Goal: Task Accomplishment & Management: Use online tool/utility

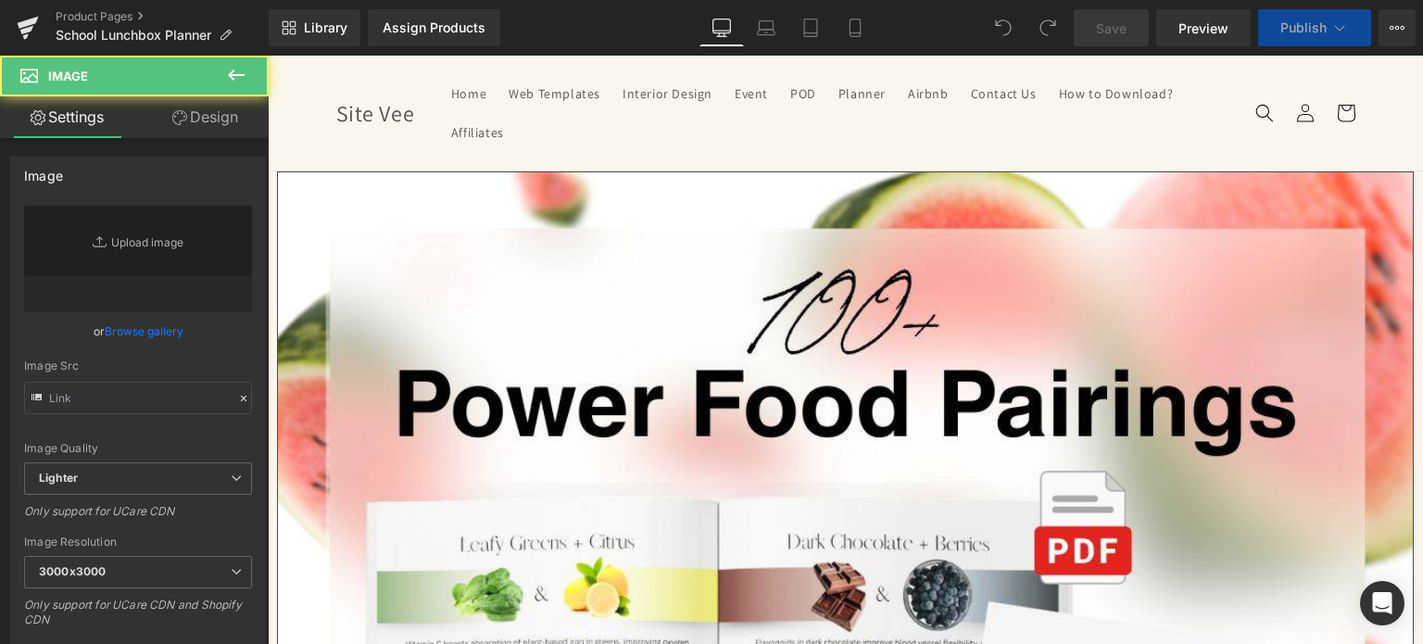
type input "[URL][DOMAIN_NAME]"
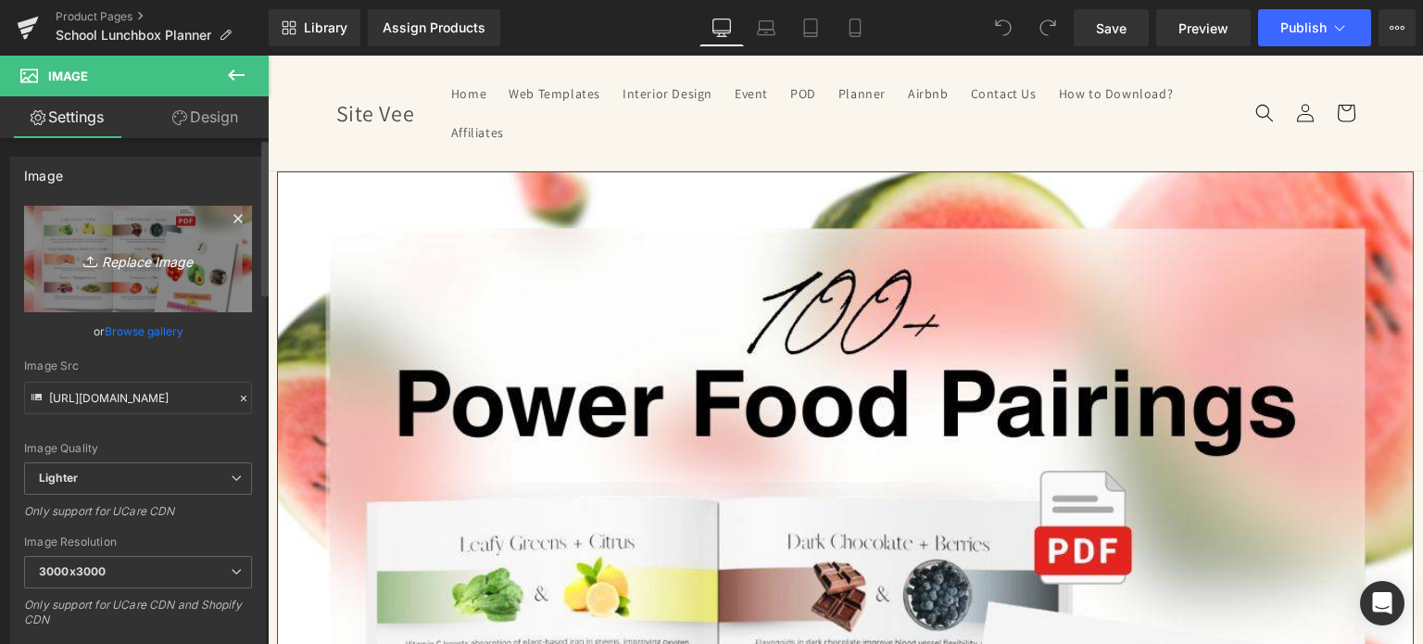
click at [157, 264] on icon "Replace Image" at bounding box center [138, 258] width 148 height 23
type input "C:\fakepath\Creative SITEVEE (60).jpg"
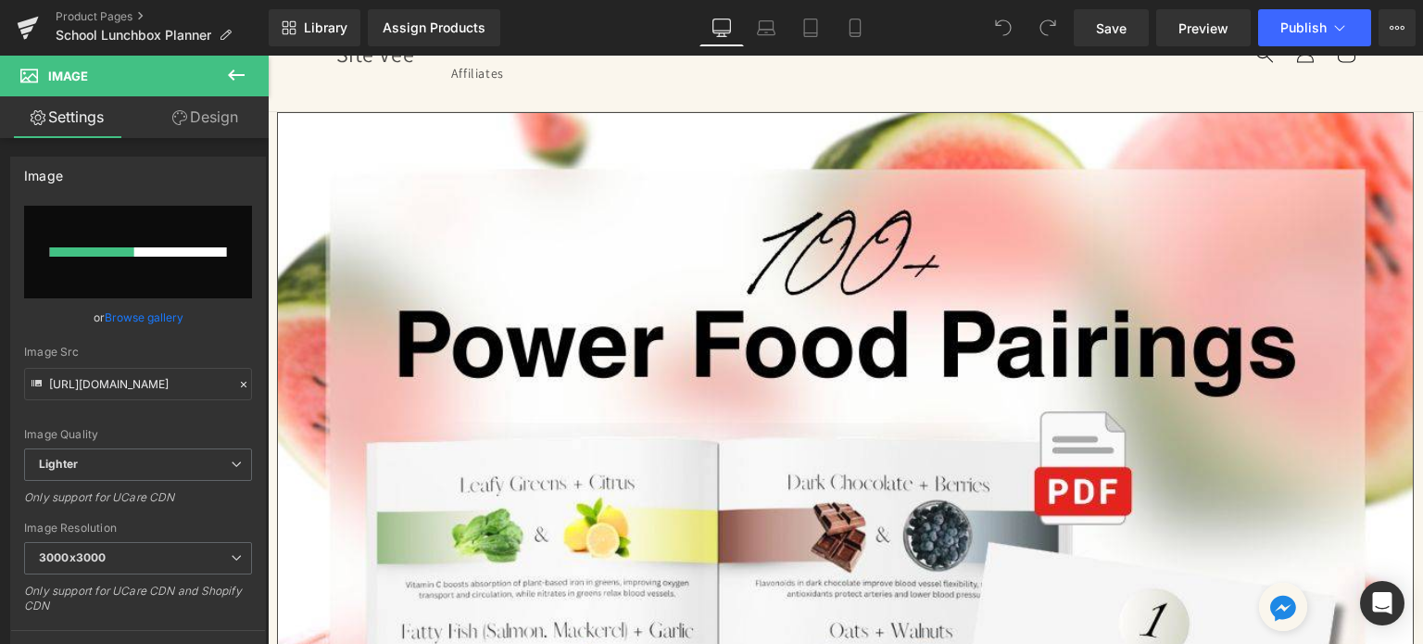
scroll to position [93, 0]
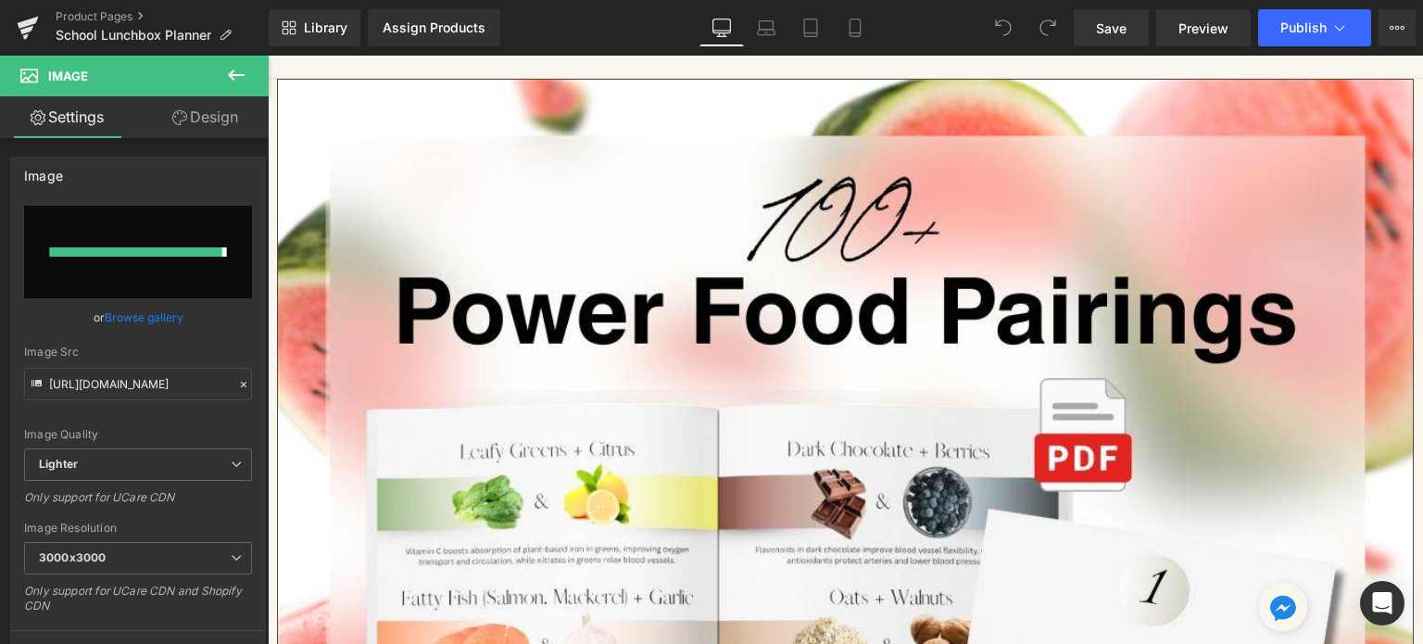
type input "[URL][DOMAIN_NAME]"
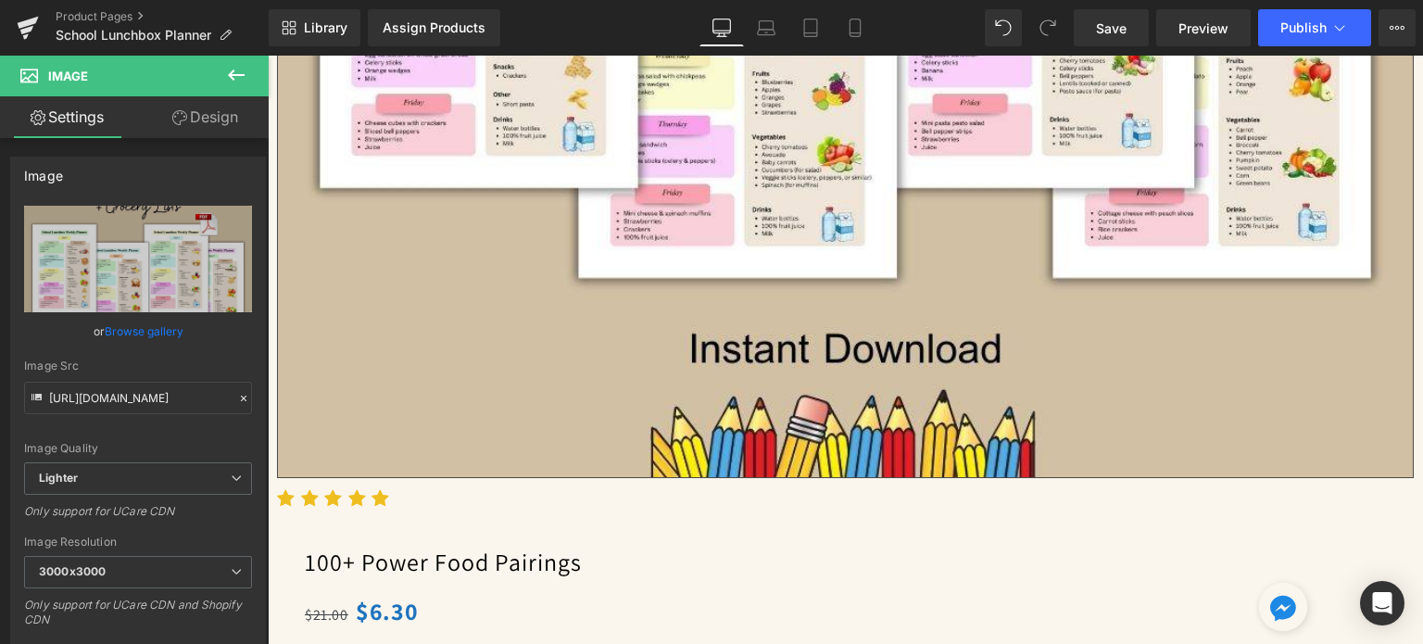
scroll to position [834, 0]
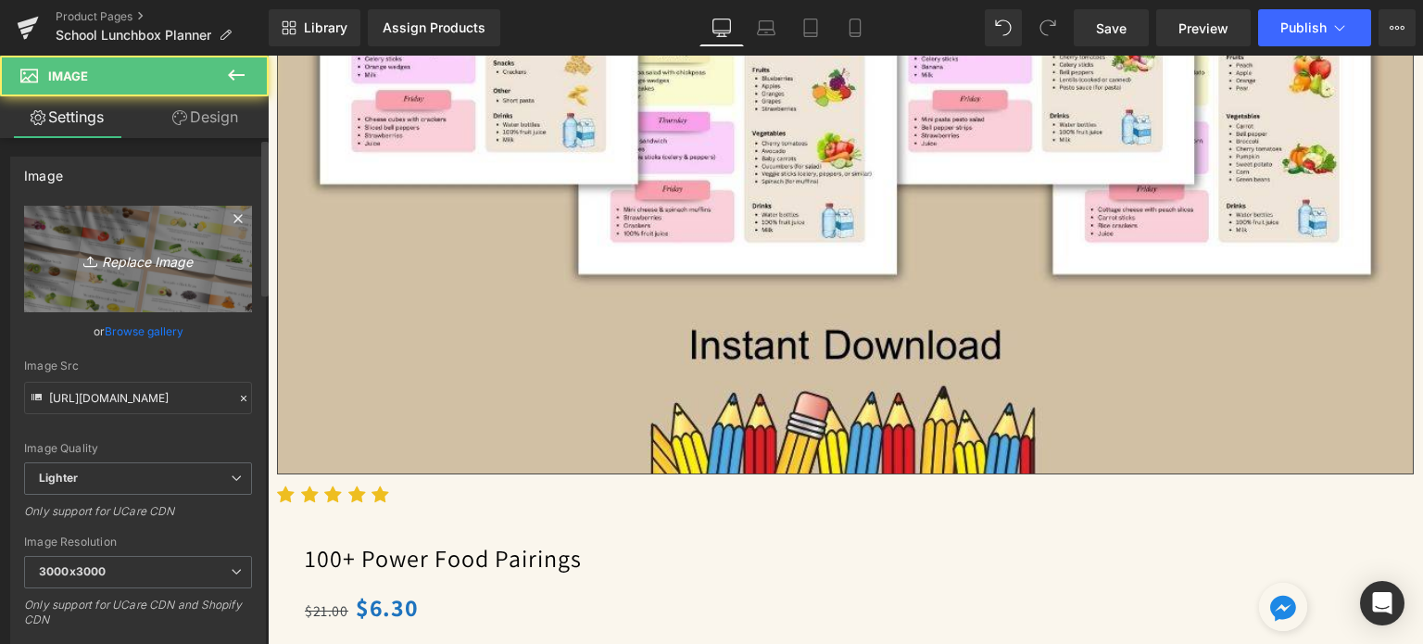
click at [89, 272] on link "Replace Image" at bounding box center [138, 259] width 228 height 107
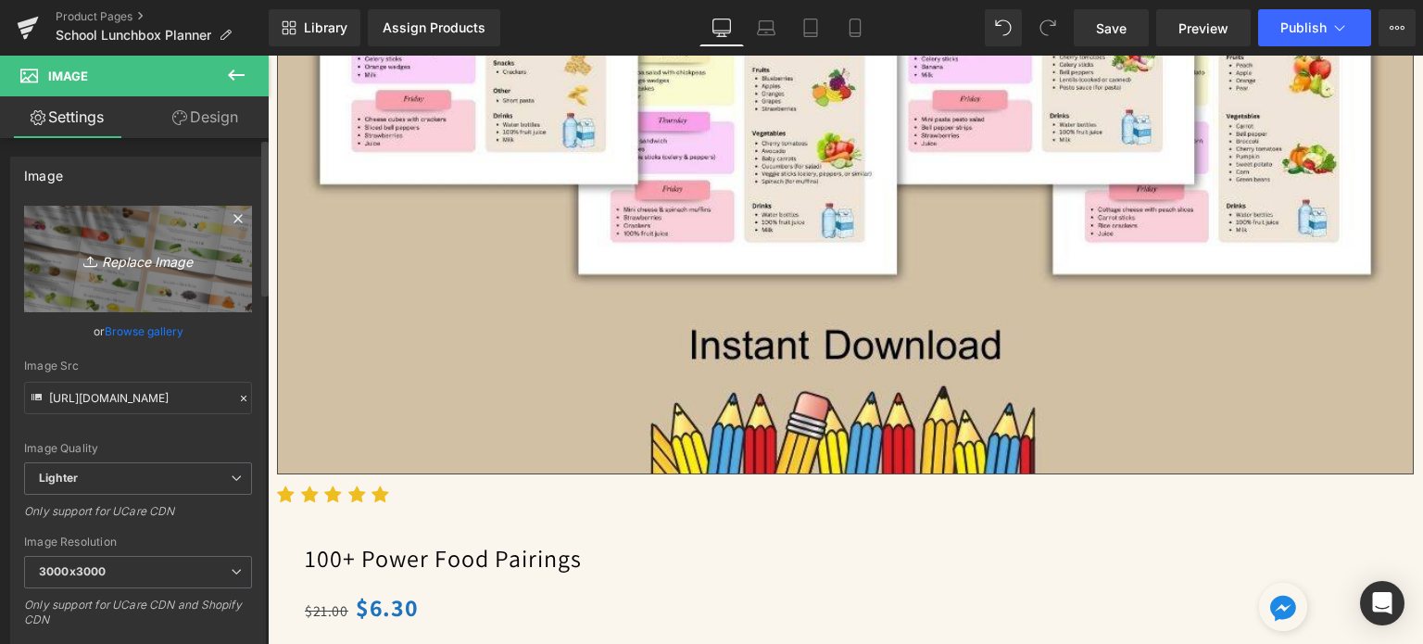
type input "C:\fakepath\4.jpg"
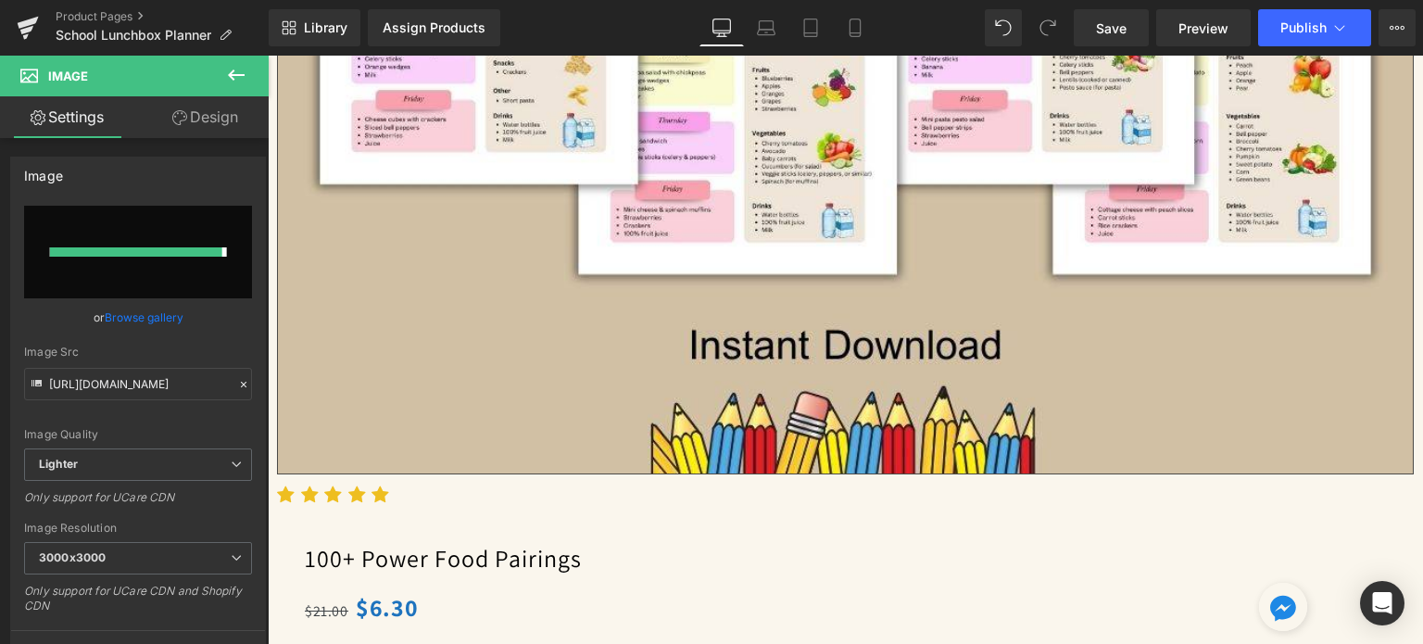
type input "[URL][DOMAIN_NAME]"
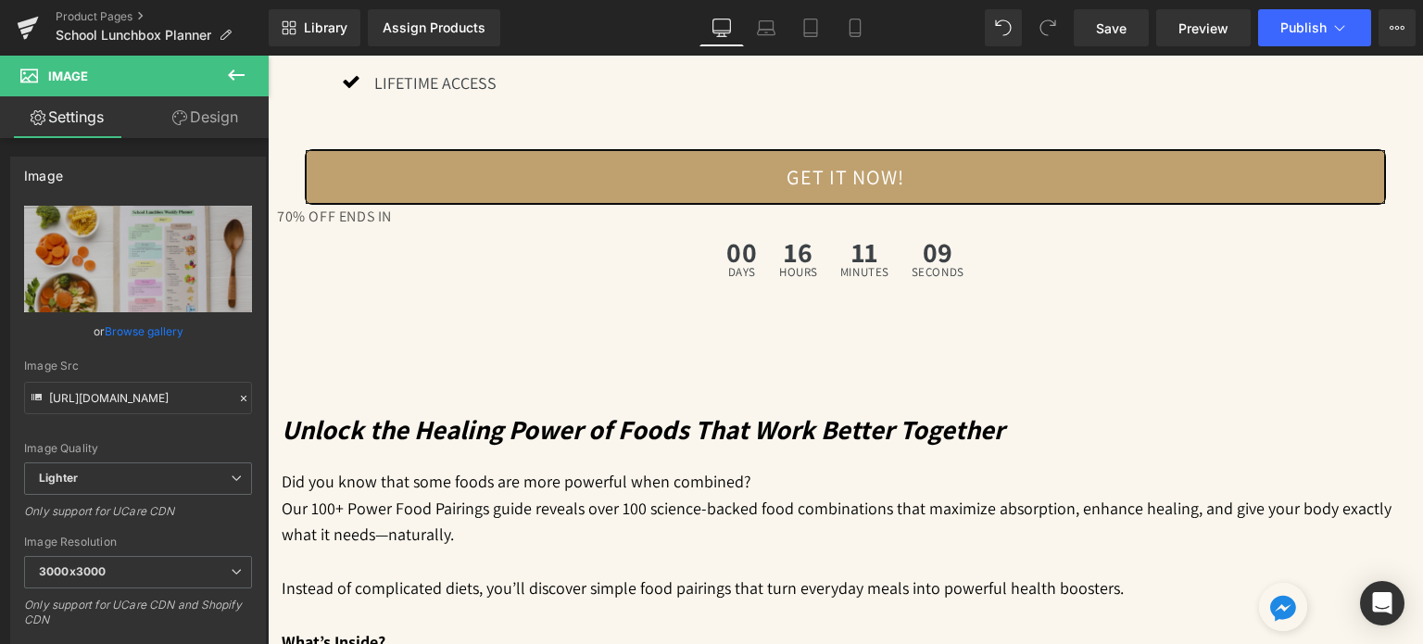
scroll to position [1667, 0]
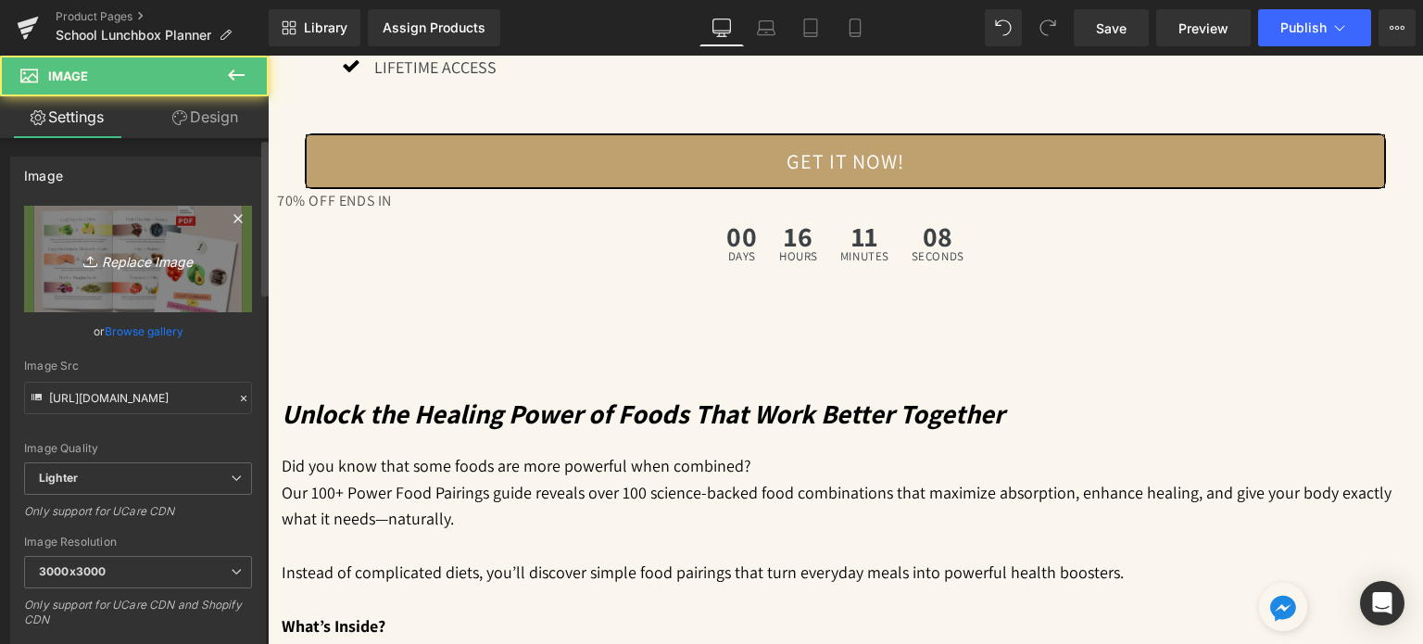
click at [153, 272] on link "Replace Image" at bounding box center [138, 259] width 228 height 107
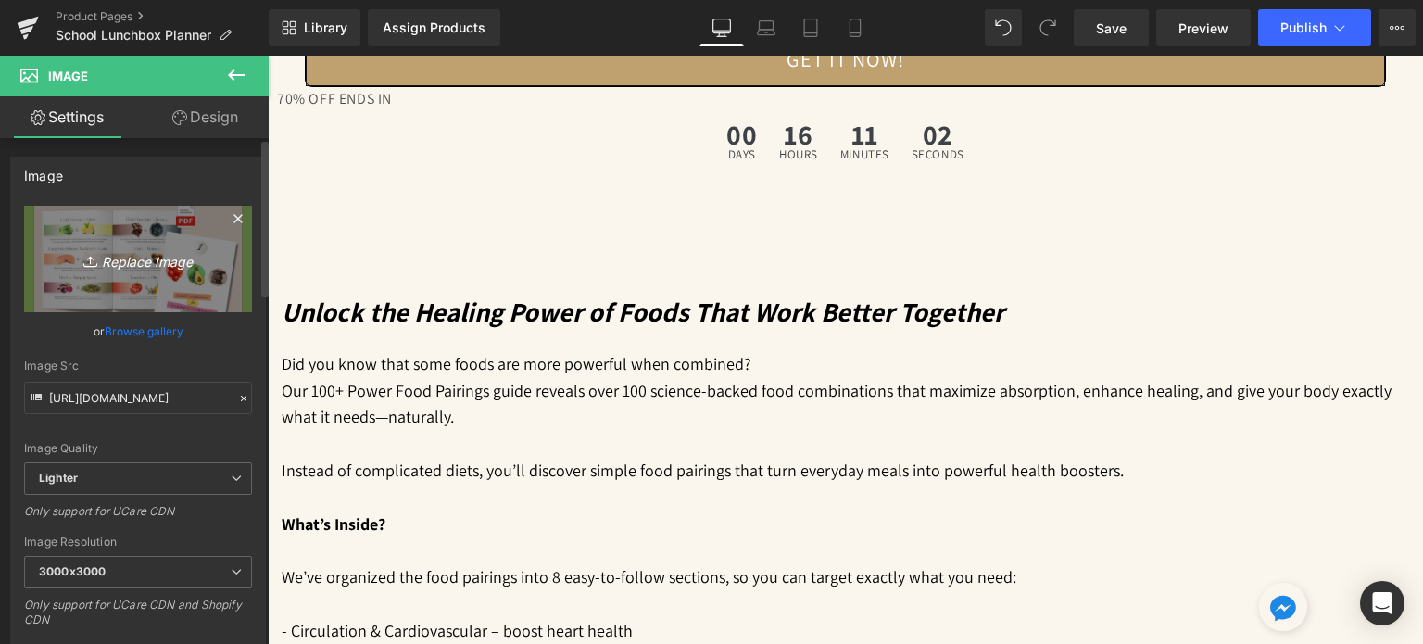
scroll to position [1945, 0]
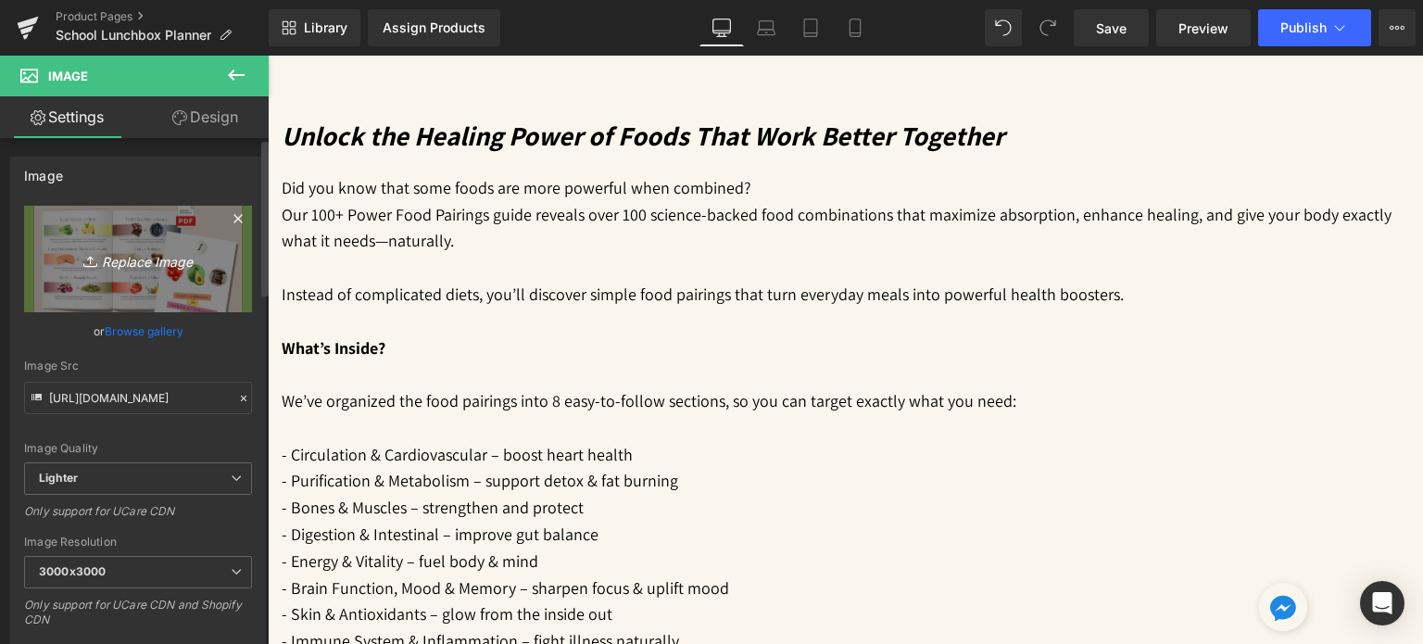
type input "C:\fakepath\17.jpg"
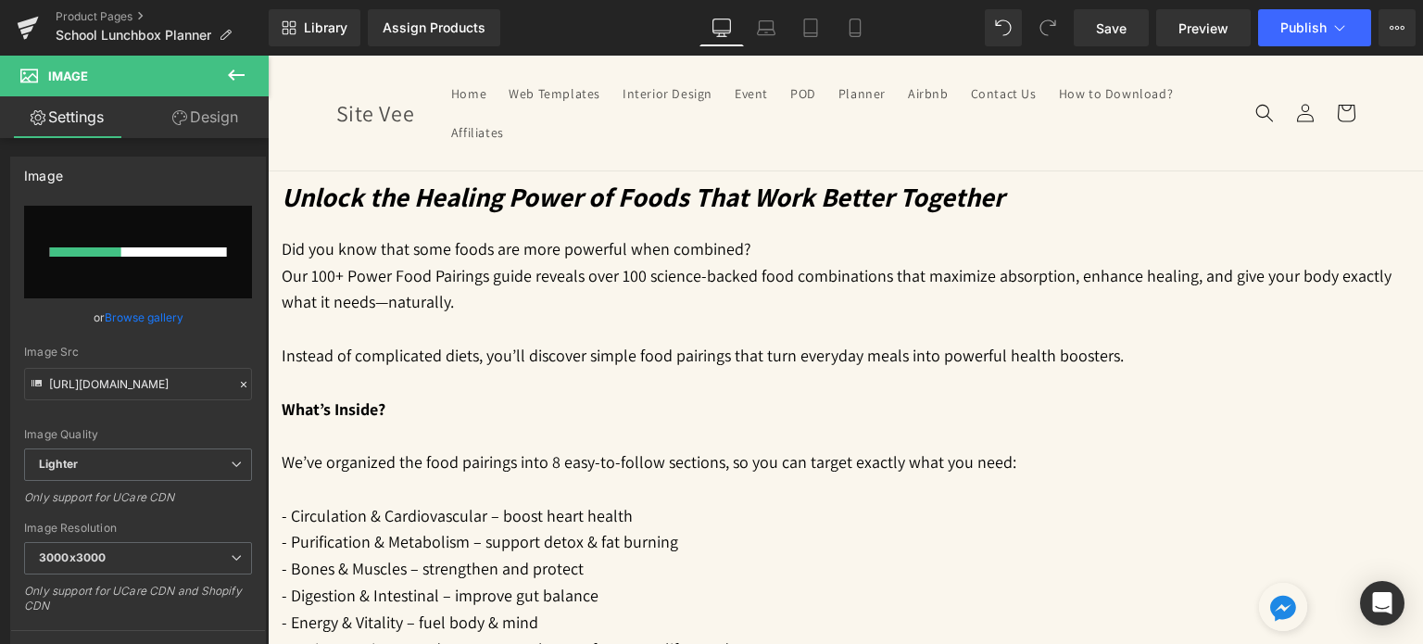
scroll to position [1853, 0]
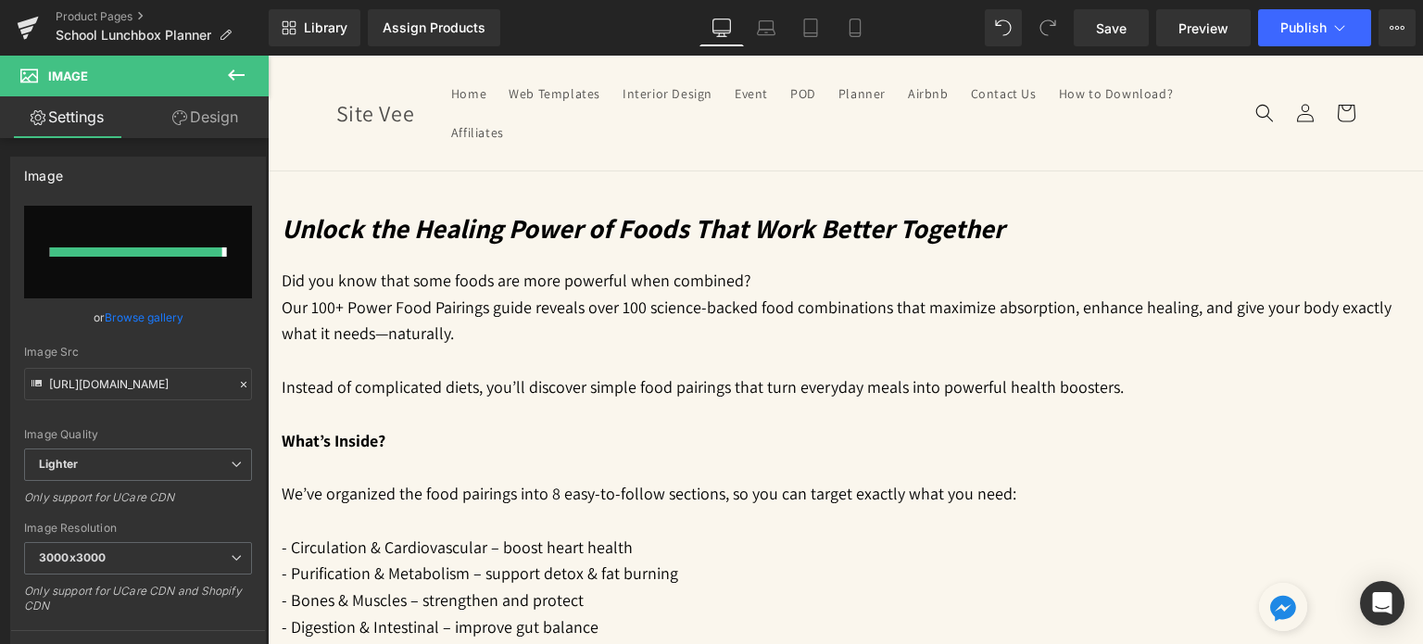
type input "[URL][DOMAIN_NAME]"
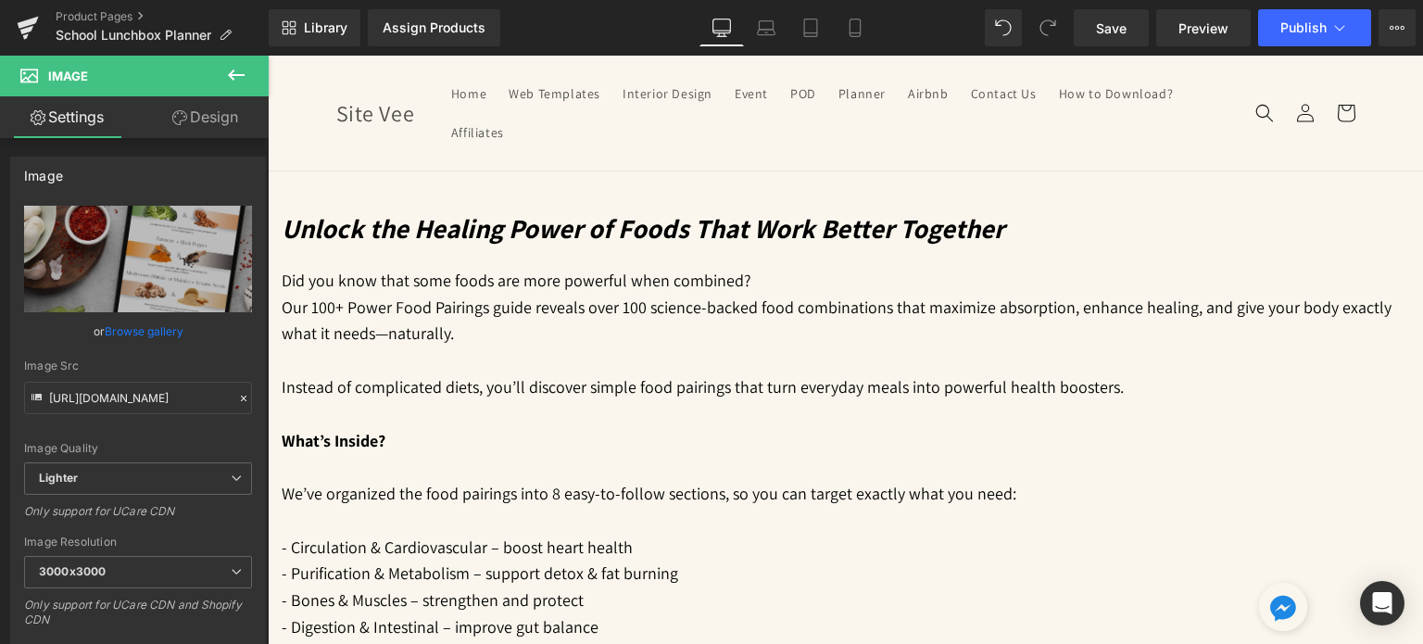
click at [268, 56] on link "Image" at bounding box center [268, 56] width 0 height 0
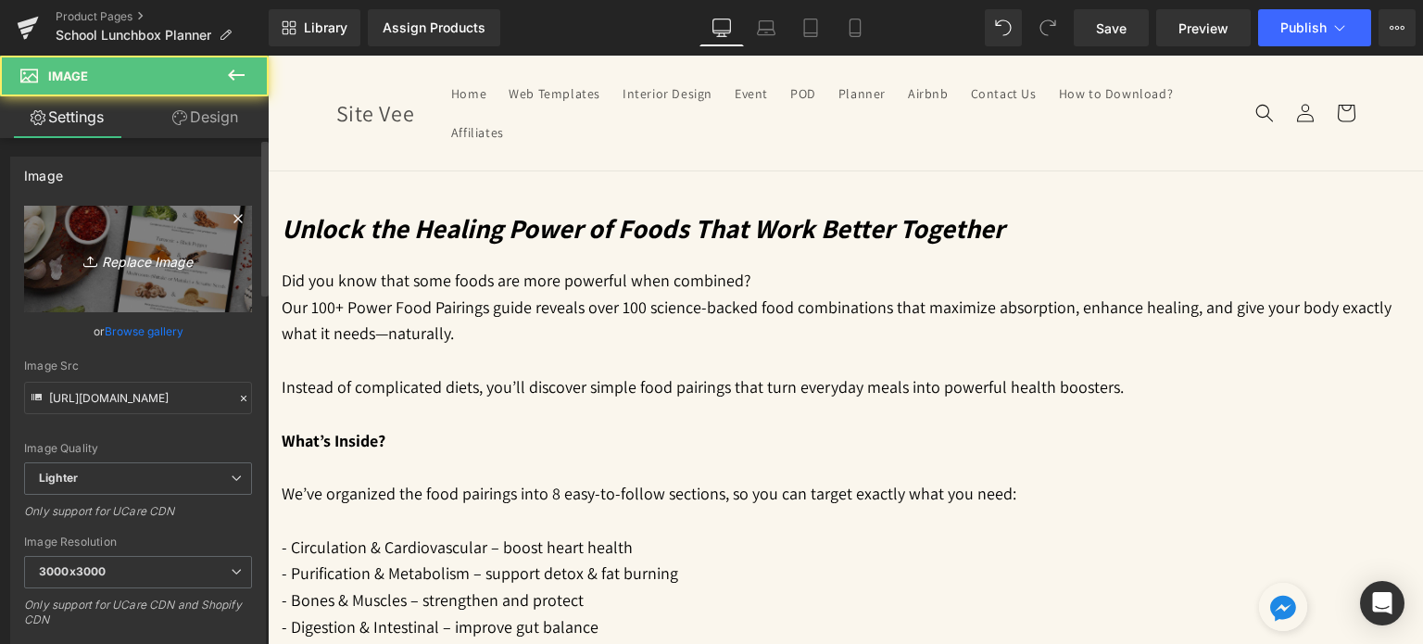
click at [171, 243] on link "Replace Image" at bounding box center [138, 259] width 228 height 107
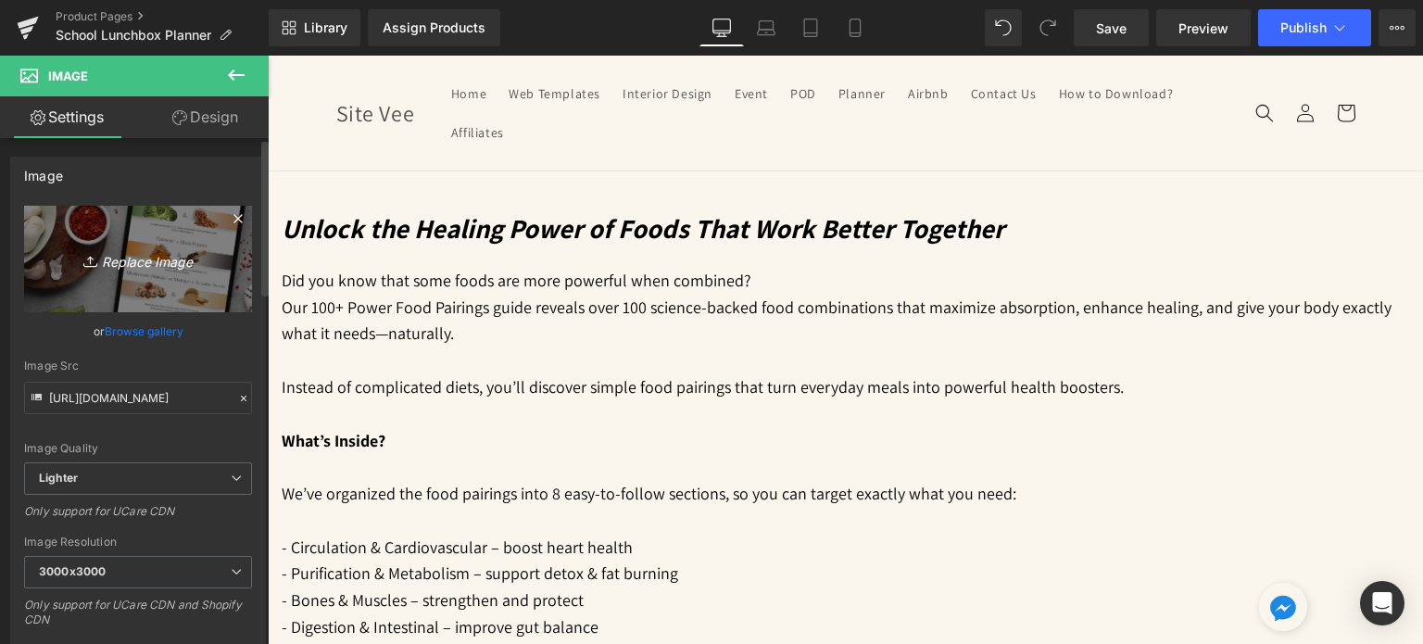
type input "C:\fakepath\18.jpg"
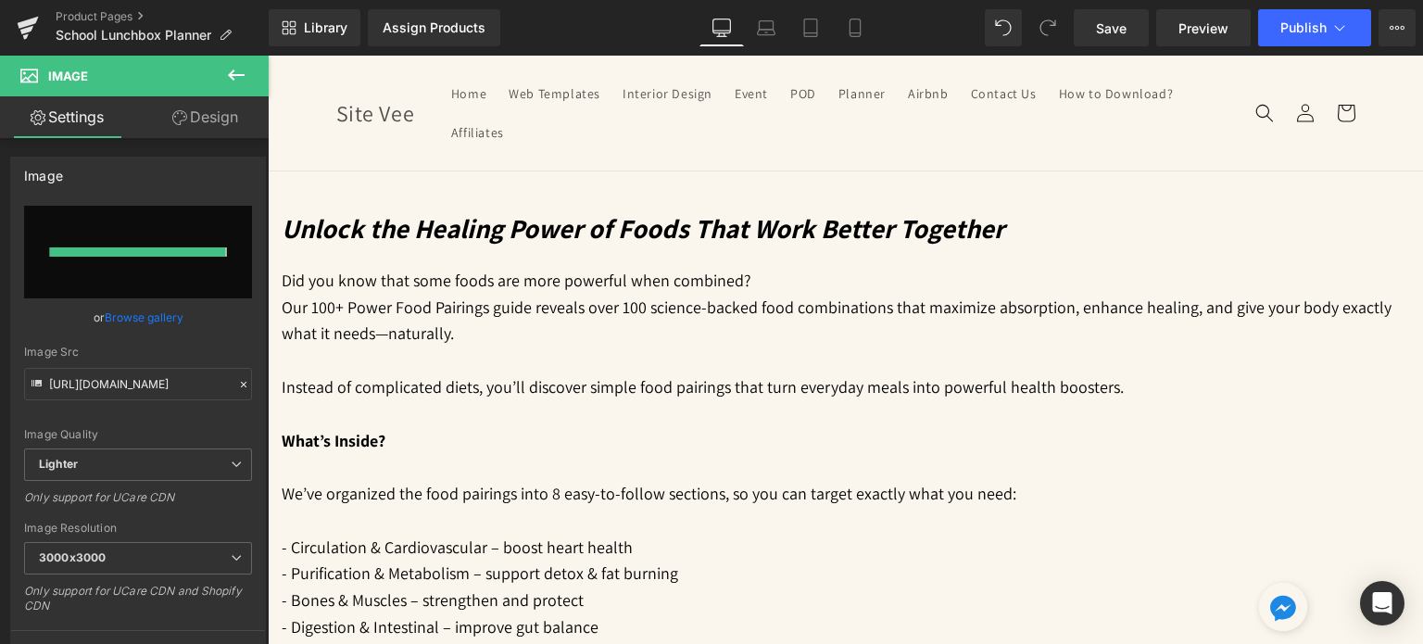
type input "[URL][DOMAIN_NAME]"
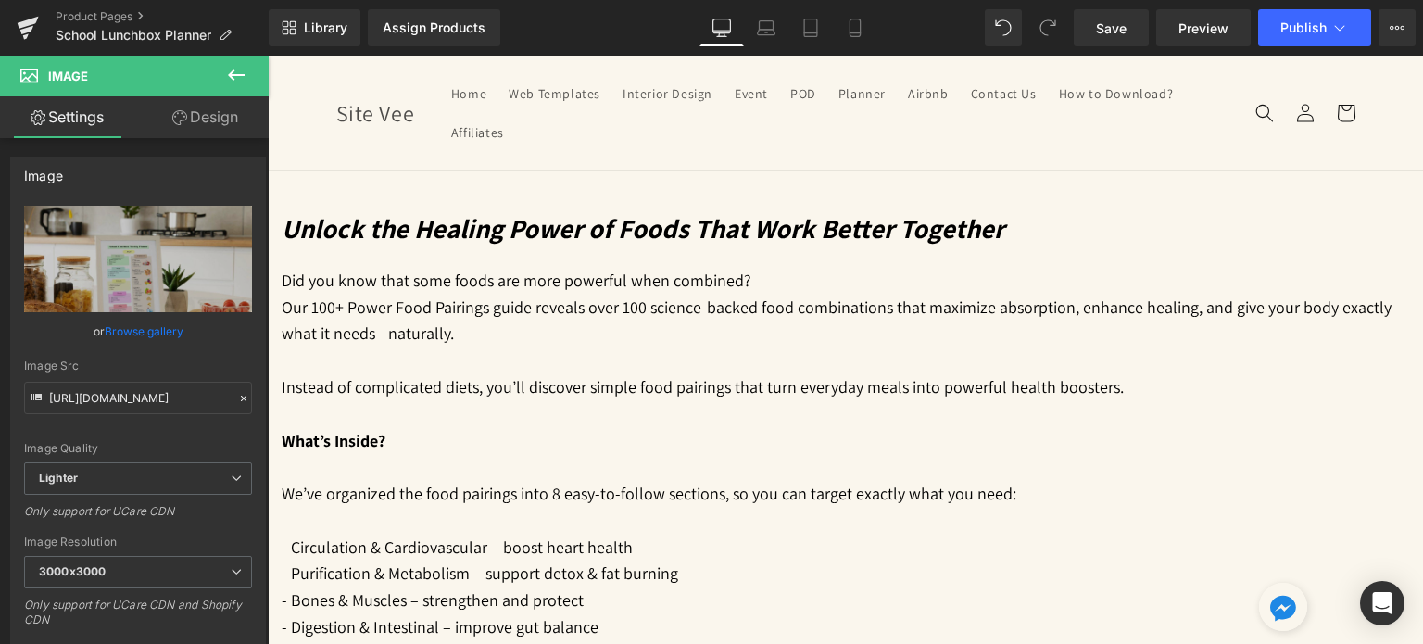
click at [268, 56] on span "Image" at bounding box center [268, 56] width 0 height 0
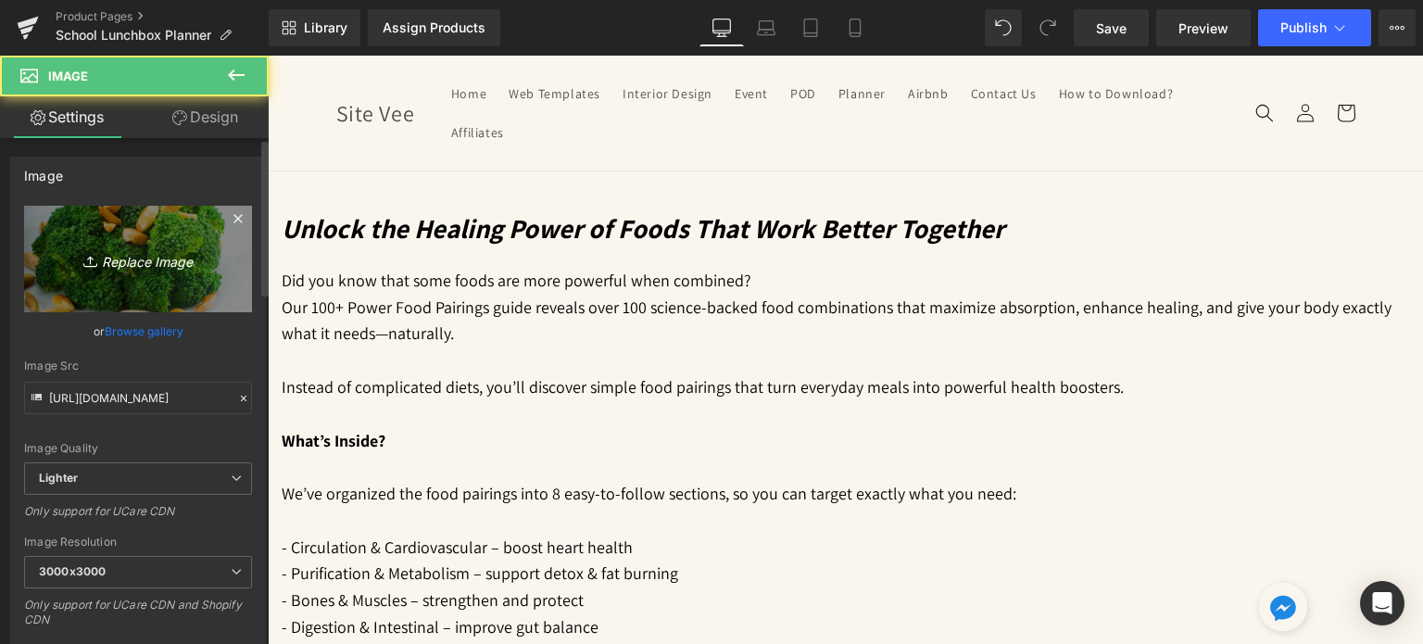
click at [91, 259] on icon at bounding box center [92, 261] width 19 height 19
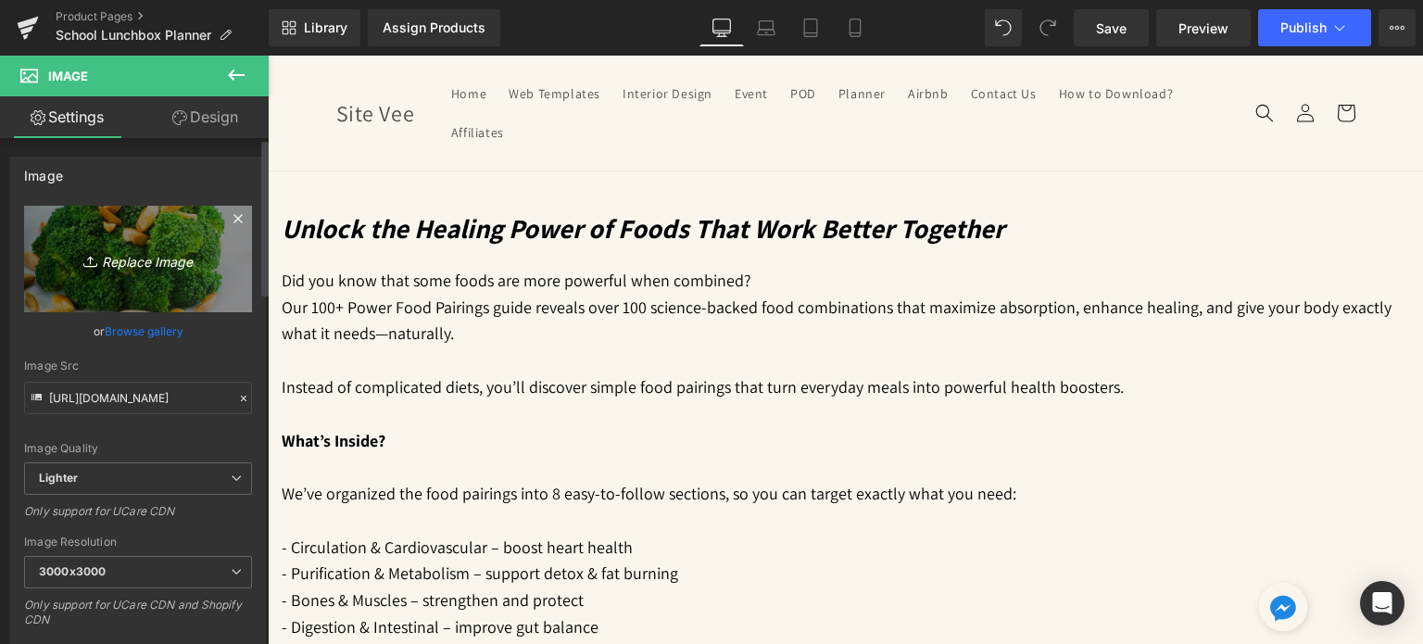
type input "C:\fakepath\19.jpg"
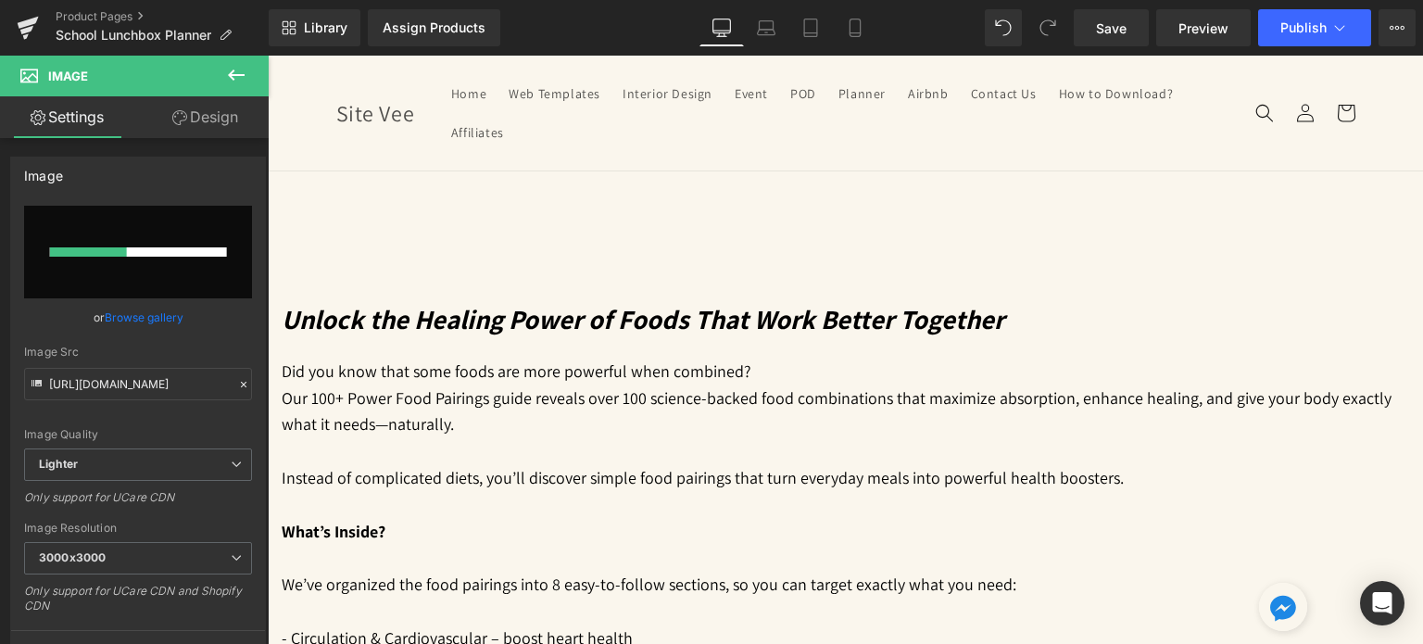
scroll to position [1760, 0]
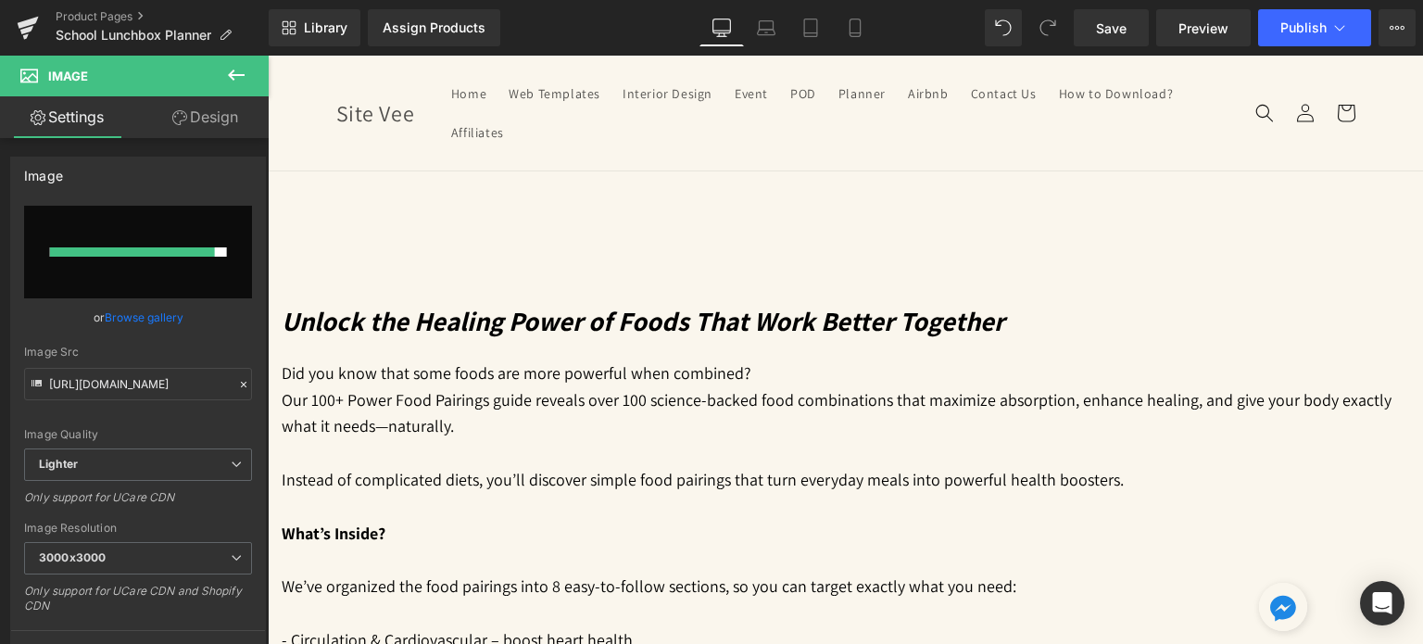
type input "[URL][DOMAIN_NAME]"
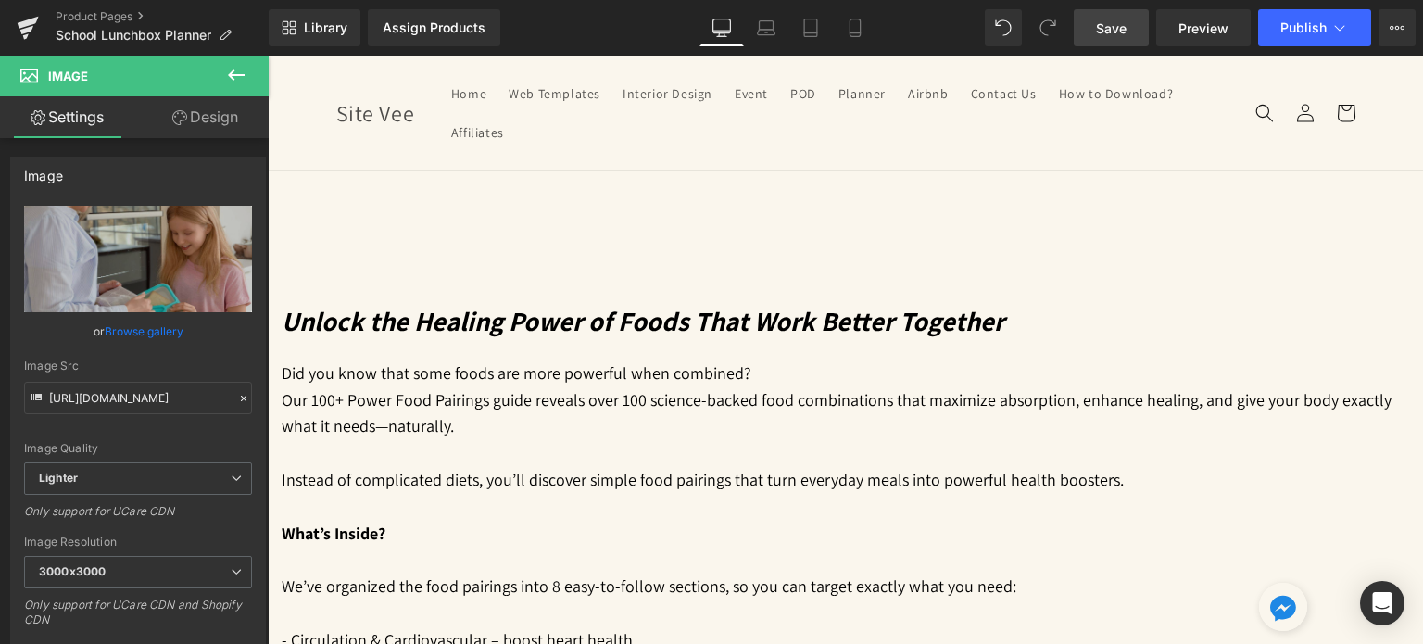
click at [1118, 19] on span "Save" at bounding box center [1111, 28] width 31 height 19
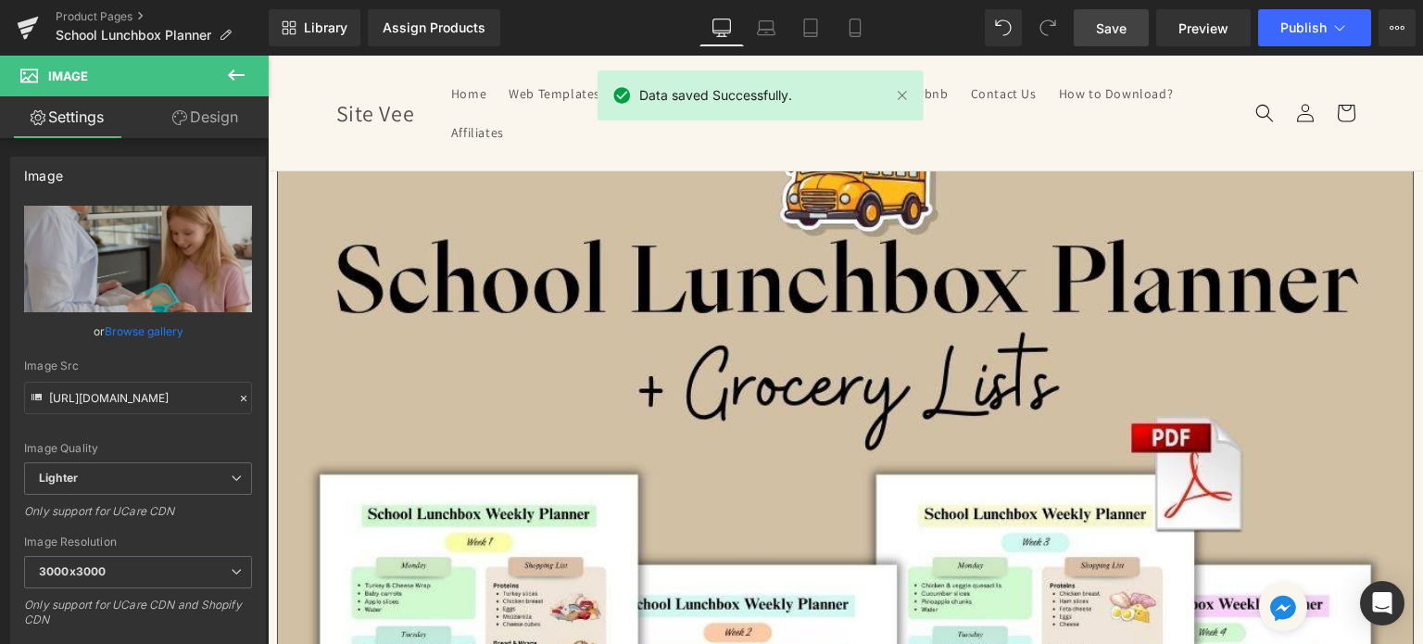
scroll to position [0, 0]
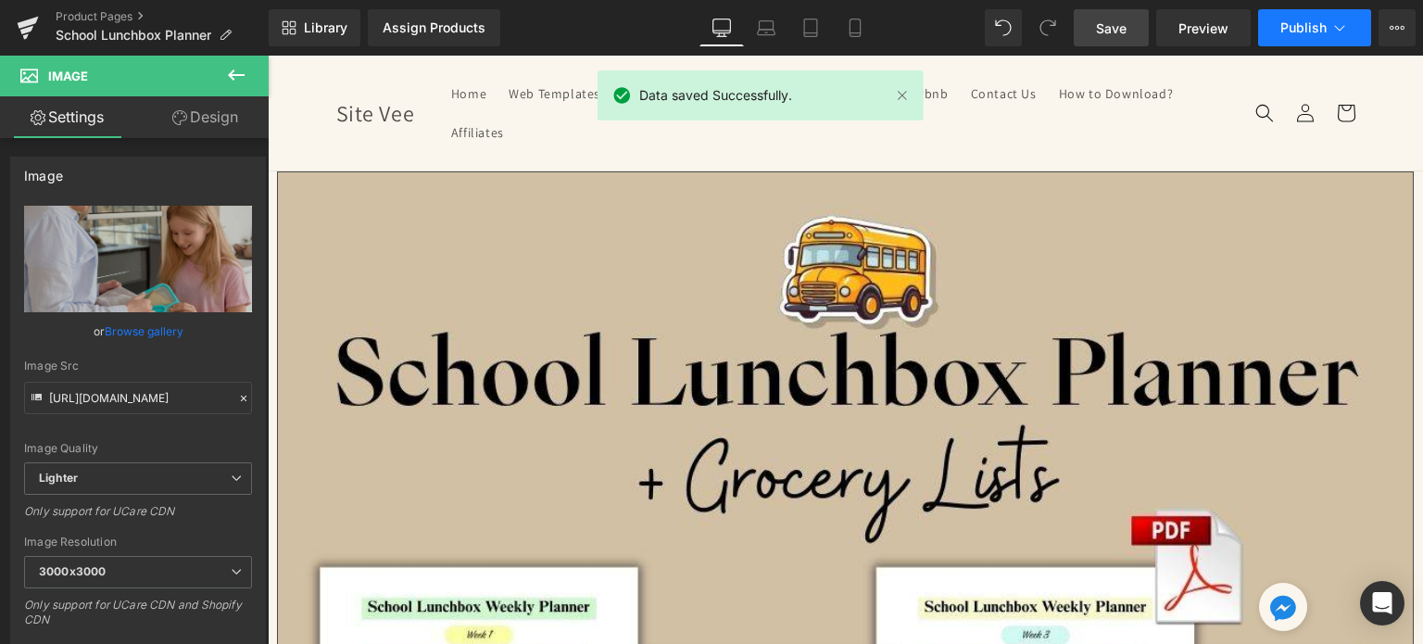
click at [1299, 16] on button "Publish" at bounding box center [1314, 27] width 113 height 37
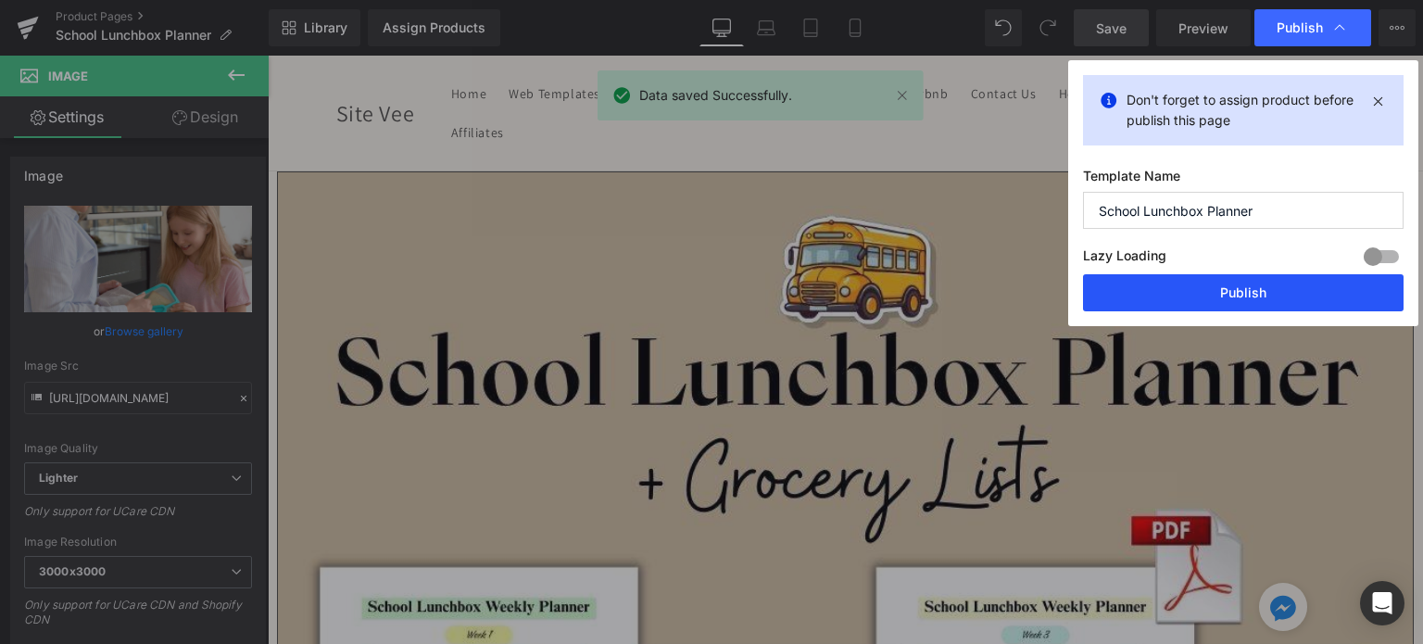
click at [1226, 279] on button "Publish" at bounding box center [1243, 292] width 320 height 37
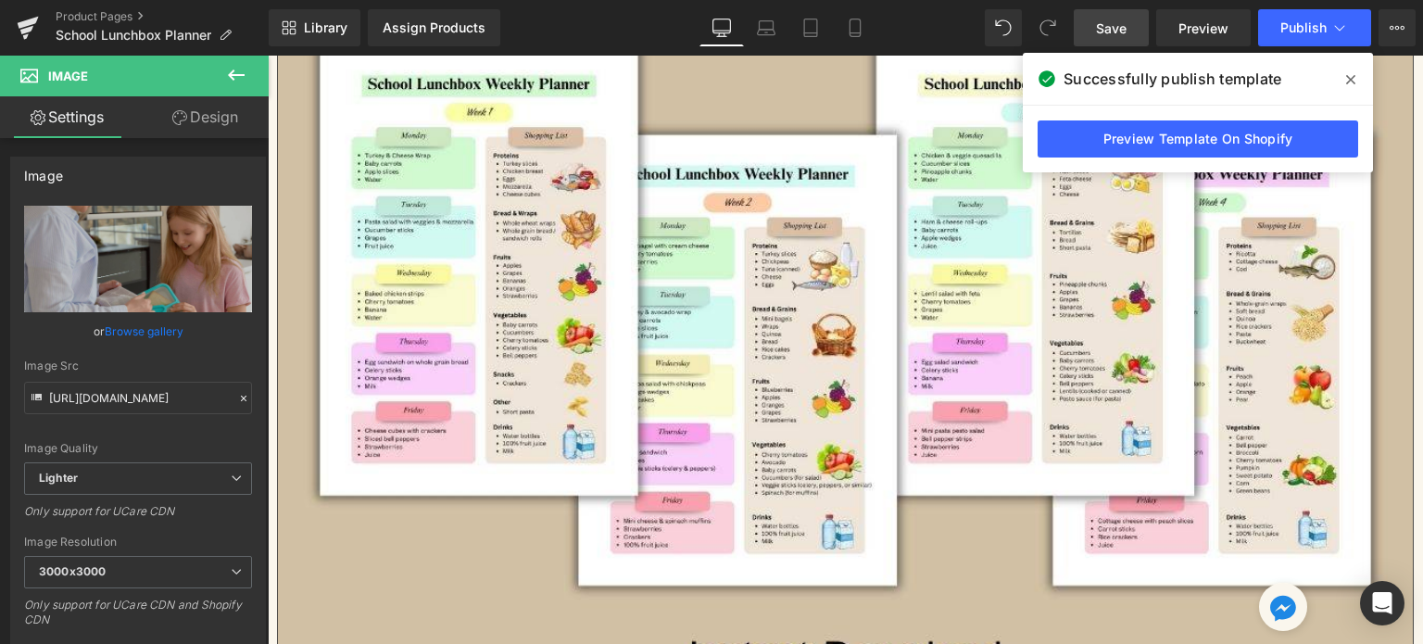
scroll to position [648, 0]
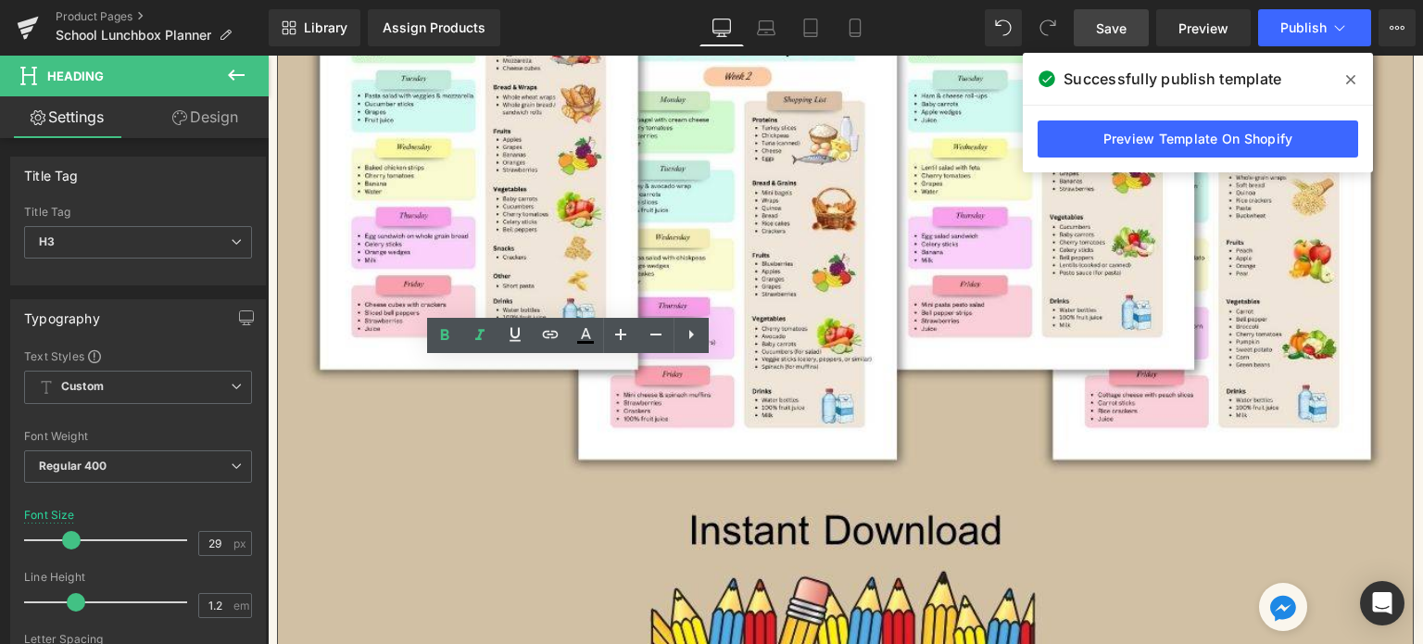
paste div
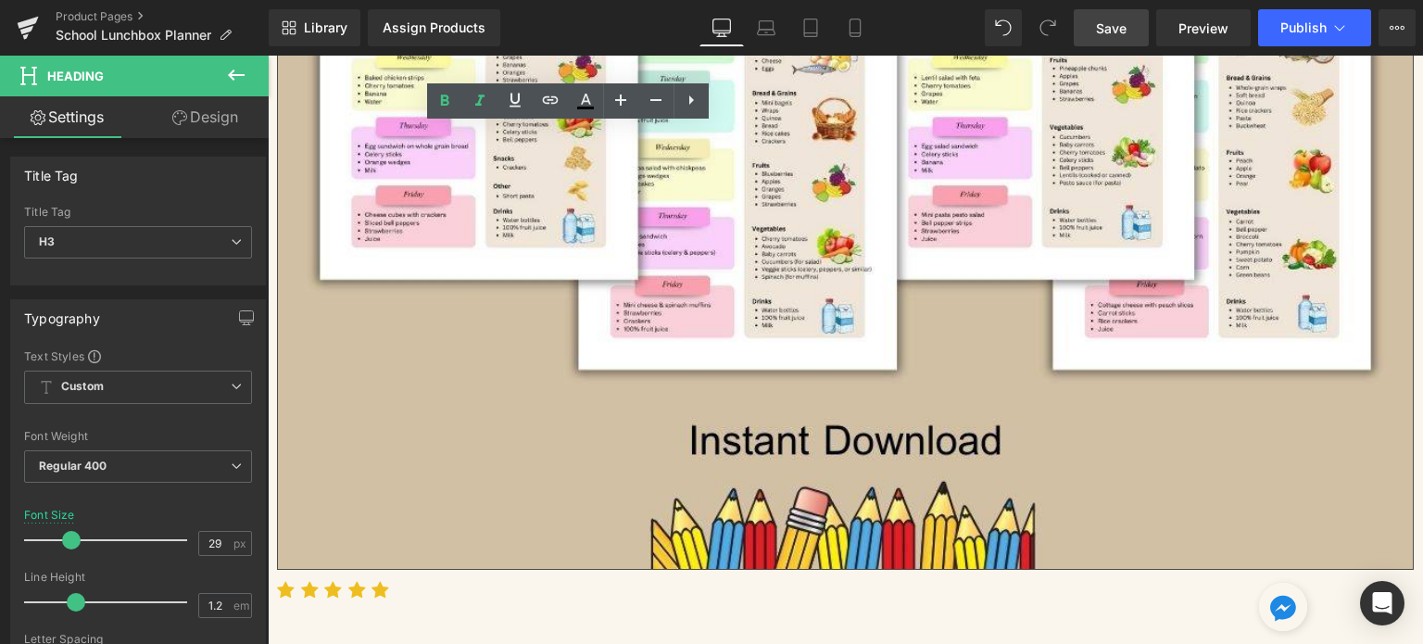
scroll to position [926, 0]
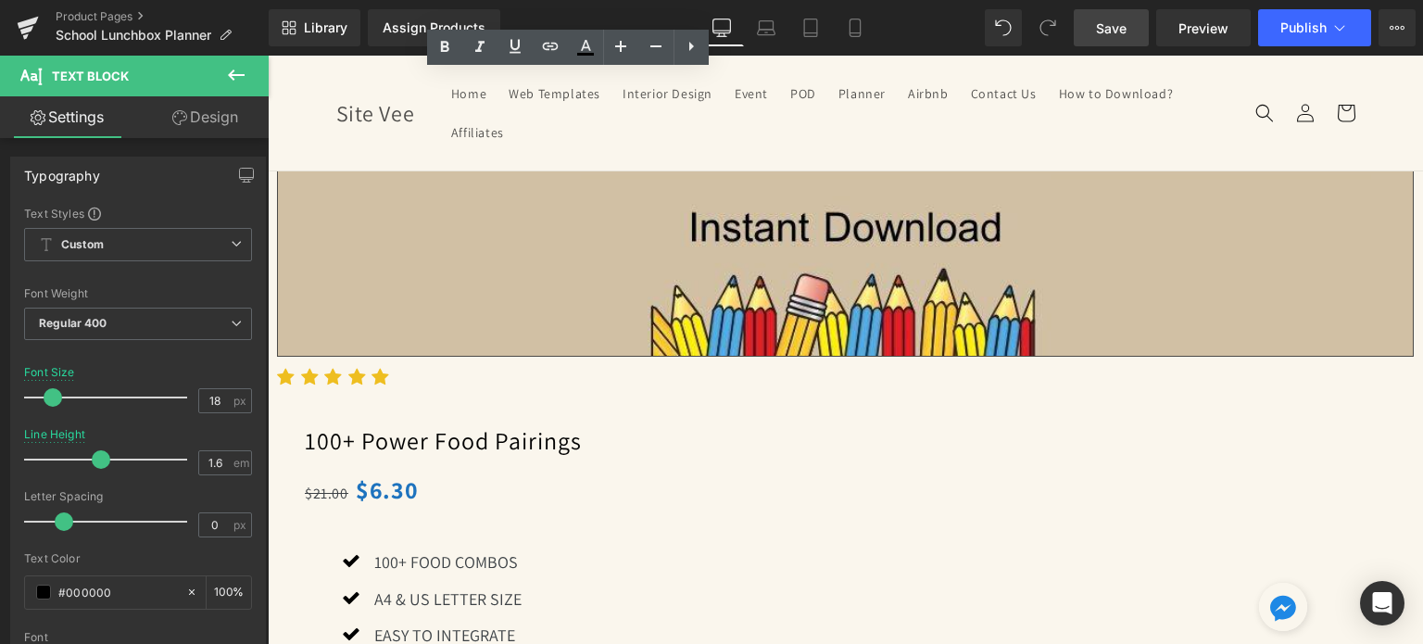
scroll to position [741, 0]
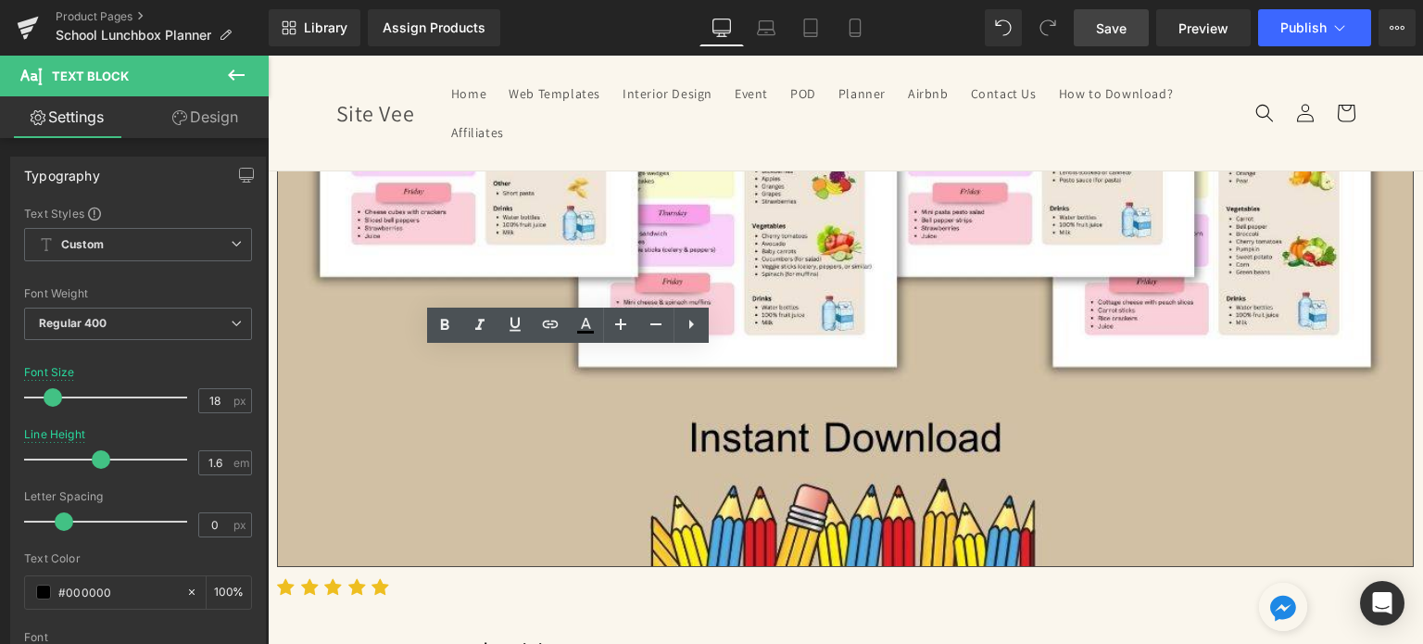
drag, startPoint x: 509, startPoint y: 425, endPoint x: 310, endPoint y: 318, distance: 225.5
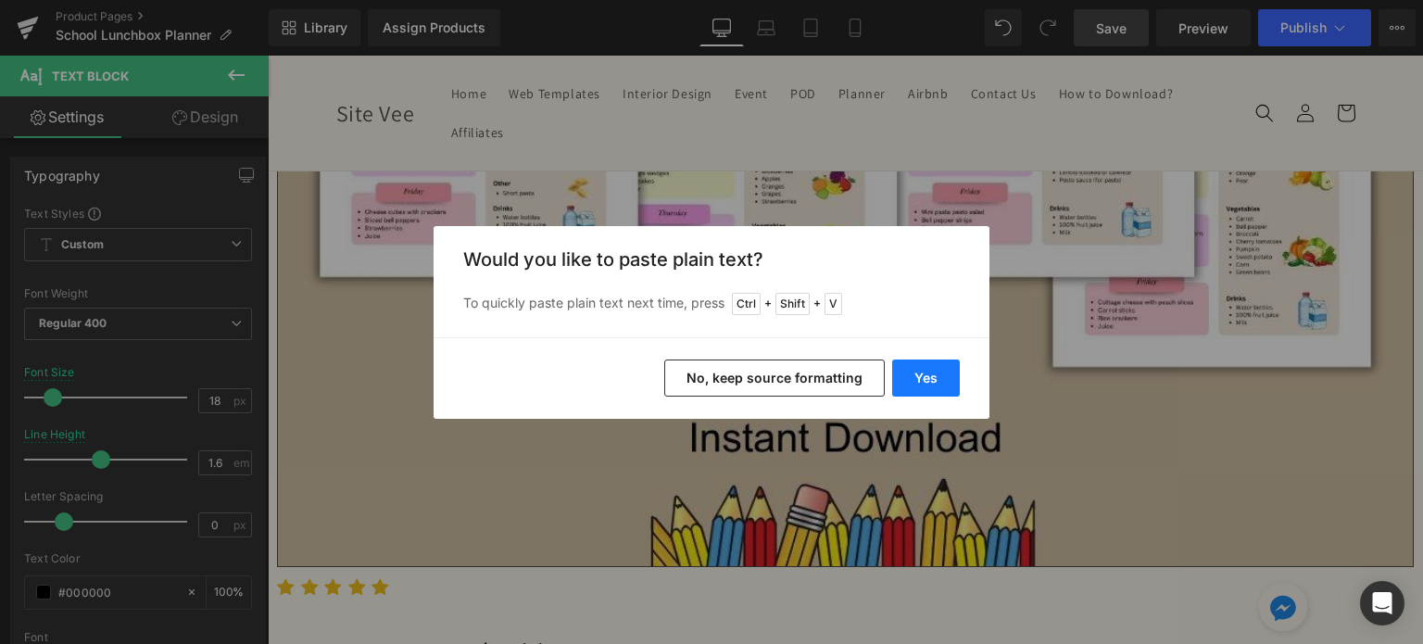
click at [911, 376] on button "Yes" at bounding box center [926, 377] width 68 height 37
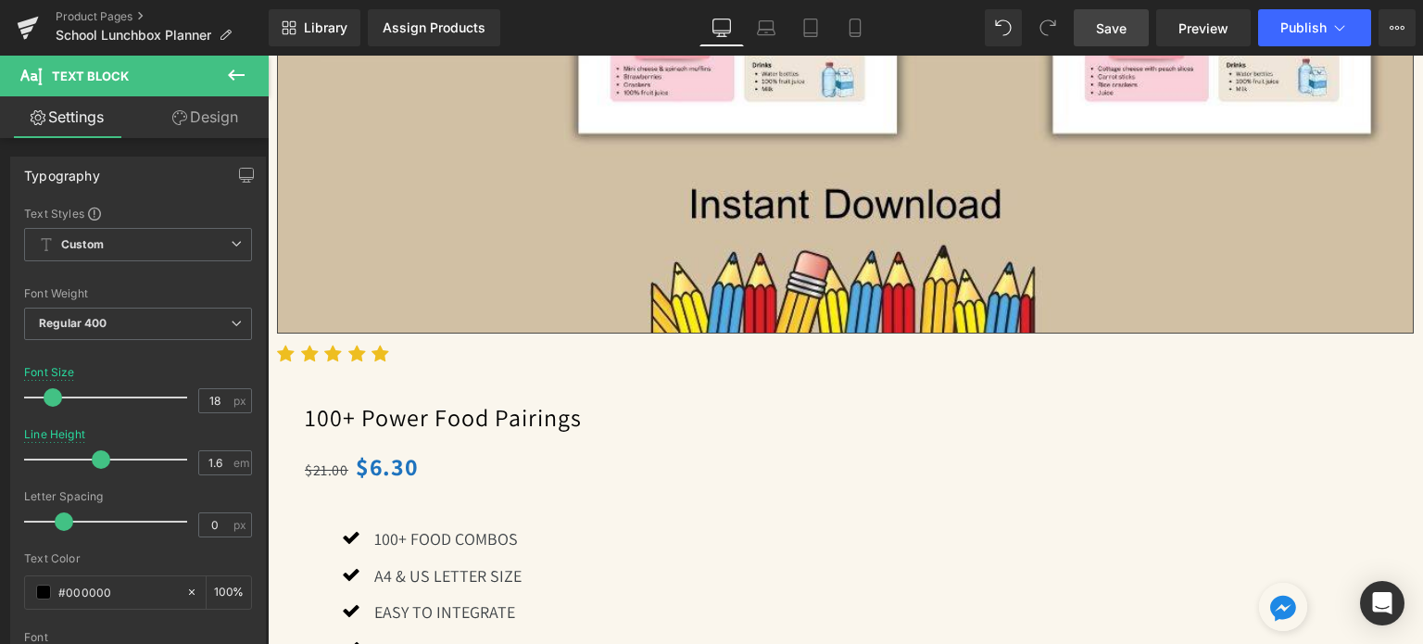
scroll to position [1019, 0]
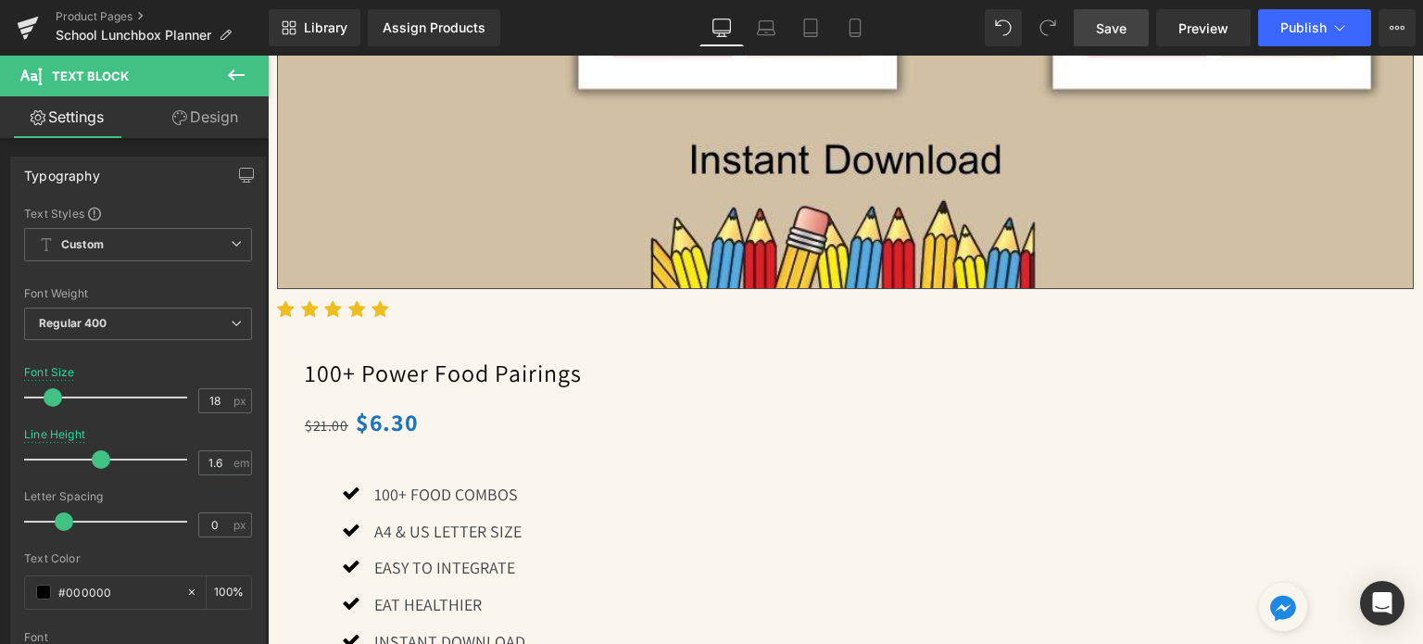
click at [1121, 13] on link "Save" at bounding box center [1111, 27] width 75 height 37
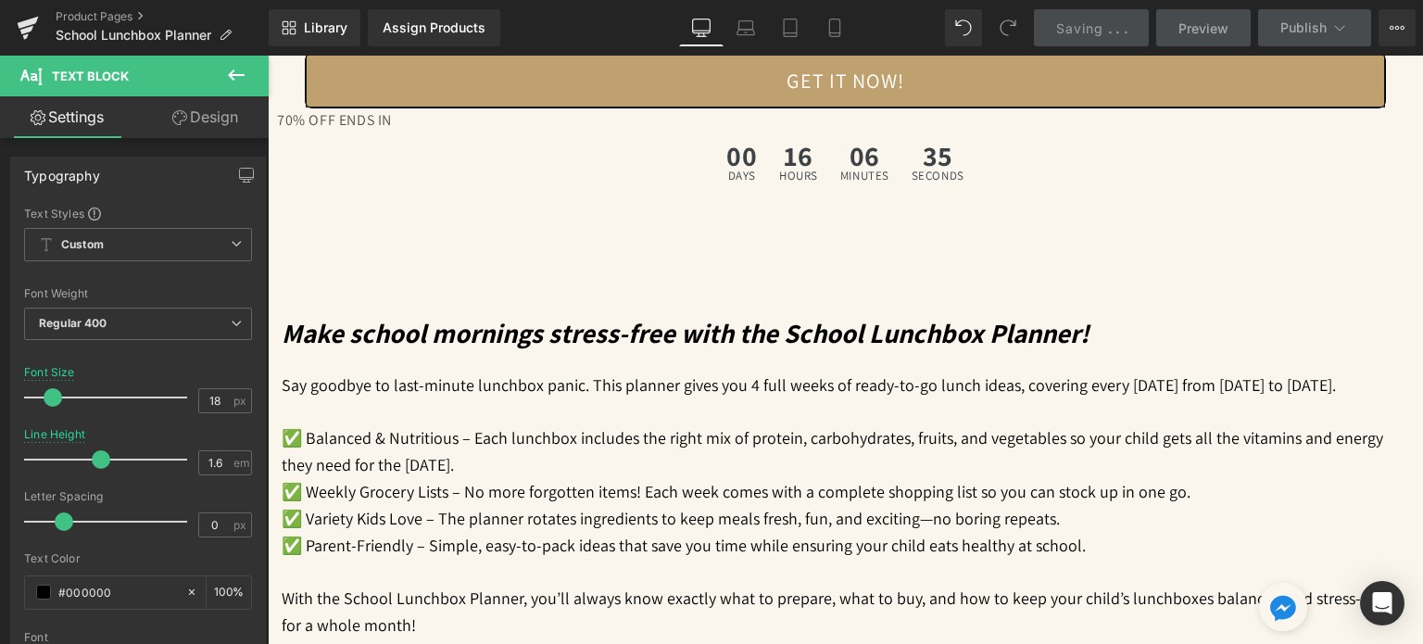
scroll to position [1760, 0]
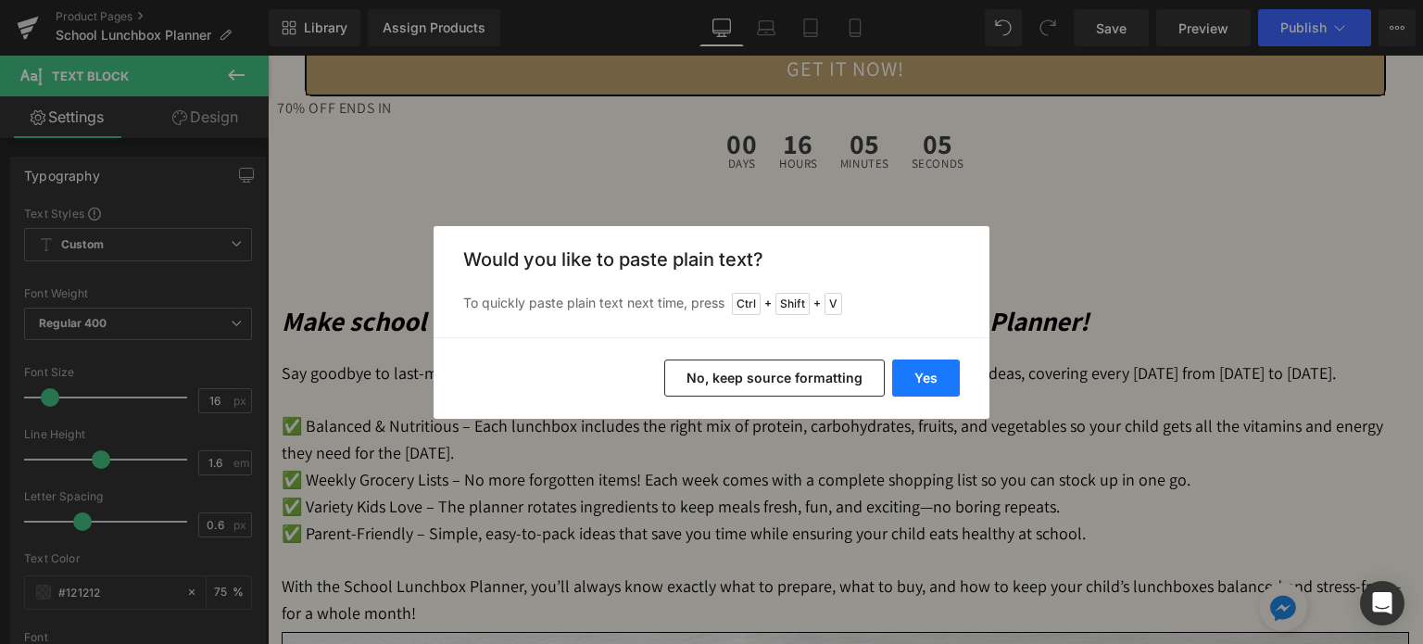
click at [904, 376] on button "Yes" at bounding box center [926, 377] width 68 height 37
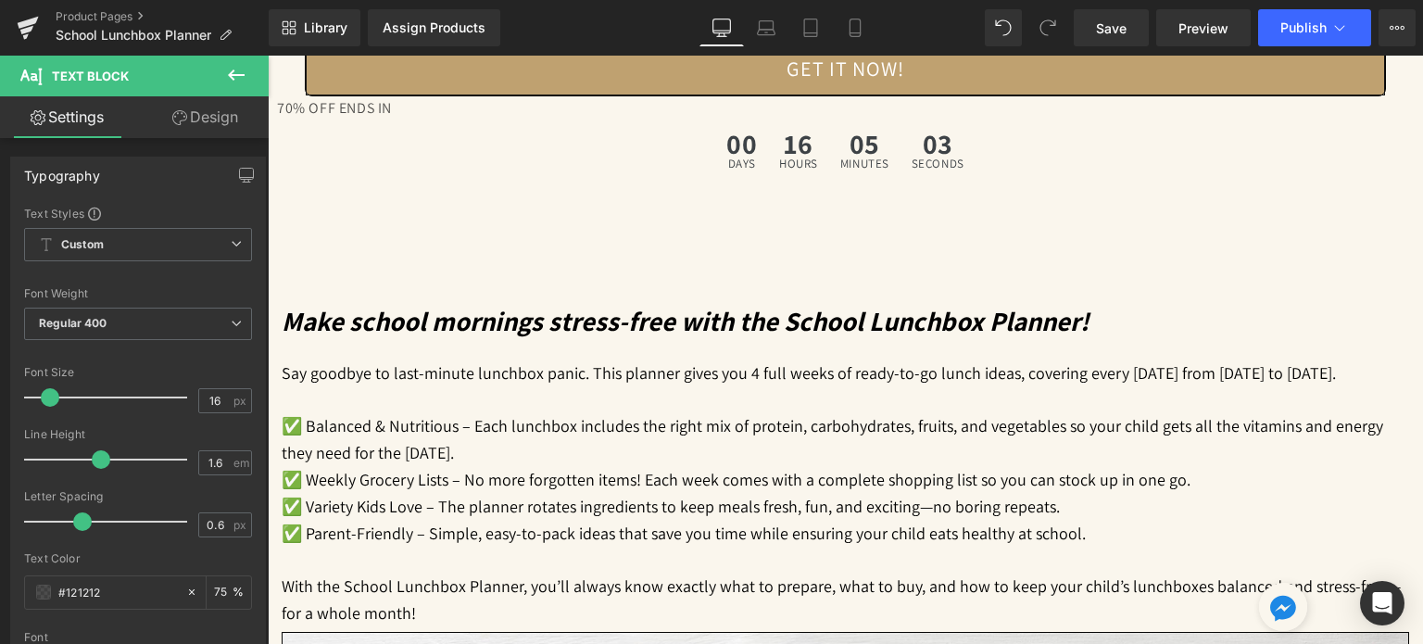
drag, startPoint x: 983, startPoint y: 422, endPoint x: 687, endPoint y: 402, distance: 296.2
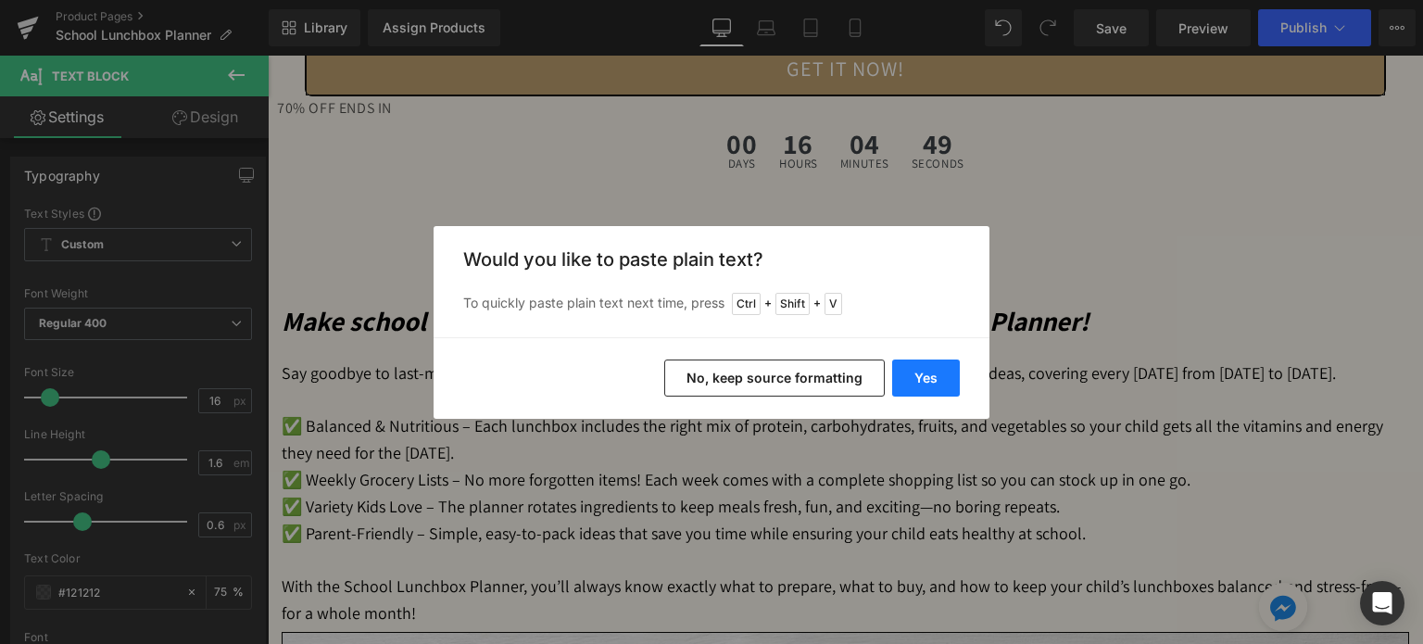
click at [934, 364] on button "Yes" at bounding box center [926, 377] width 68 height 37
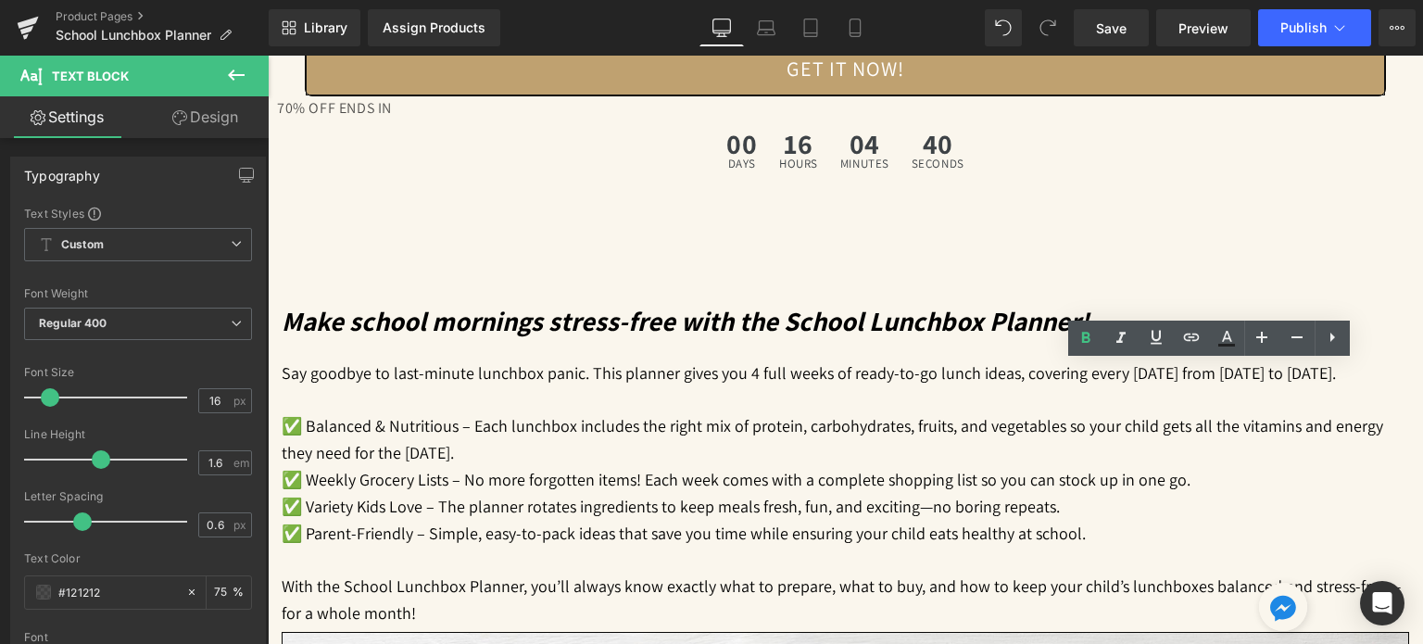
drag, startPoint x: 1250, startPoint y: 373, endPoint x: 1154, endPoint y: 367, distance: 96.6
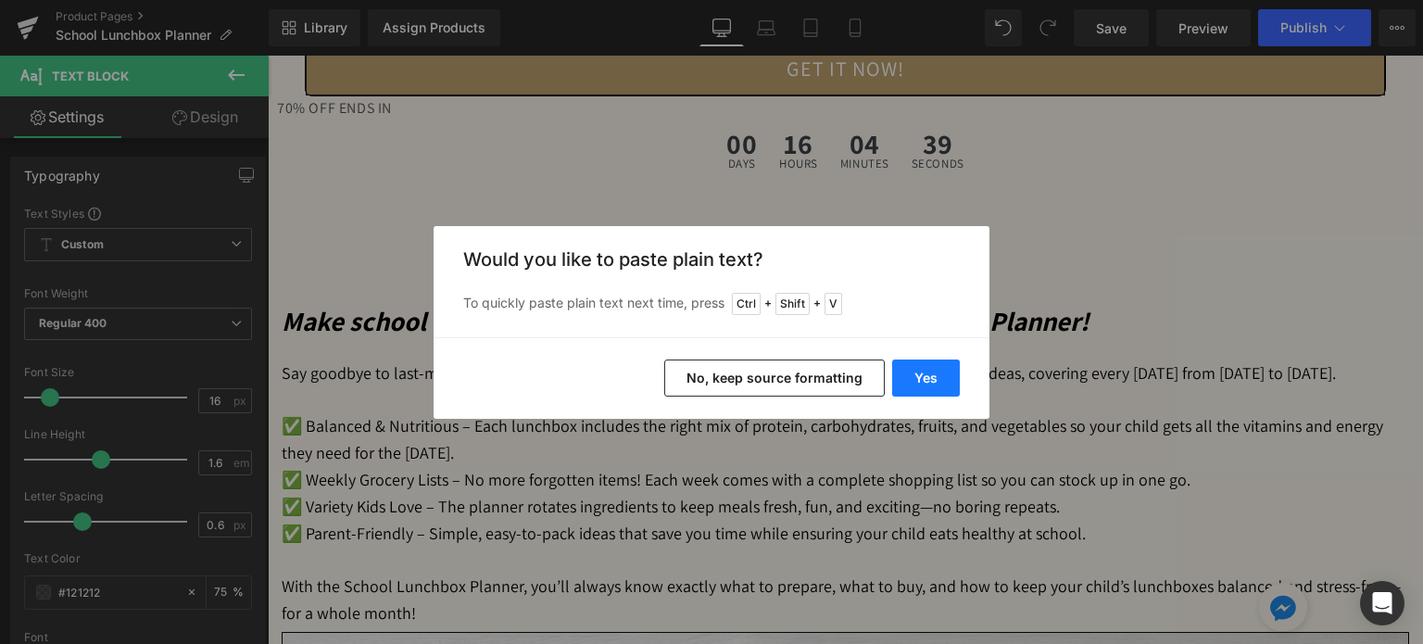
click at [941, 379] on button "Yes" at bounding box center [926, 377] width 68 height 37
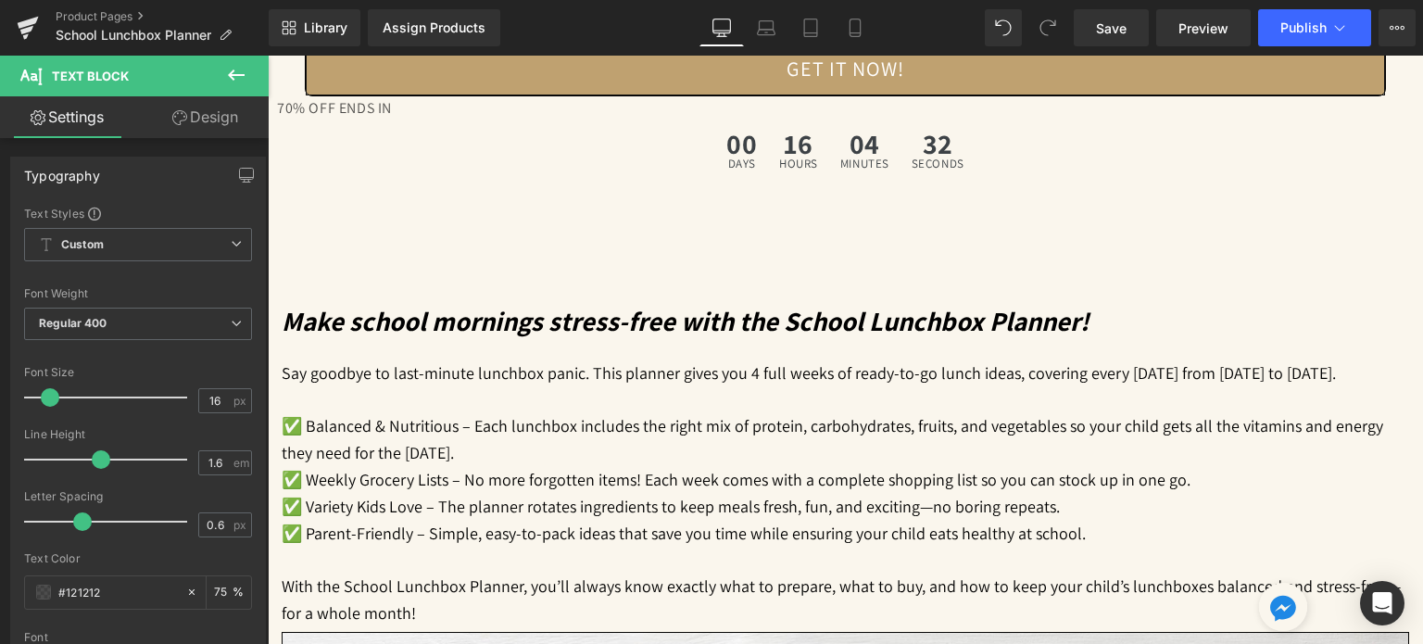
click at [268, 56] on icon at bounding box center [268, 56] width 0 height 0
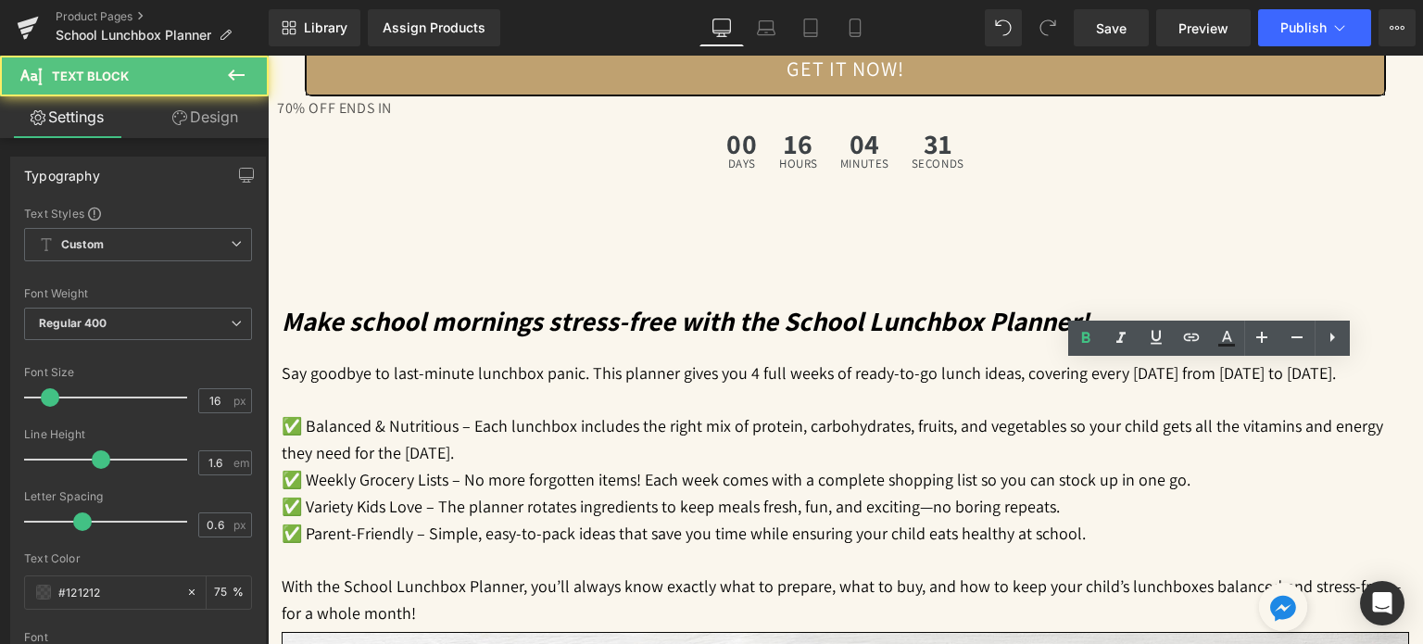
drag, startPoint x: 1349, startPoint y: 427, endPoint x: 1050, endPoint y: 398, distance: 299.6
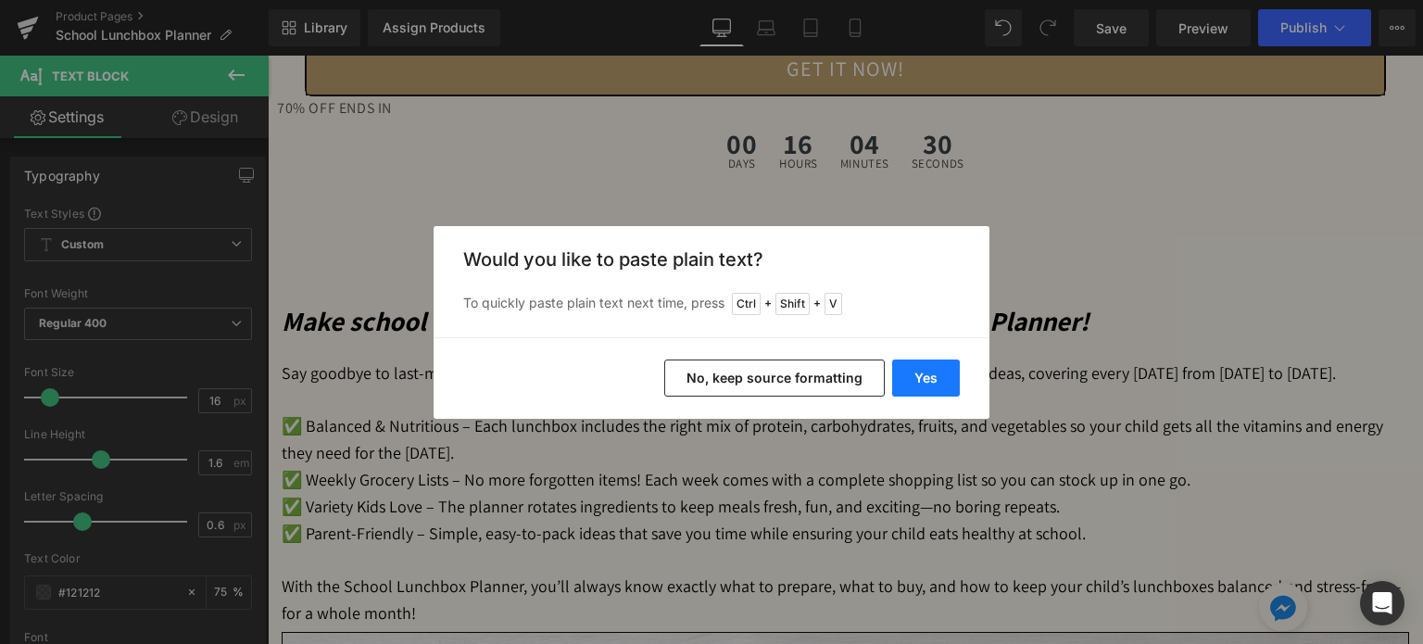
click at [936, 377] on button "Yes" at bounding box center [926, 377] width 68 height 37
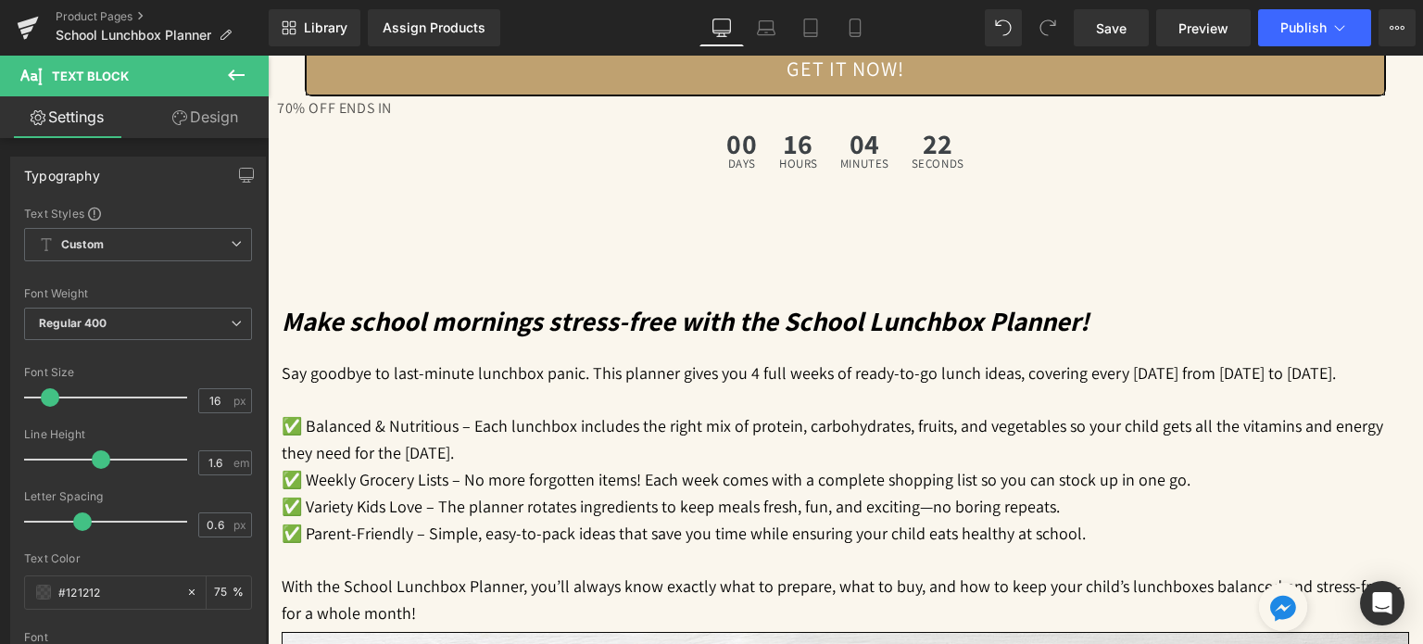
click at [268, 56] on span "Text Block" at bounding box center [268, 56] width 0 height 0
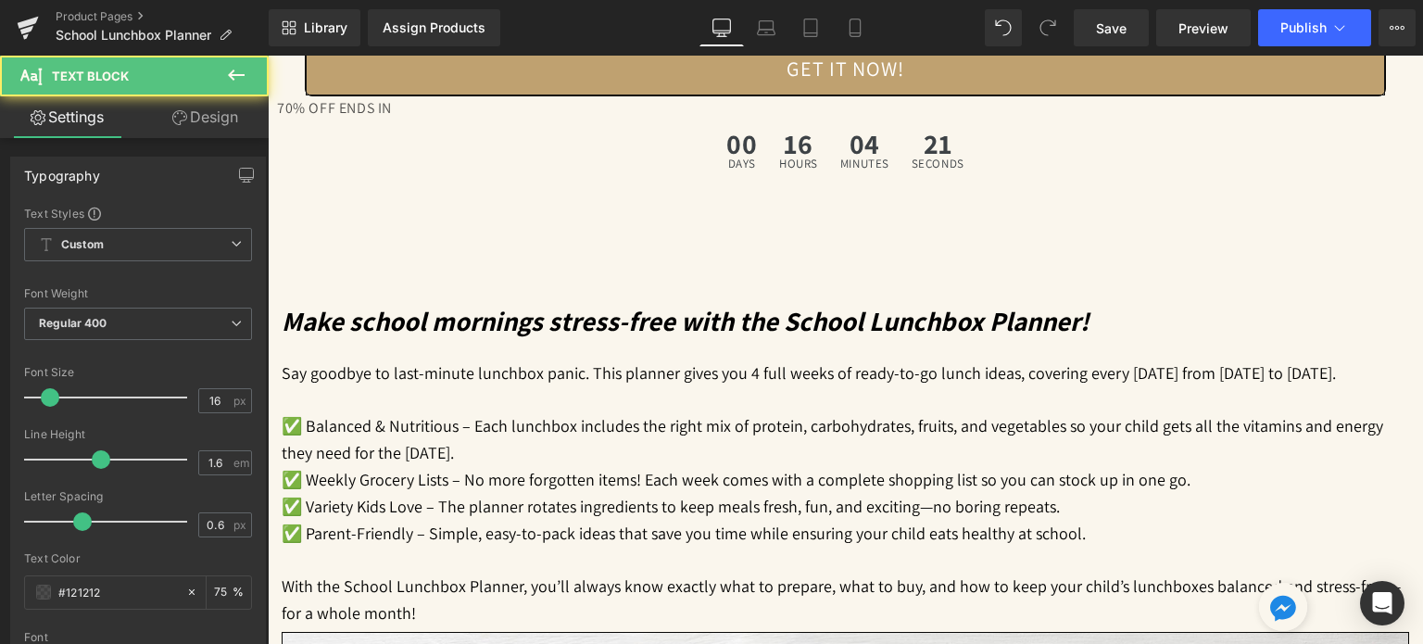
click at [268, 56] on icon at bounding box center [268, 56] width 0 height 0
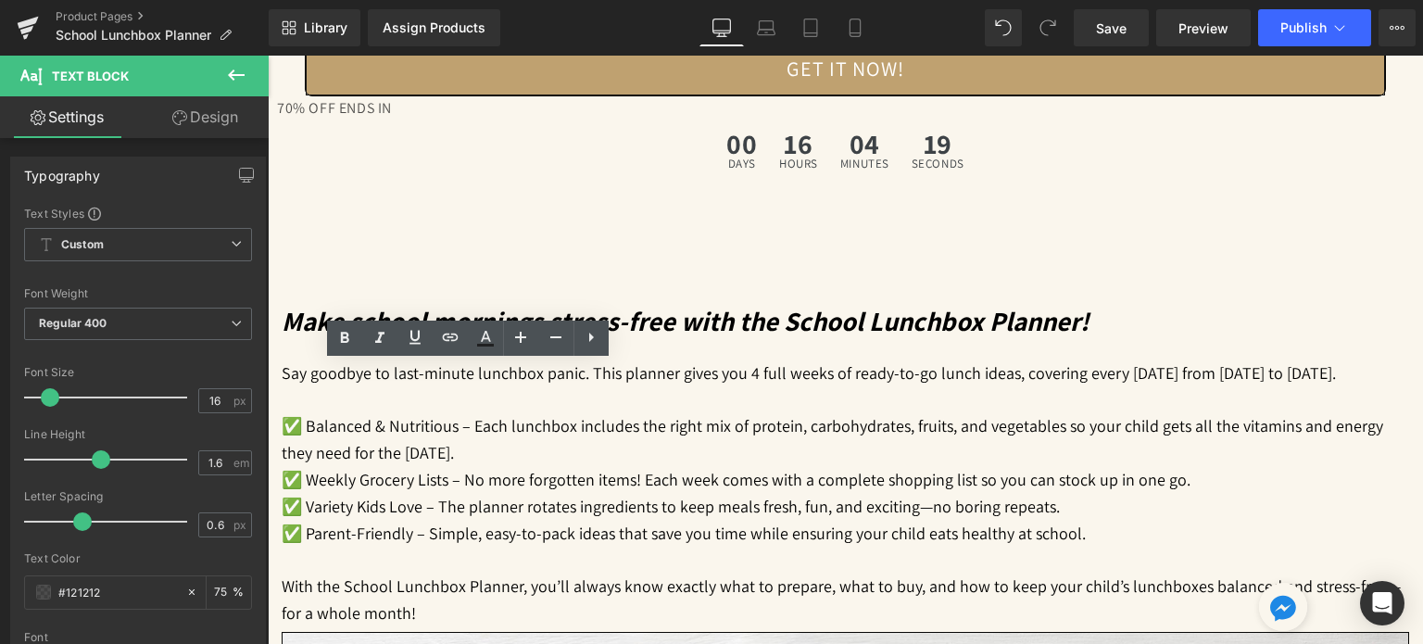
drag, startPoint x: 559, startPoint y: 423, endPoint x: 306, endPoint y: 396, distance: 255.3
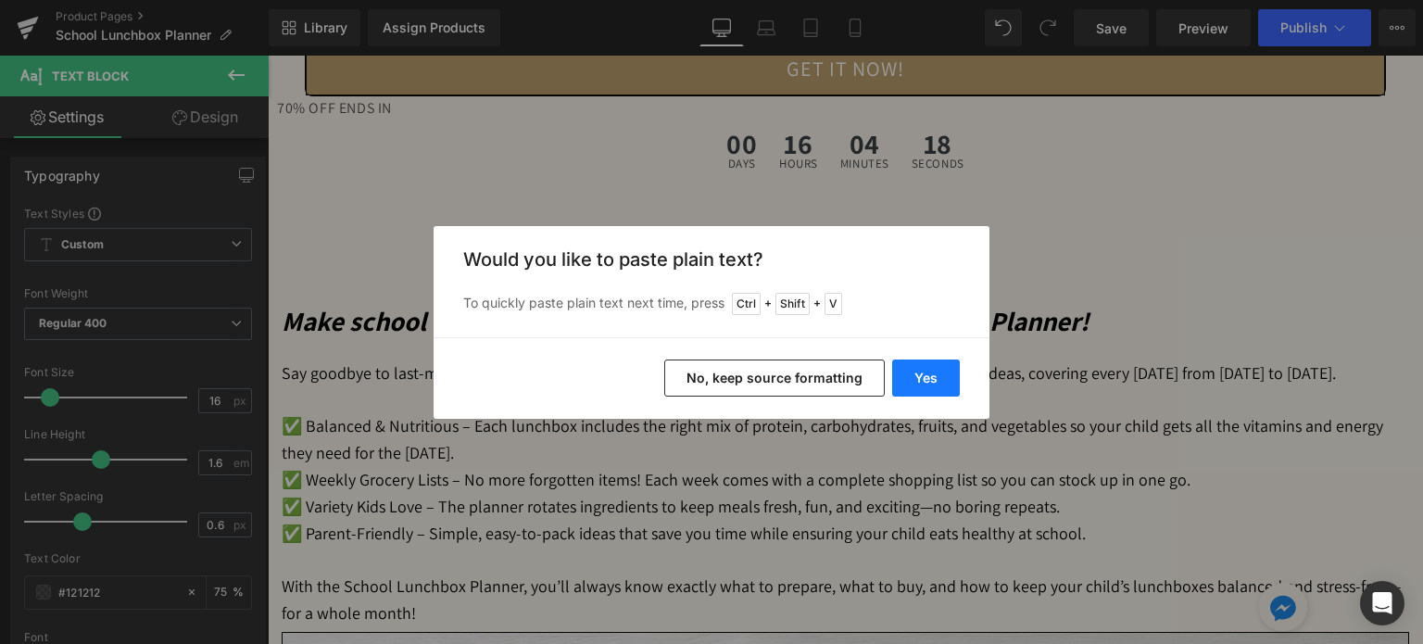
click at [912, 376] on button "Yes" at bounding box center [926, 377] width 68 height 37
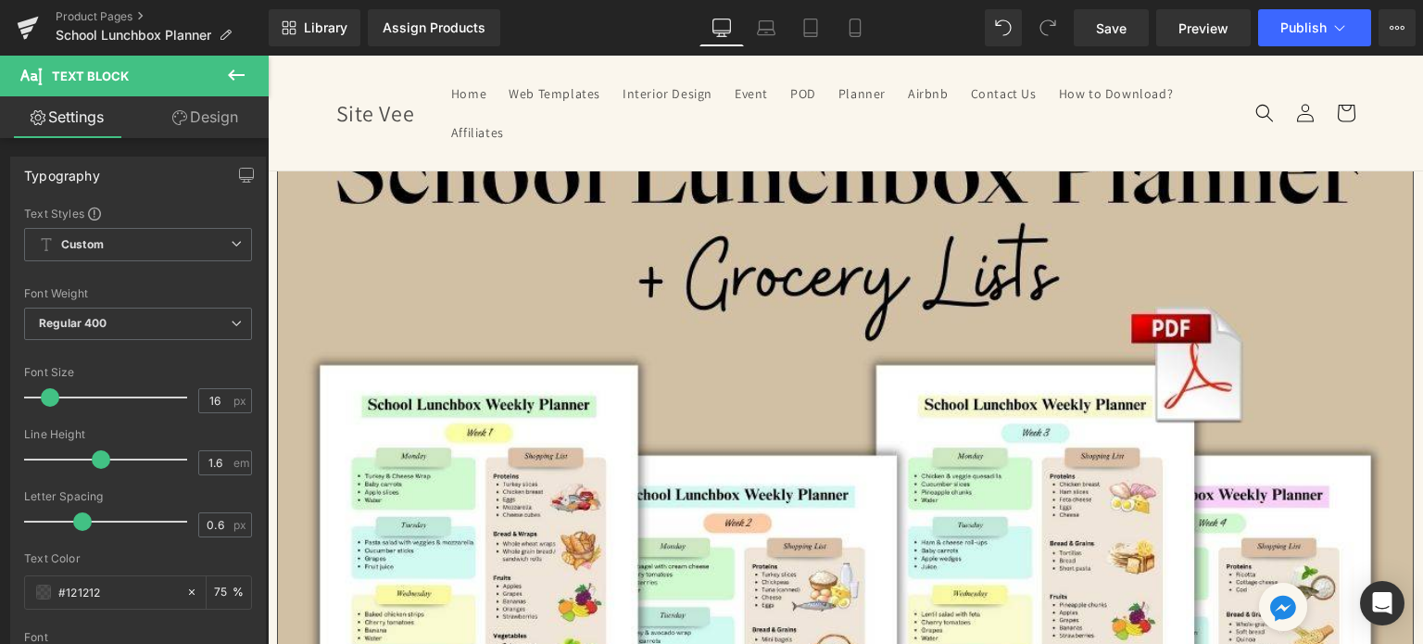
scroll to position [185, 0]
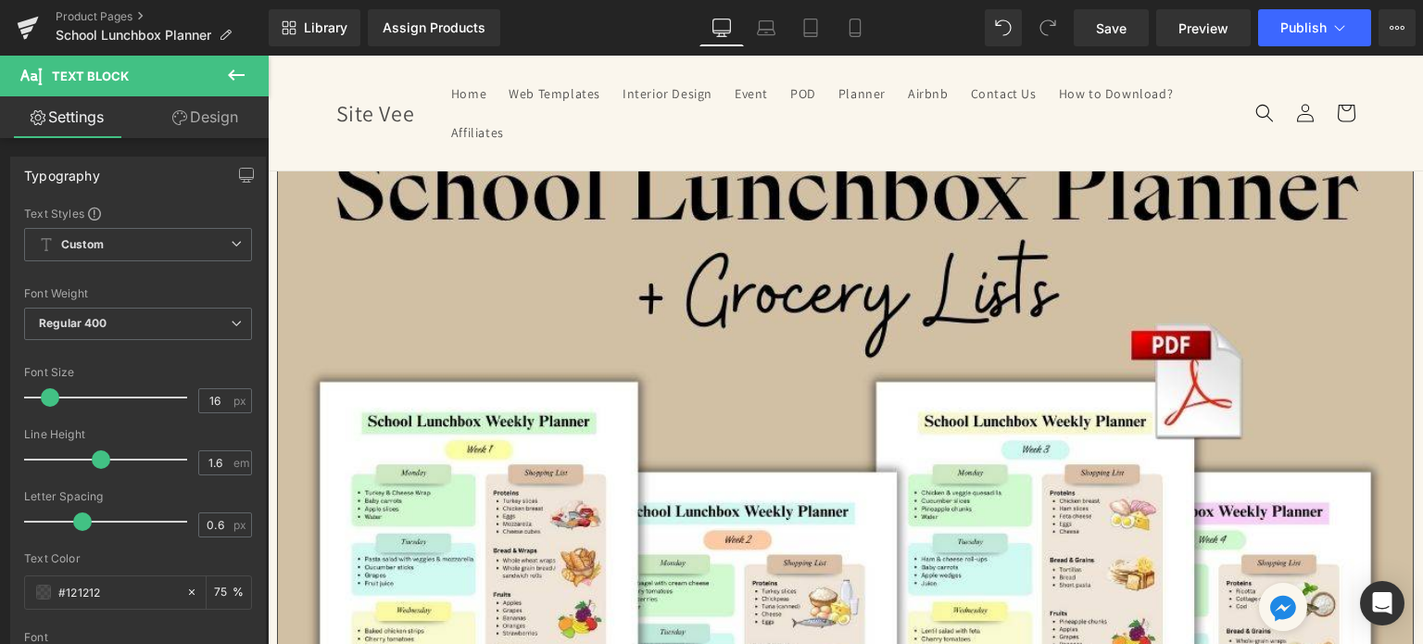
click at [268, 56] on link at bounding box center [268, 56] width 0 height 0
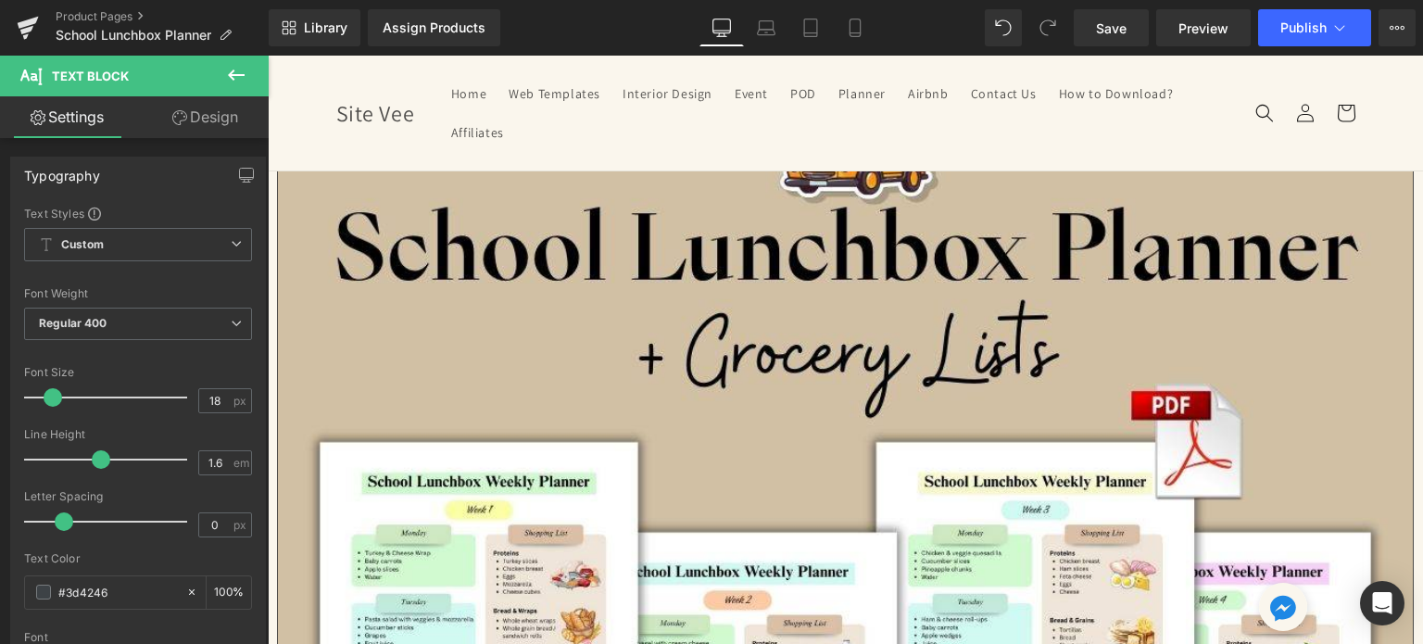
scroll to position [93, 0]
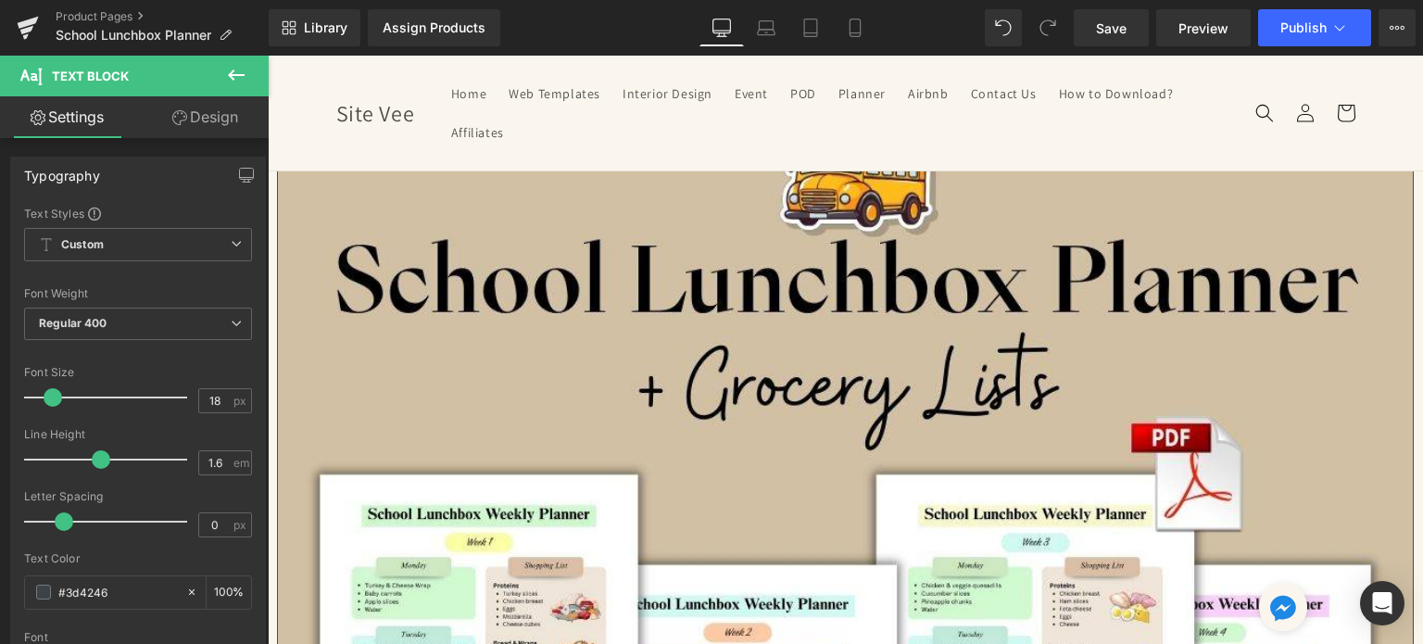
click at [268, 56] on icon at bounding box center [268, 56] width 0 height 0
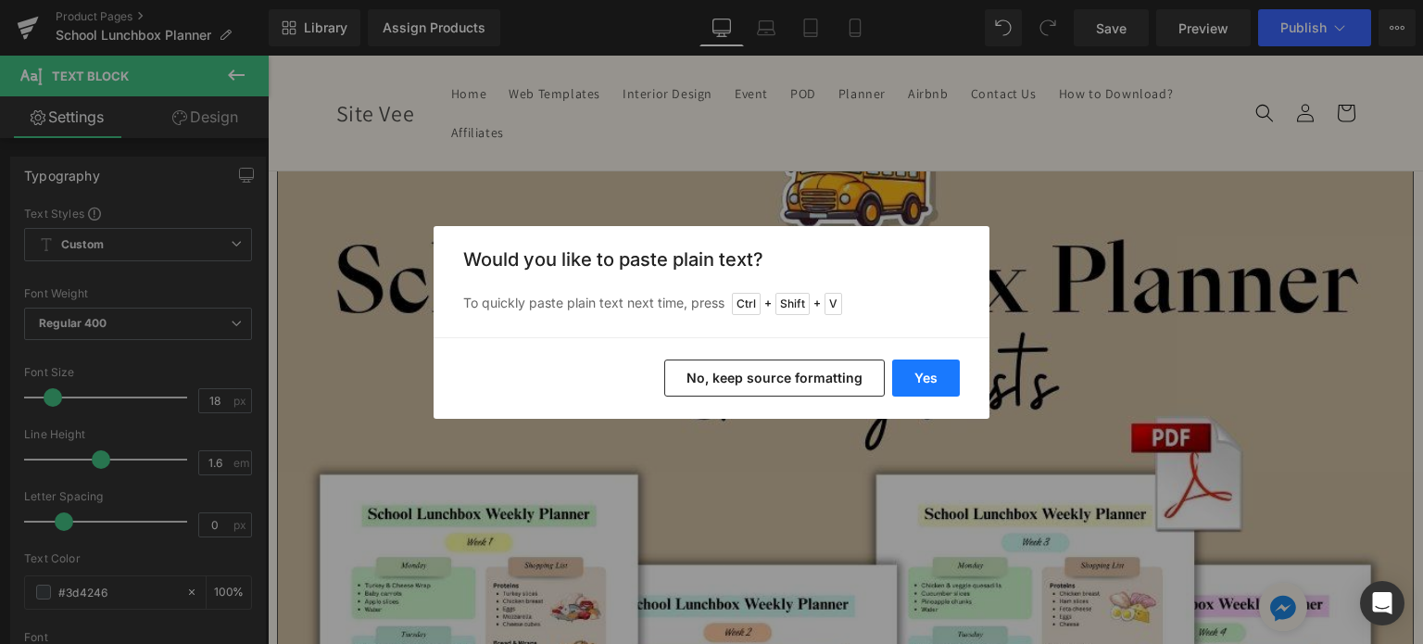
drag, startPoint x: 902, startPoint y: 379, endPoint x: 635, endPoint y: 323, distance: 273.4
click at [902, 379] on button "Yes" at bounding box center [926, 377] width 68 height 37
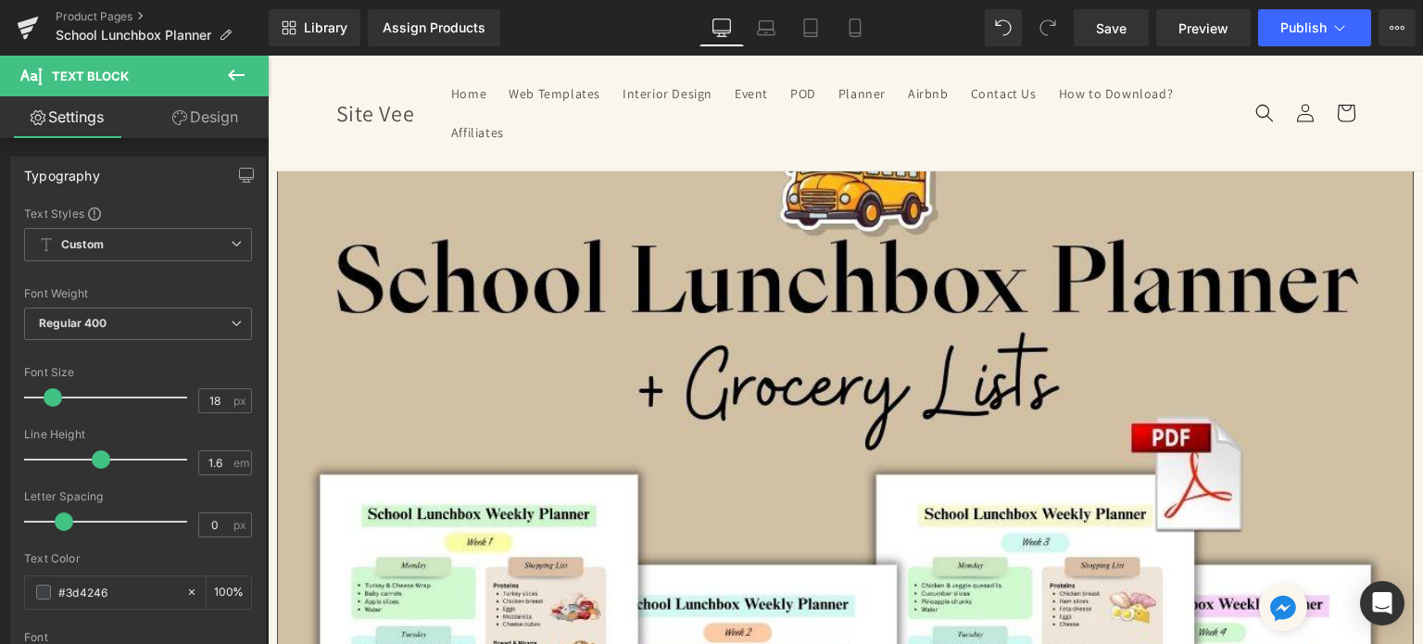
click at [268, 56] on span "Text Block" at bounding box center [268, 56] width 0 height 0
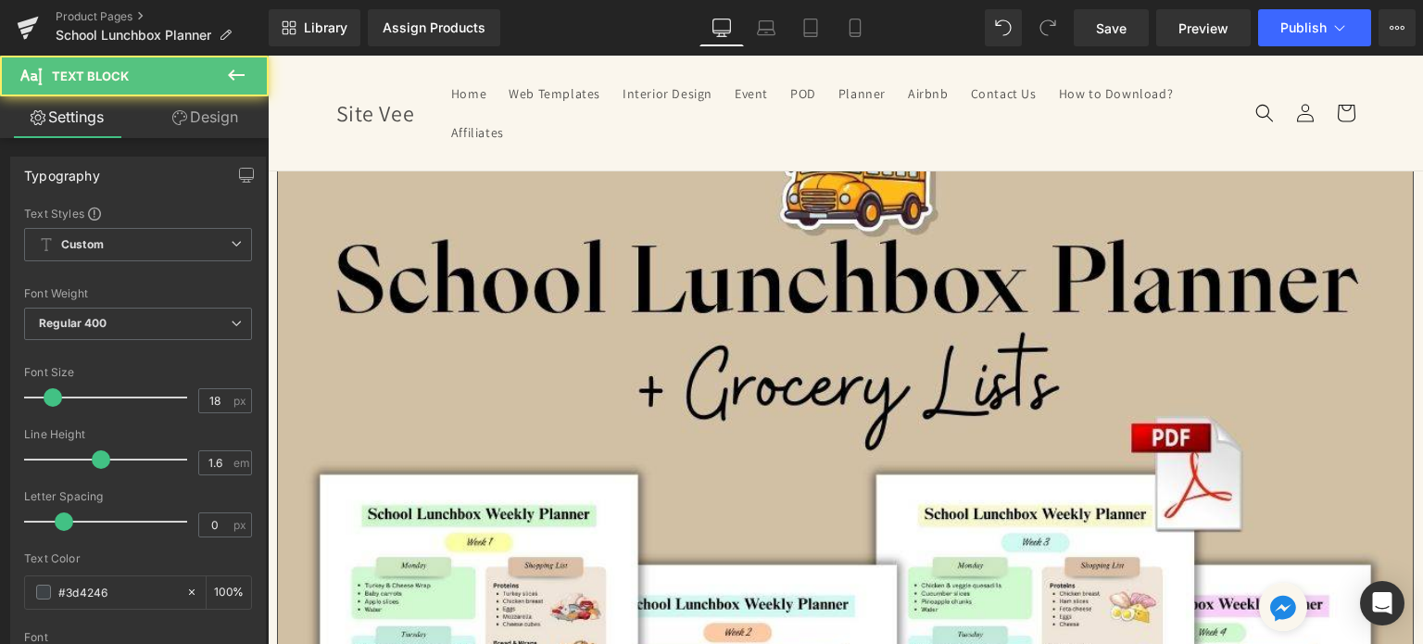
click at [268, 56] on icon at bounding box center [268, 56] width 0 height 0
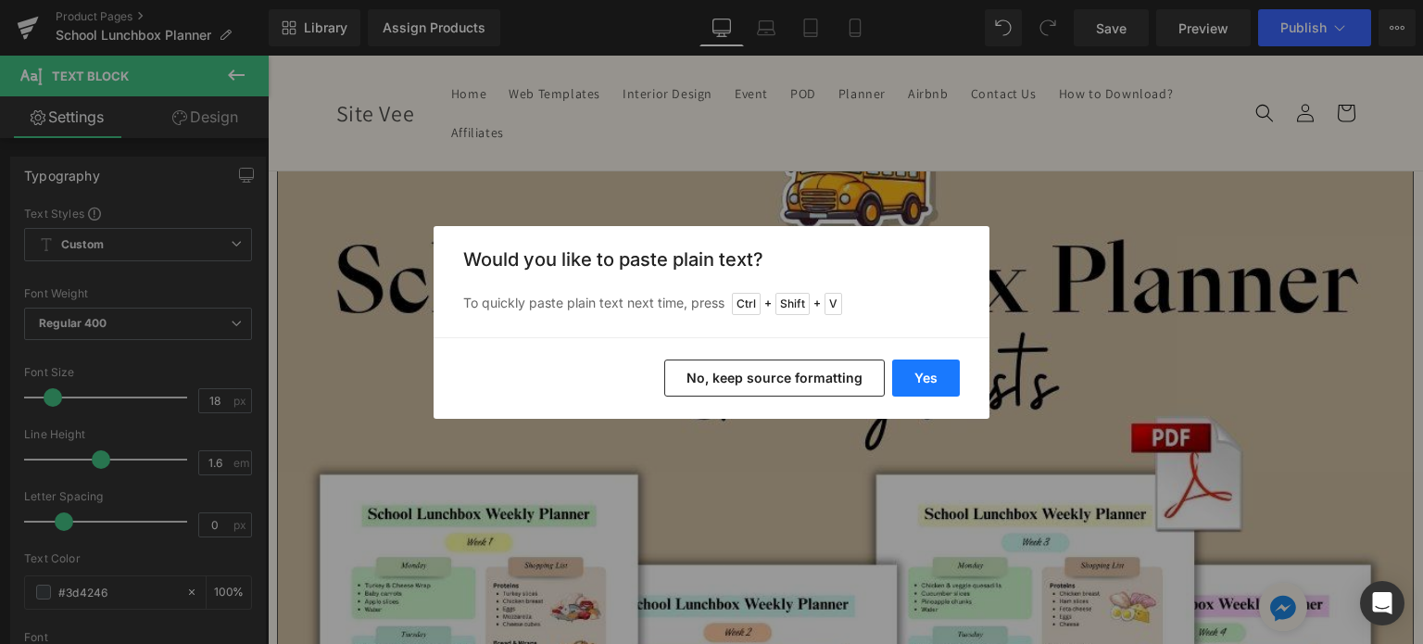
click at [953, 377] on button "Yes" at bounding box center [926, 377] width 68 height 37
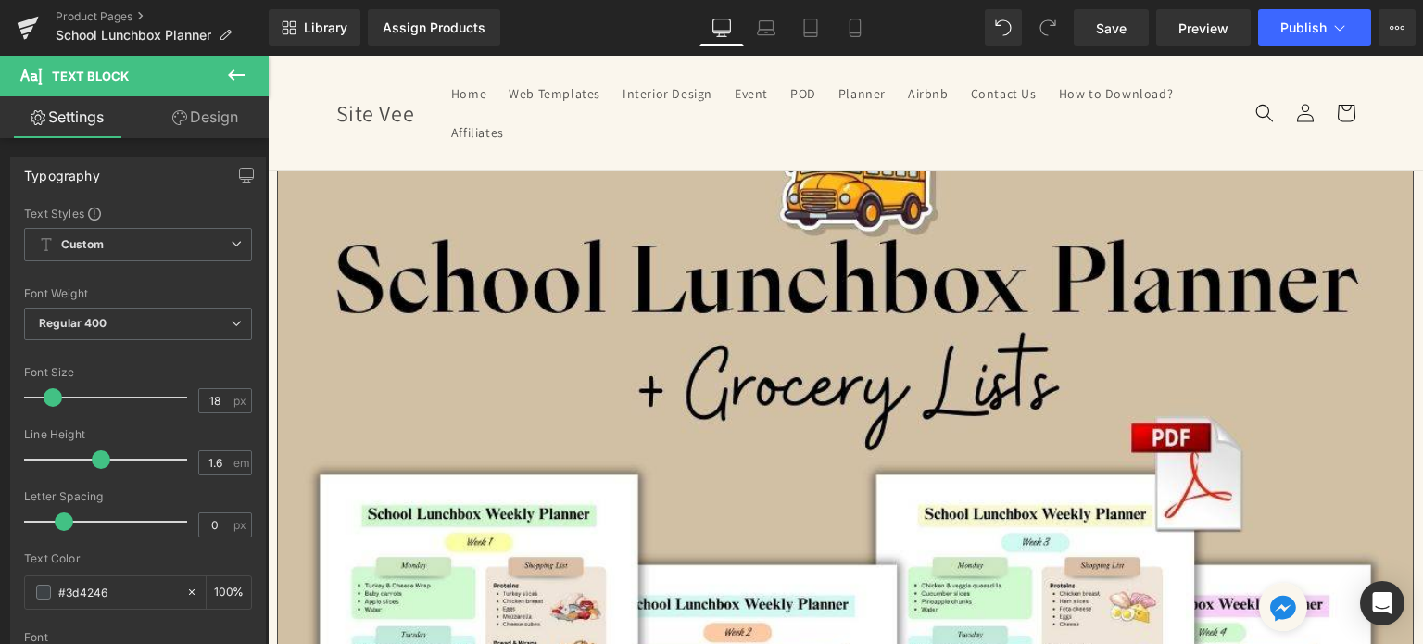
click at [268, 56] on link at bounding box center [268, 56] width 0 height 0
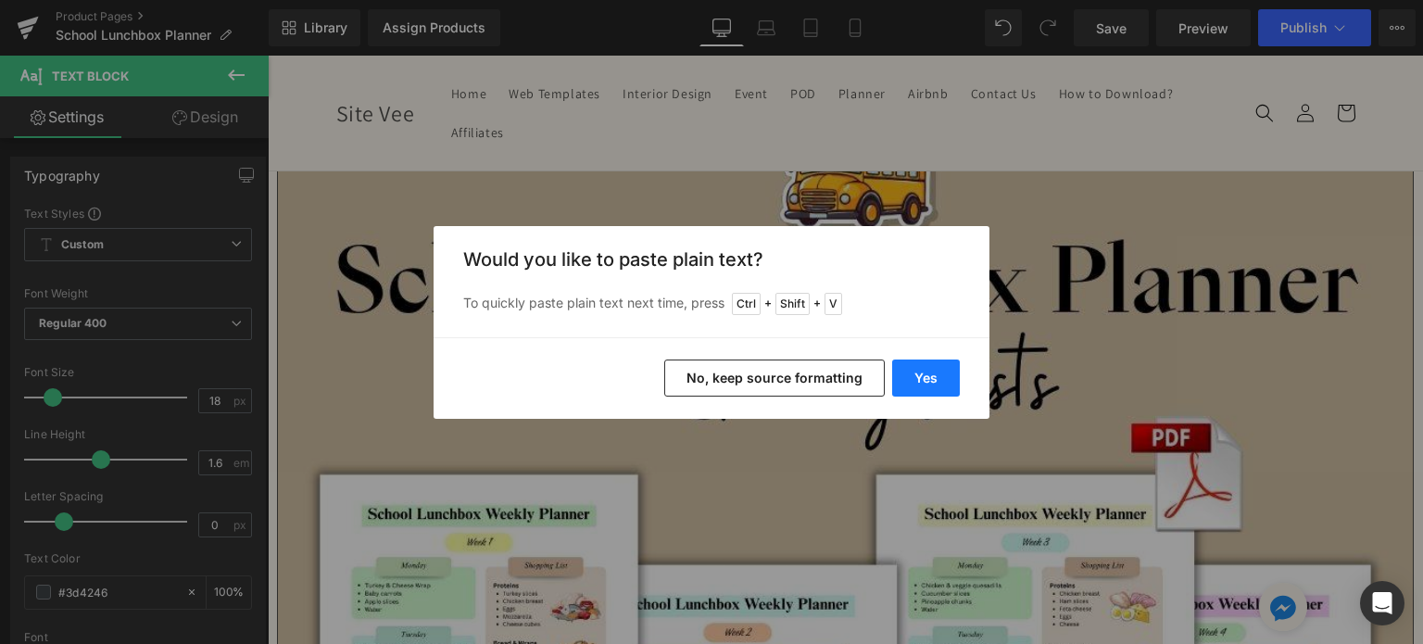
click at [930, 388] on button "Yes" at bounding box center [926, 377] width 68 height 37
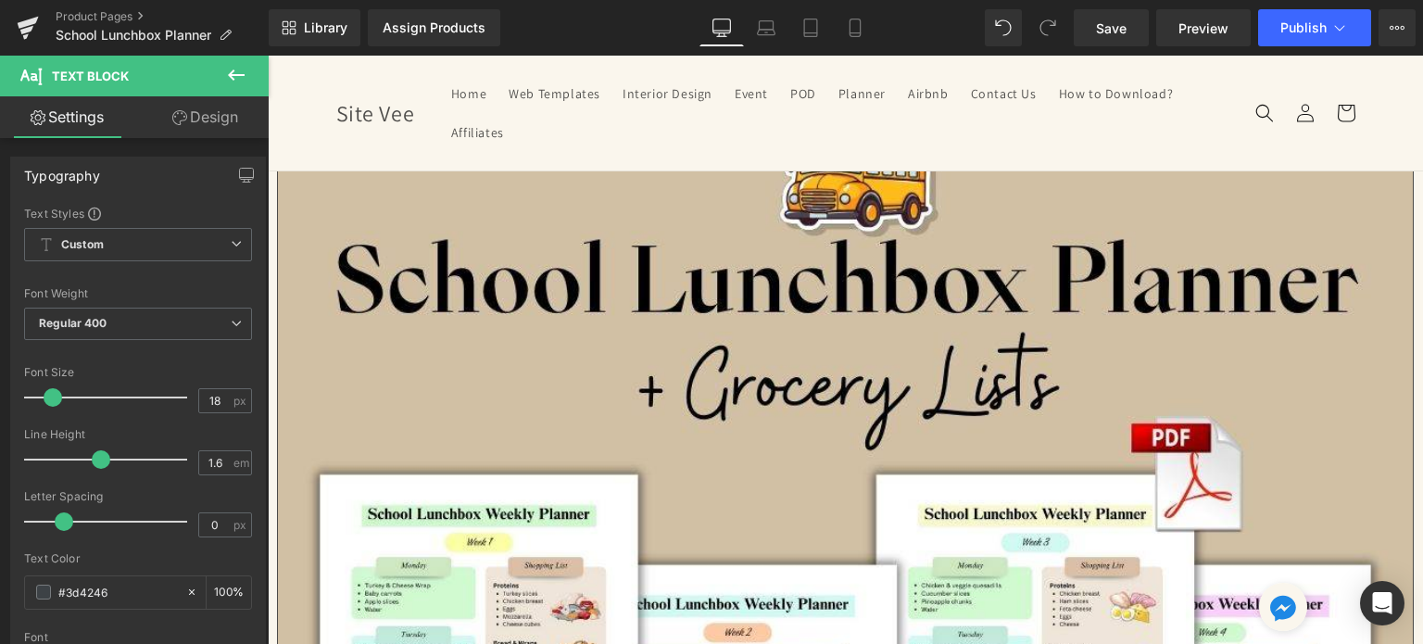
click at [268, 56] on span "Text Block" at bounding box center [268, 56] width 0 height 0
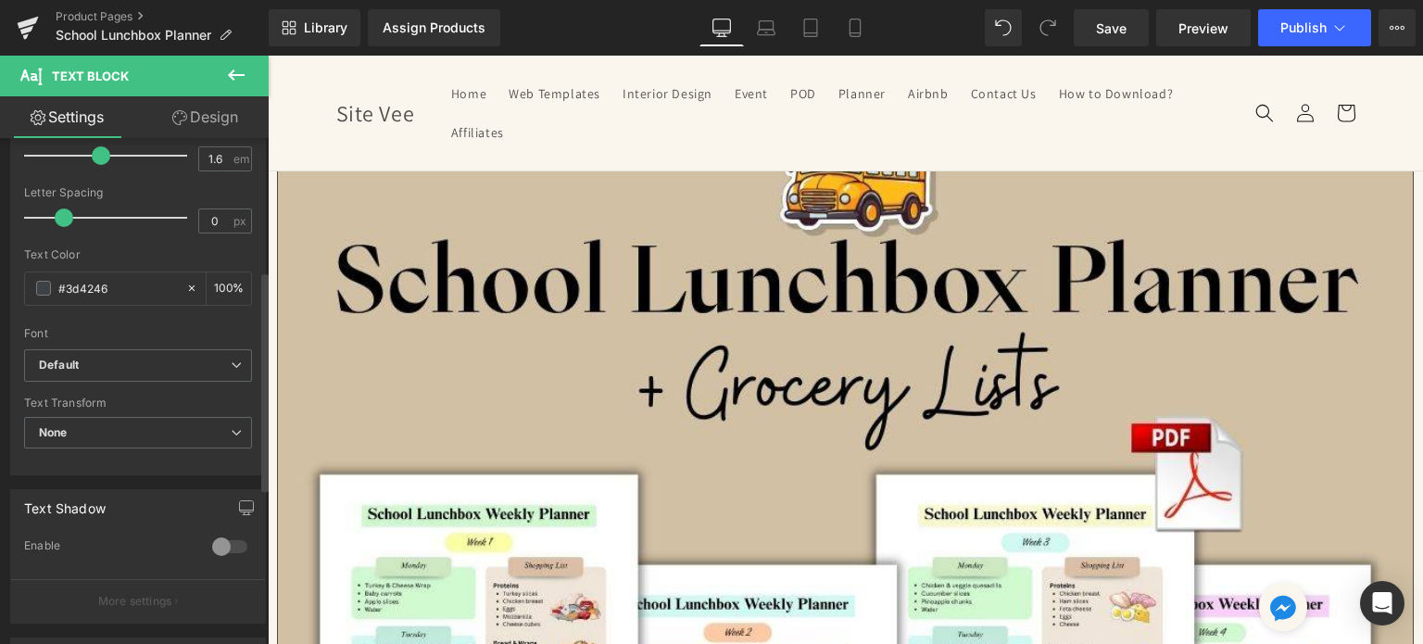
scroll to position [463, 0]
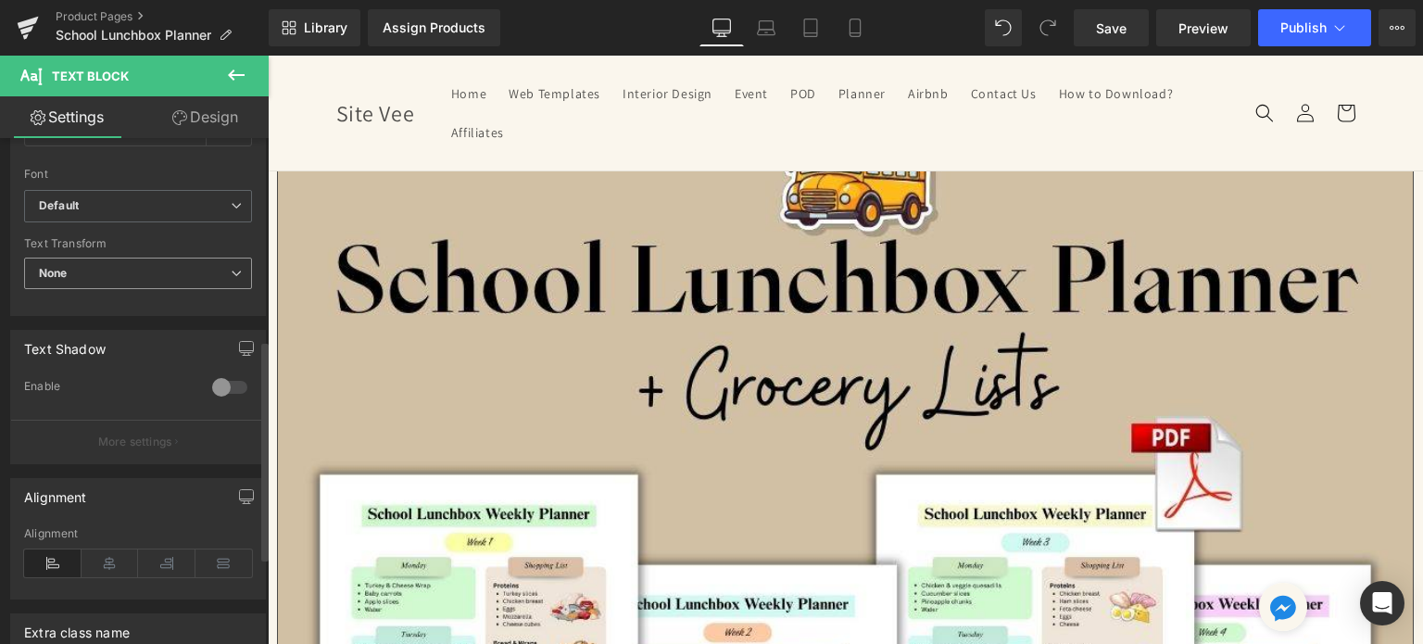
click at [107, 267] on span "None" at bounding box center [138, 274] width 228 height 32
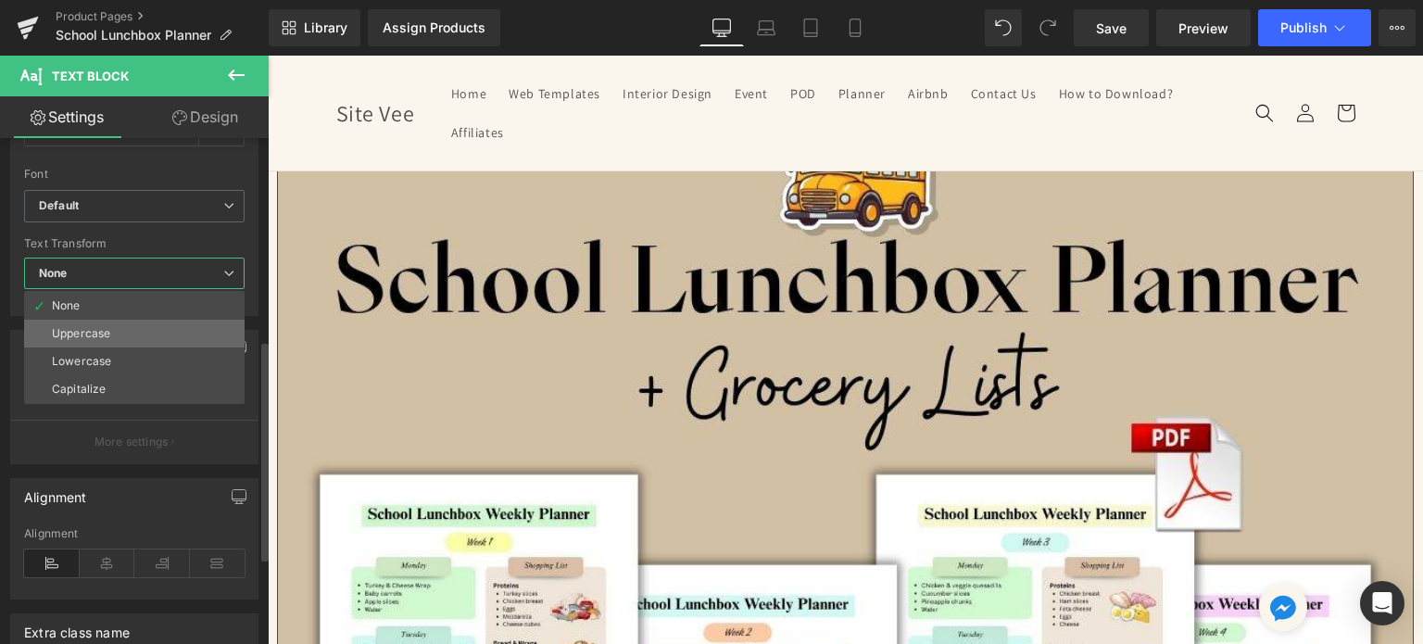
click at [99, 323] on li "Uppercase" at bounding box center [134, 334] width 220 height 28
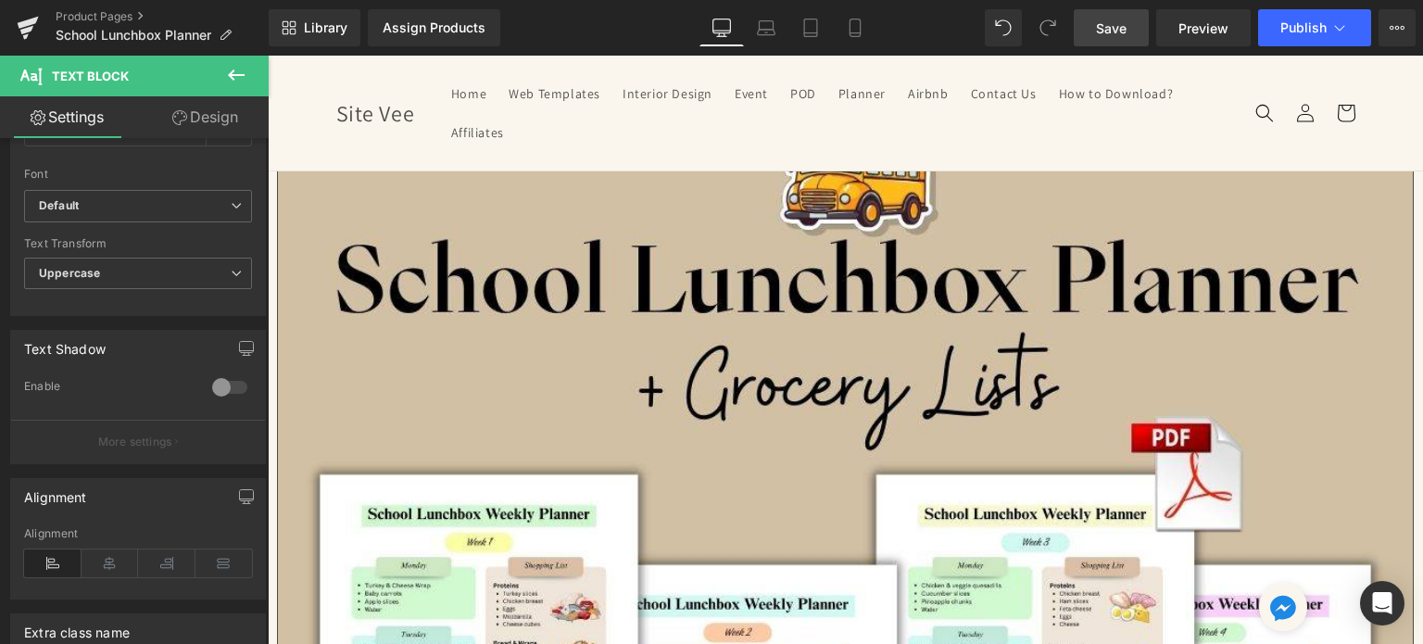
drag, startPoint x: 1116, startPoint y: 29, endPoint x: 629, endPoint y: 110, distance: 494.0
click at [1116, 29] on span "Save" at bounding box center [1111, 28] width 31 height 19
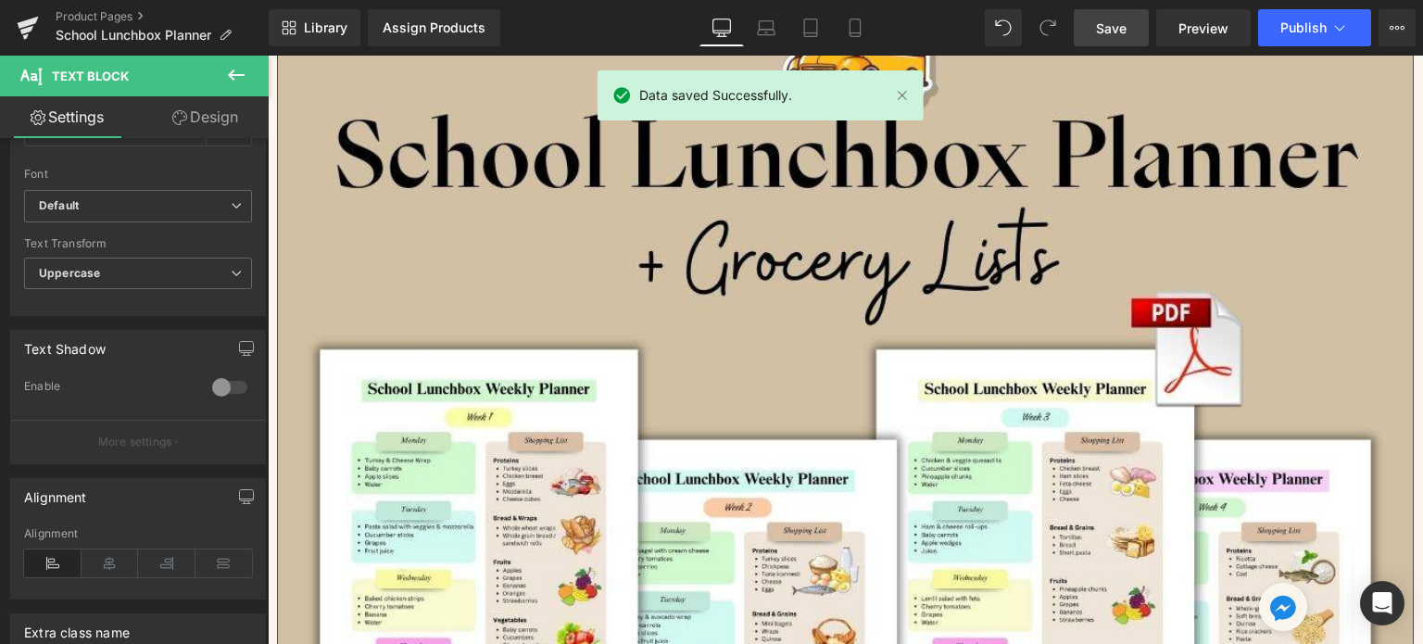
scroll to position [185, 0]
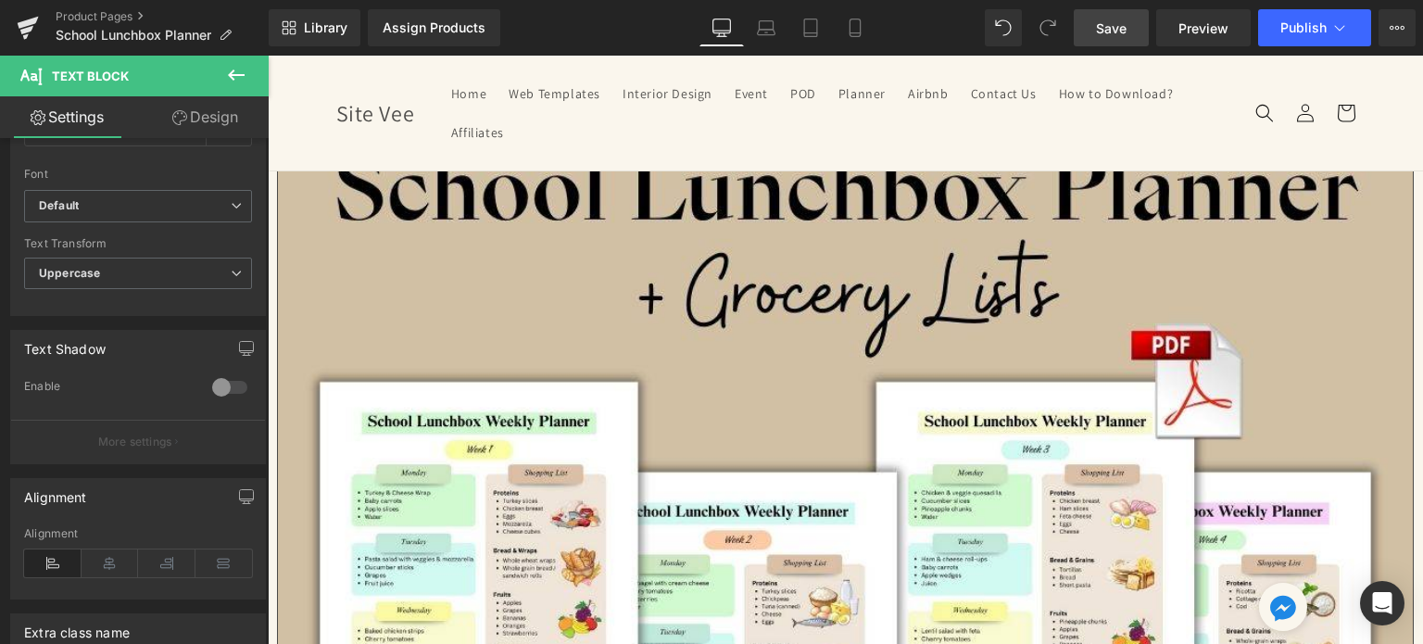
click at [268, 56] on icon at bounding box center [268, 56] width 0 height 0
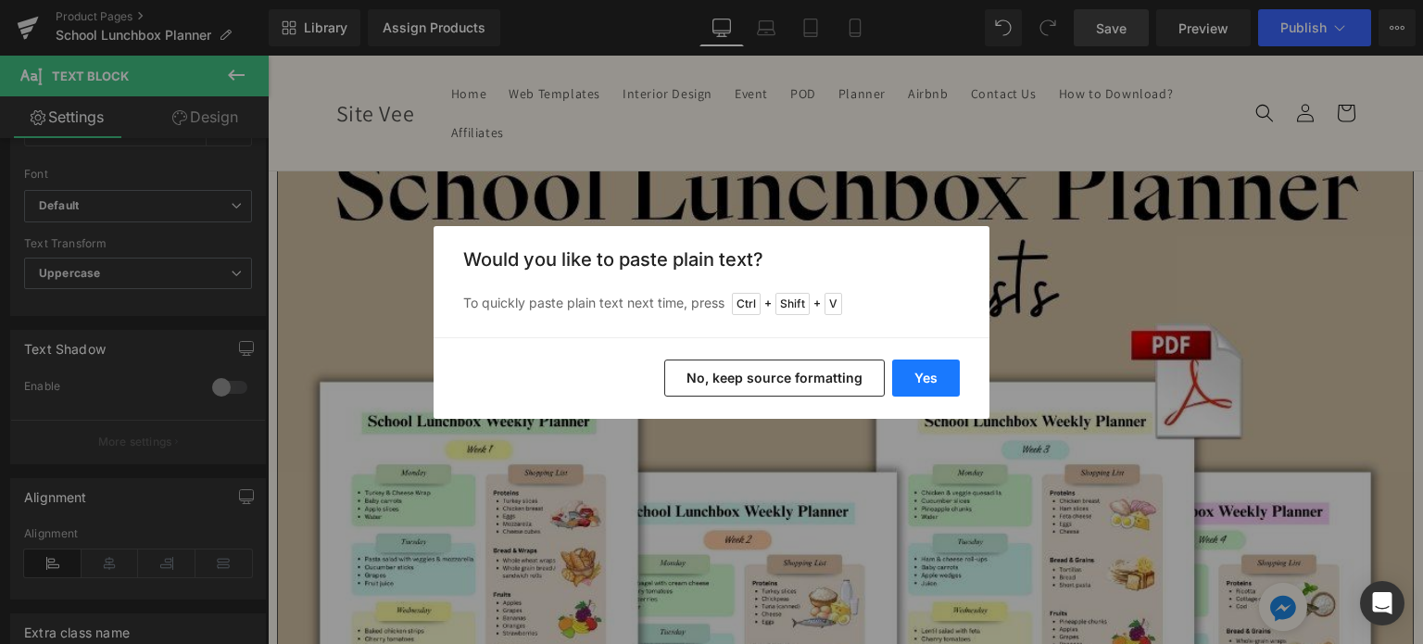
click at [930, 375] on button "Yes" at bounding box center [926, 377] width 68 height 37
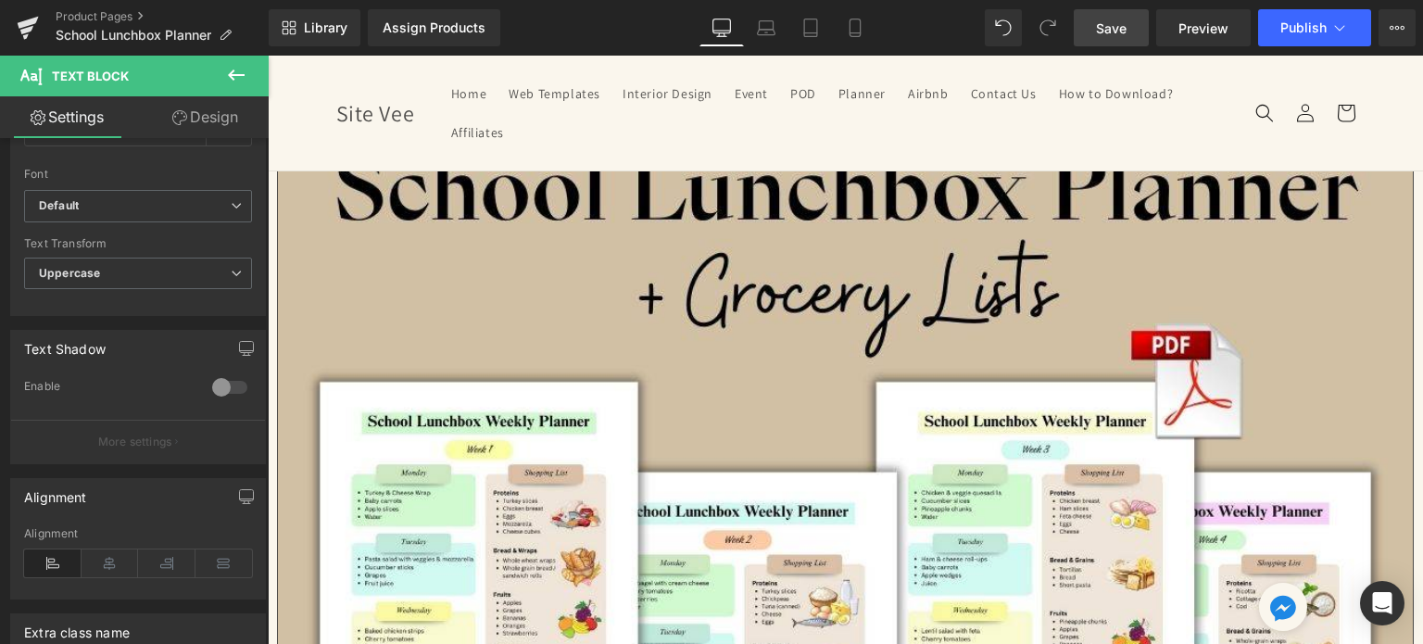
click at [268, 56] on span "Icon List" at bounding box center [268, 56] width 0 height 0
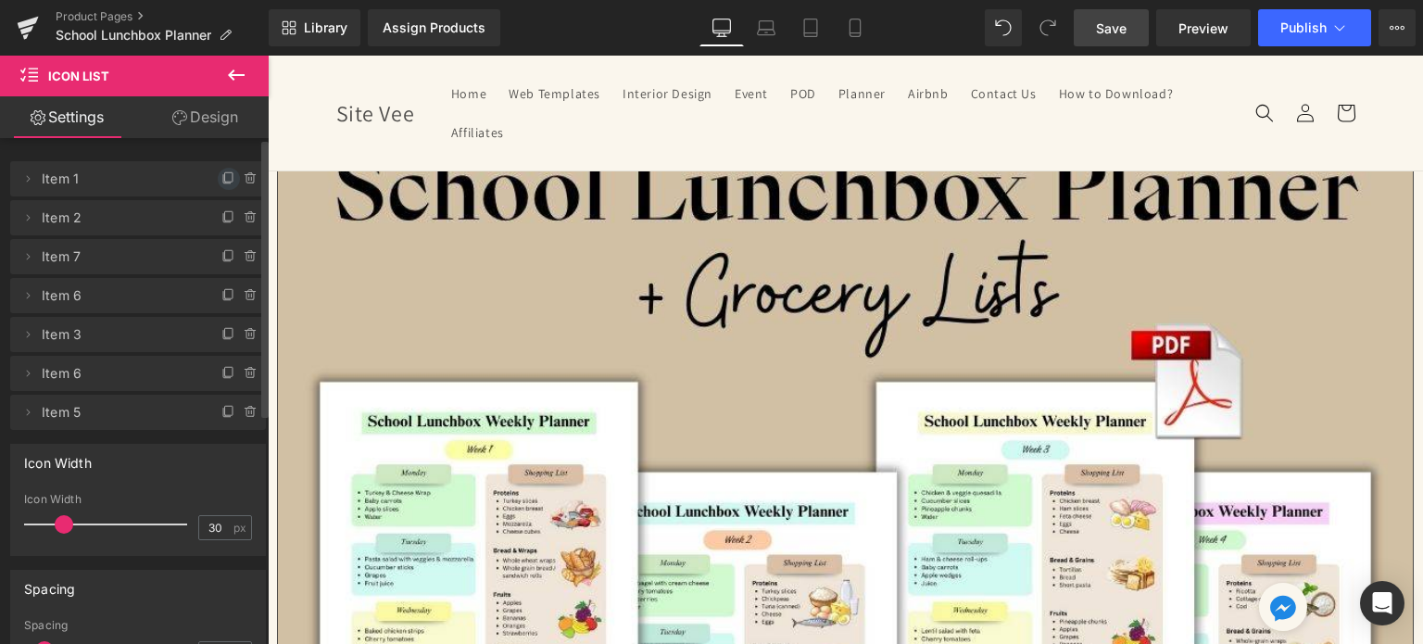
click at [222, 175] on icon at bounding box center [228, 178] width 15 height 15
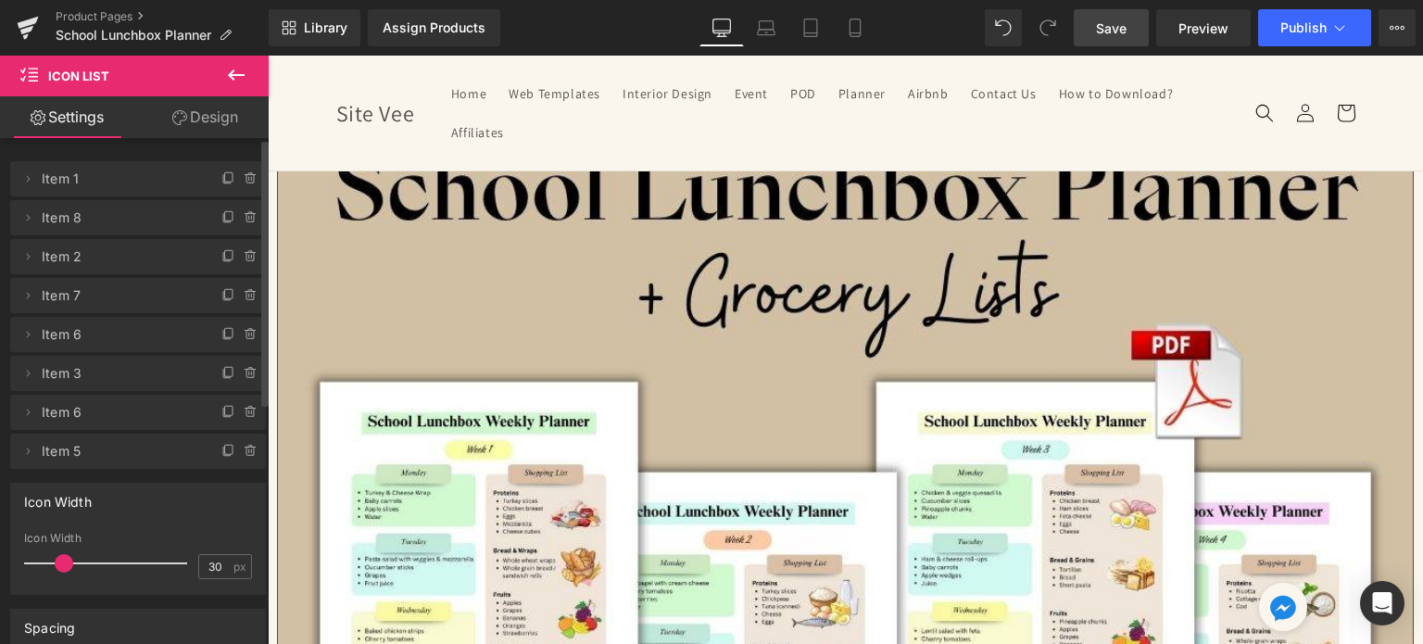
click at [268, 56] on icon at bounding box center [268, 56] width 0 height 0
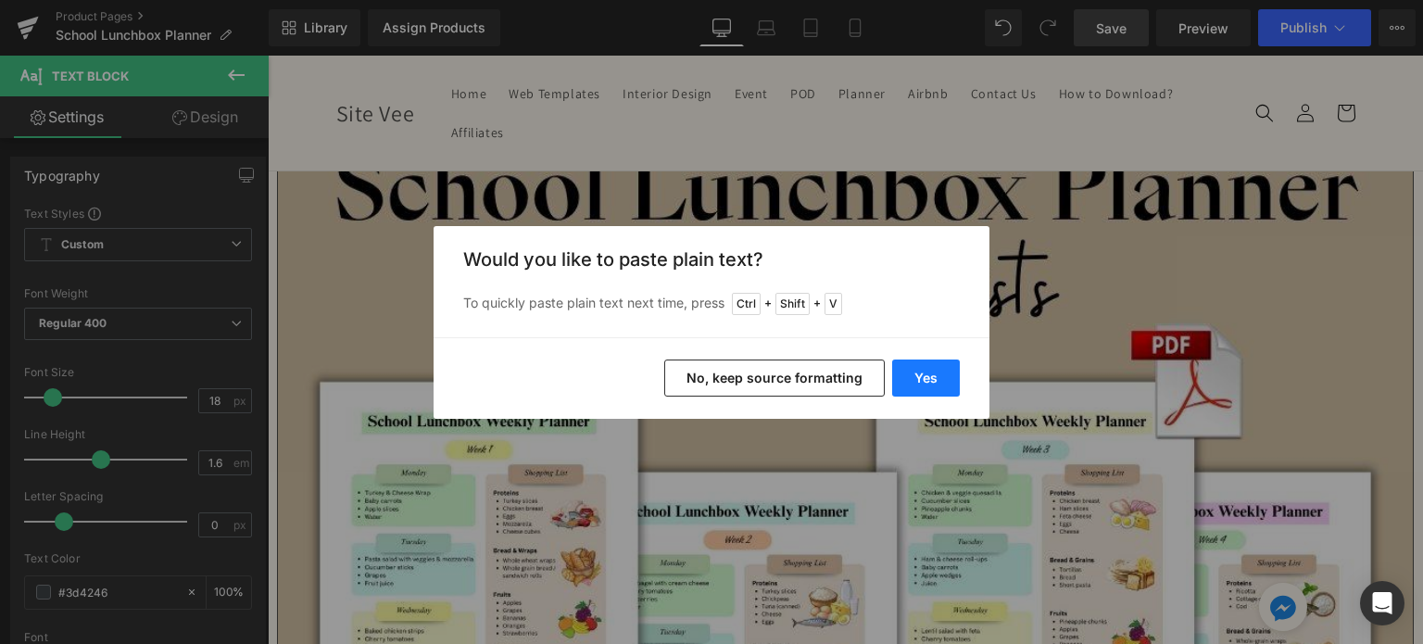
click at [916, 379] on button "Yes" at bounding box center [926, 377] width 68 height 37
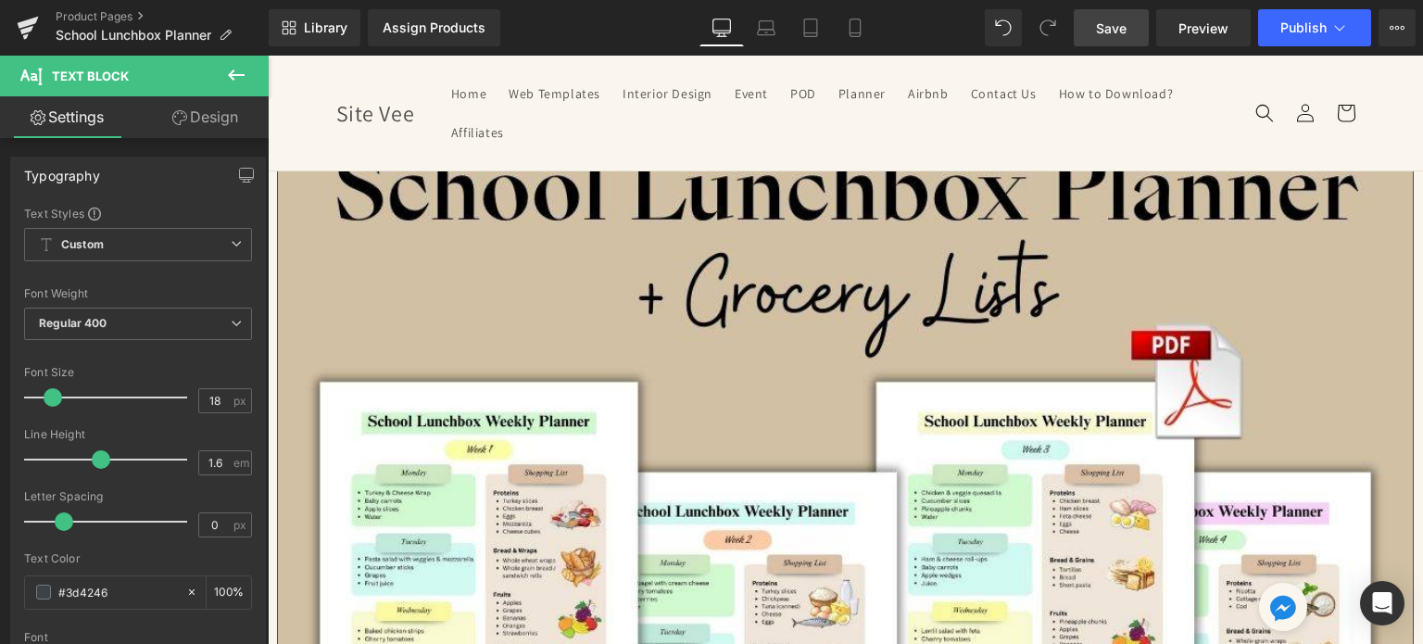
click at [1109, 25] on span "Save" at bounding box center [1111, 28] width 31 height 19
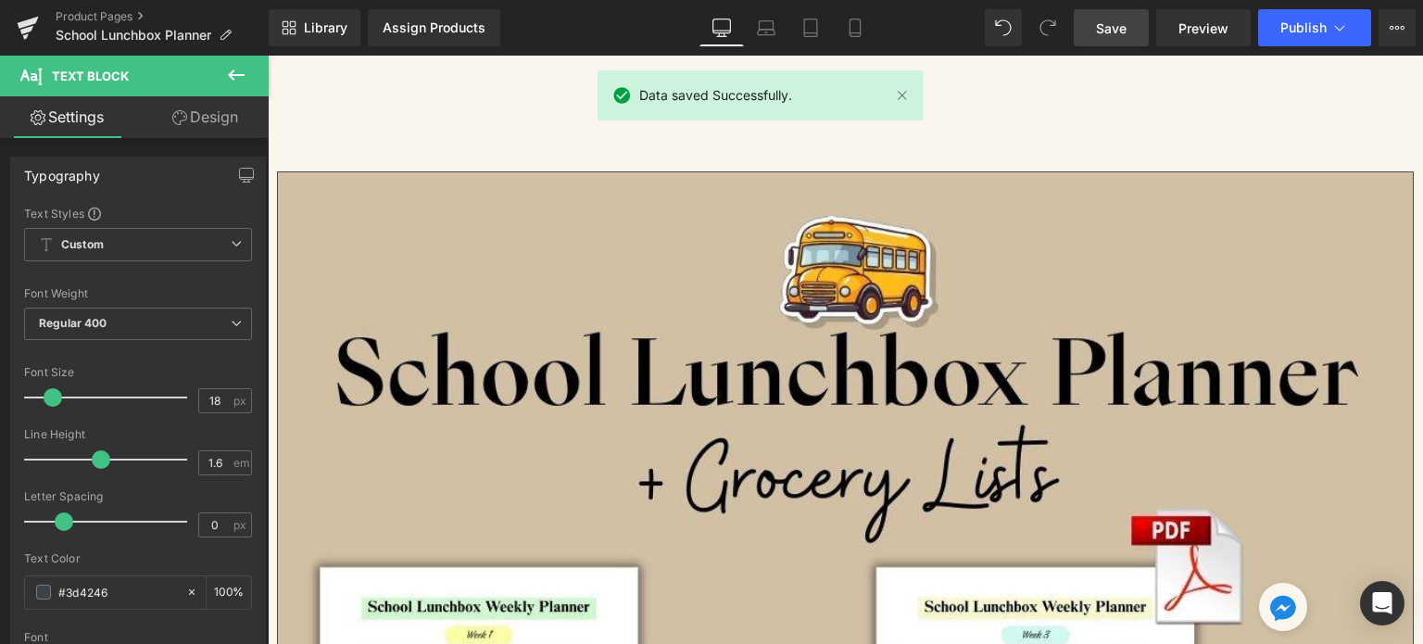
scroll to position [463, 0]
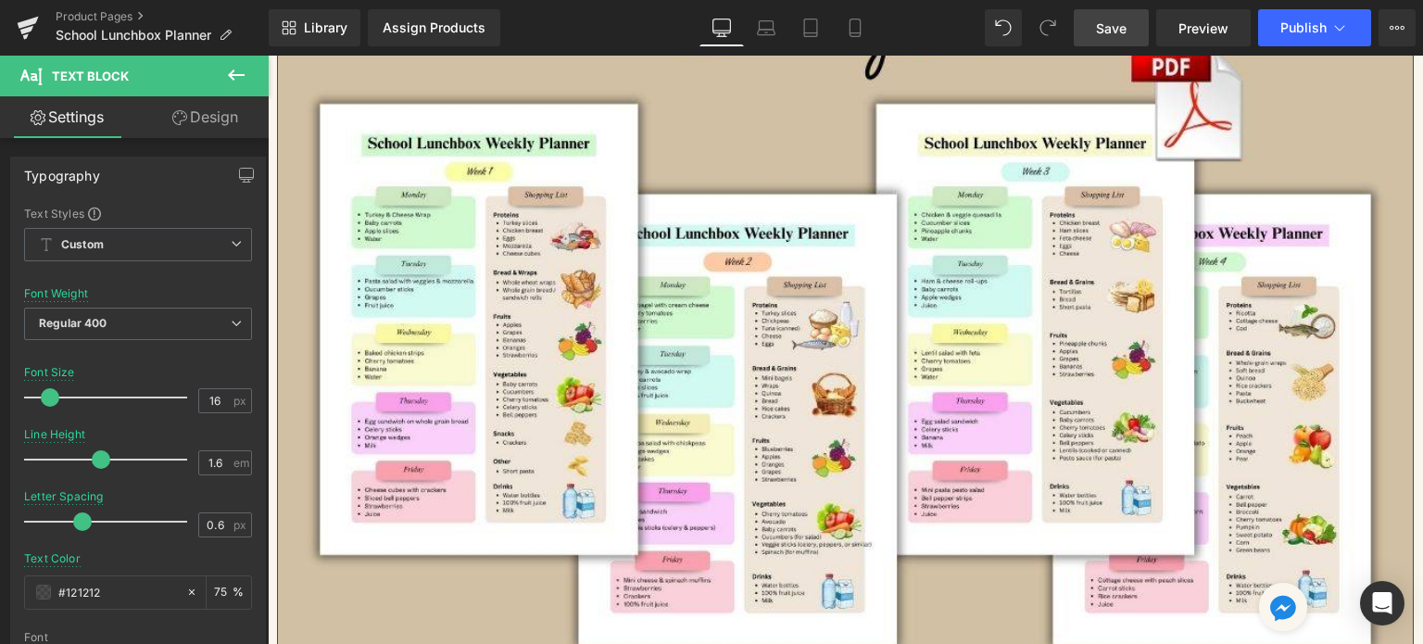
drag, startPoint x: 1139, startPoint y: 18, endPoint x: 121, endPoint y: 223, distance: 1038.5
click at [1139, 18] on link "Save" at bounding box center [1111, 27] width 75 height 37
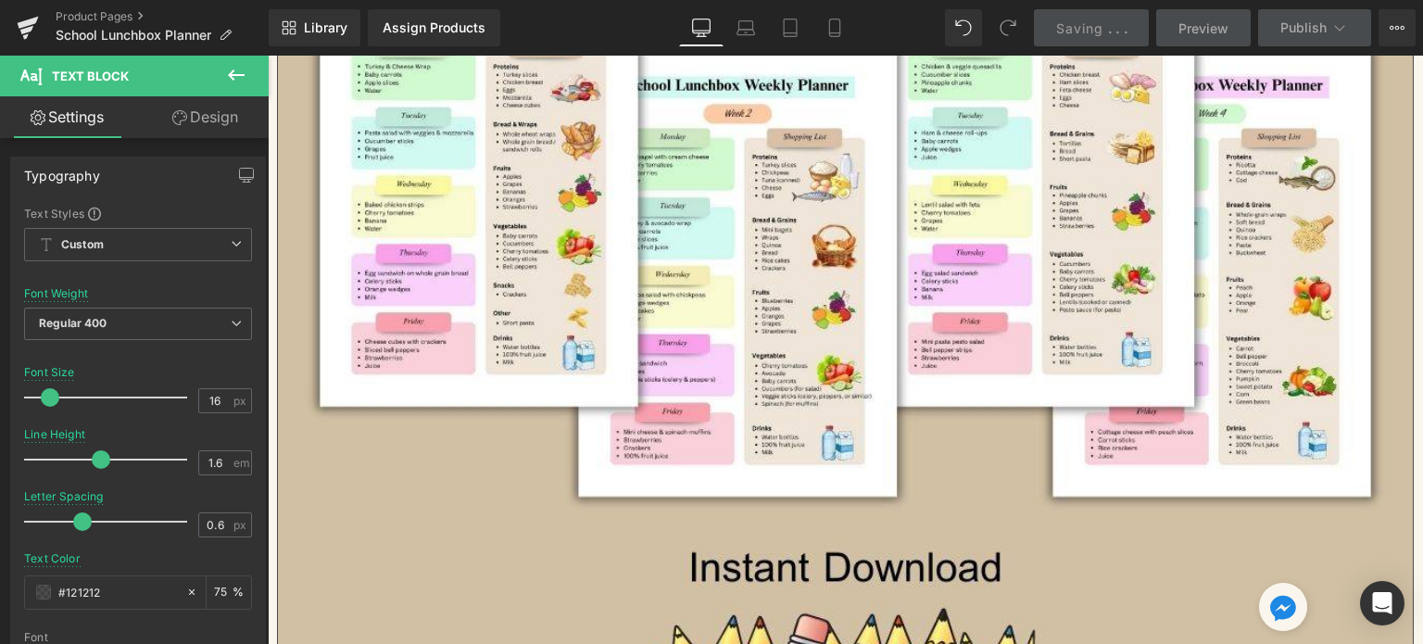
scroll to position [834, 0]
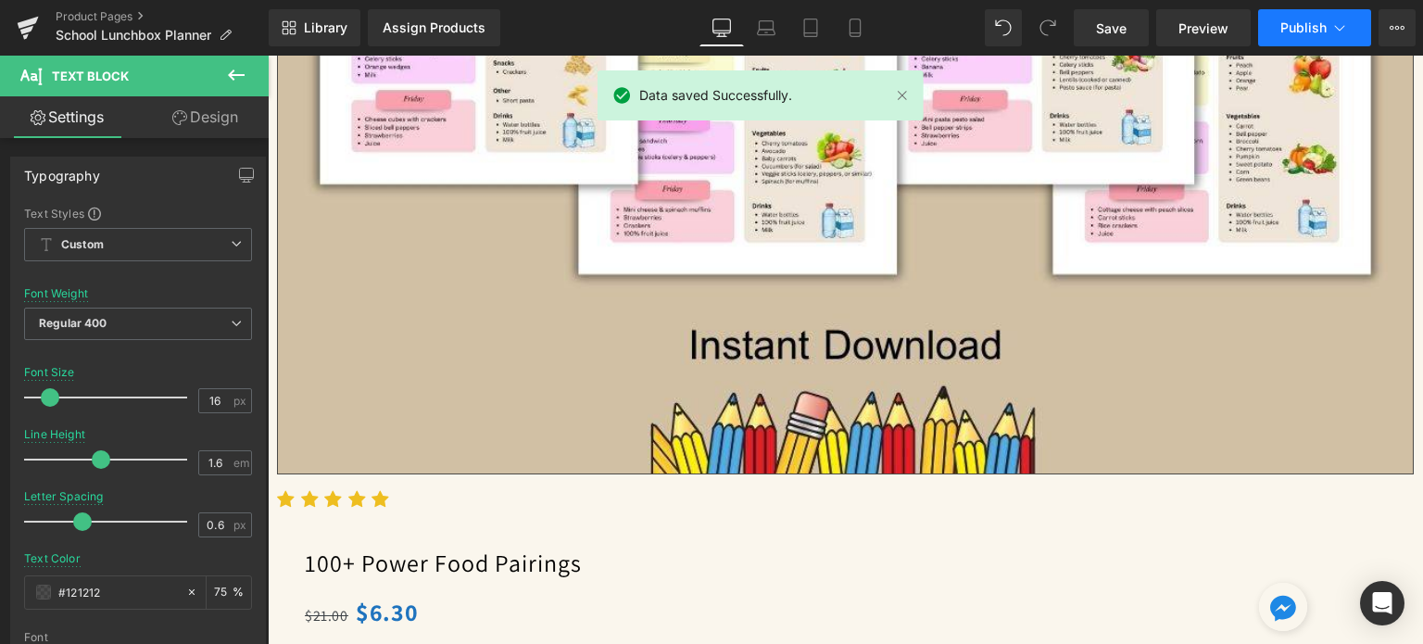
click at [1301, 27] on span "Publish" at bounding box center [1303, 27] width 46 height 15
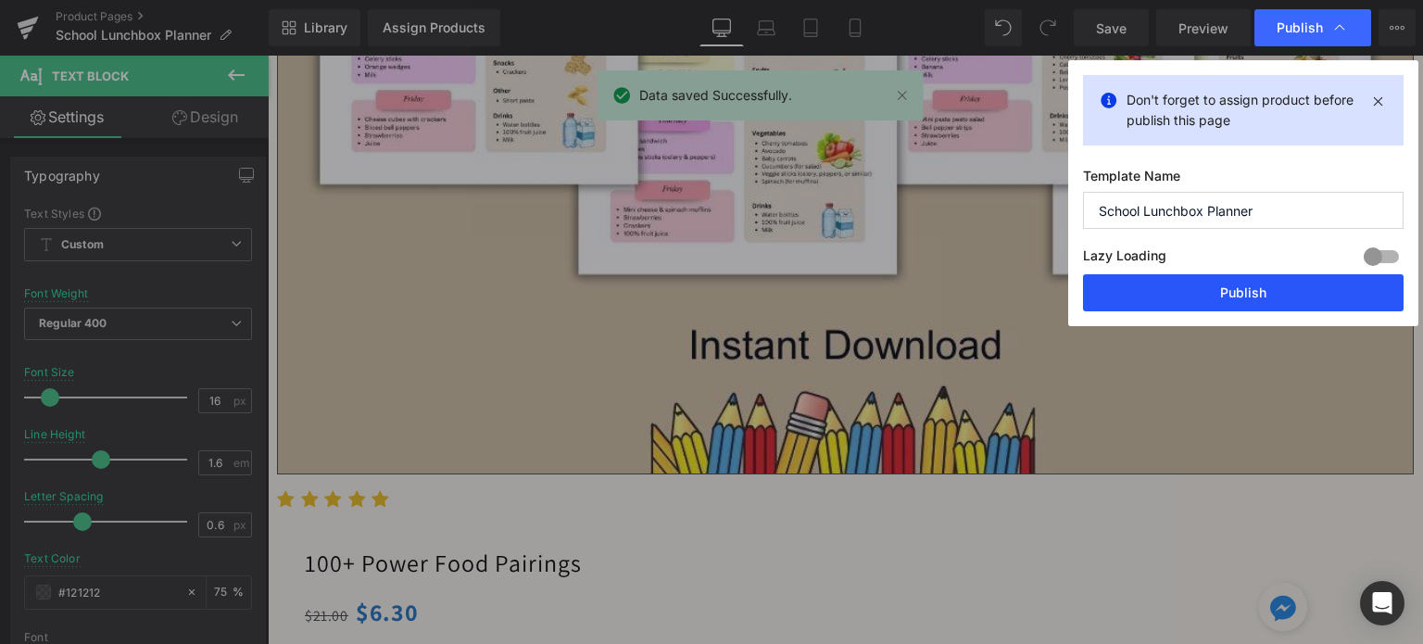
click at [1249, 299] on button "Publish" at bounding box center [1243, 292] width 320 height 37
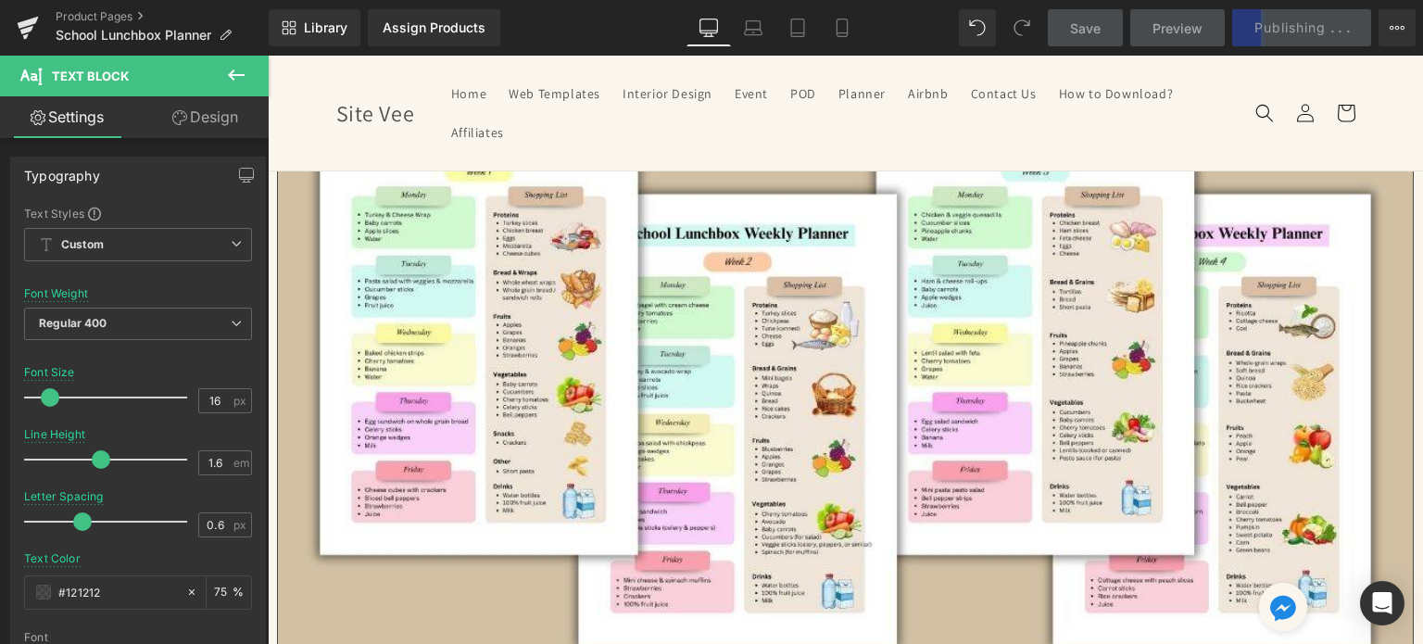
scroll to position [0, 0]
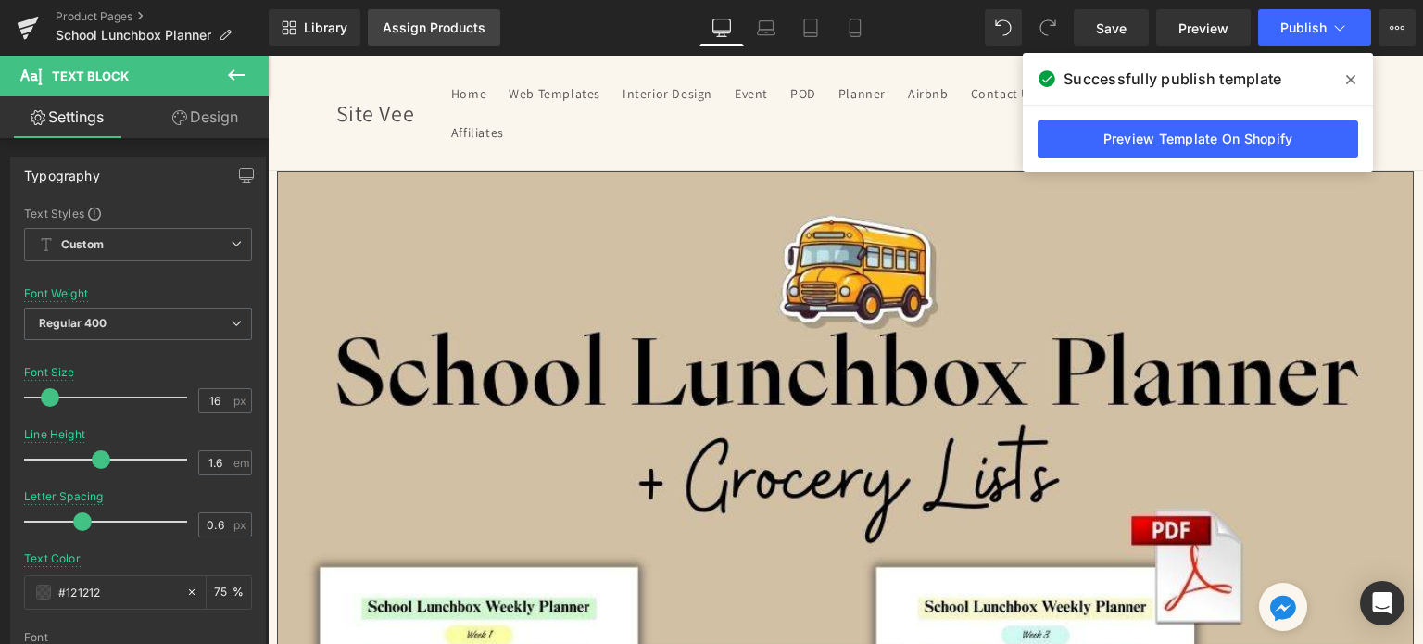
drag, startPoint x: 448, startPoint y: 23, endPoint x: 463, endPoint y: 22, distance: 14.8
click at [448, 23] on div "Assign Products" at bounding box center [434, 27] width 103 height 15
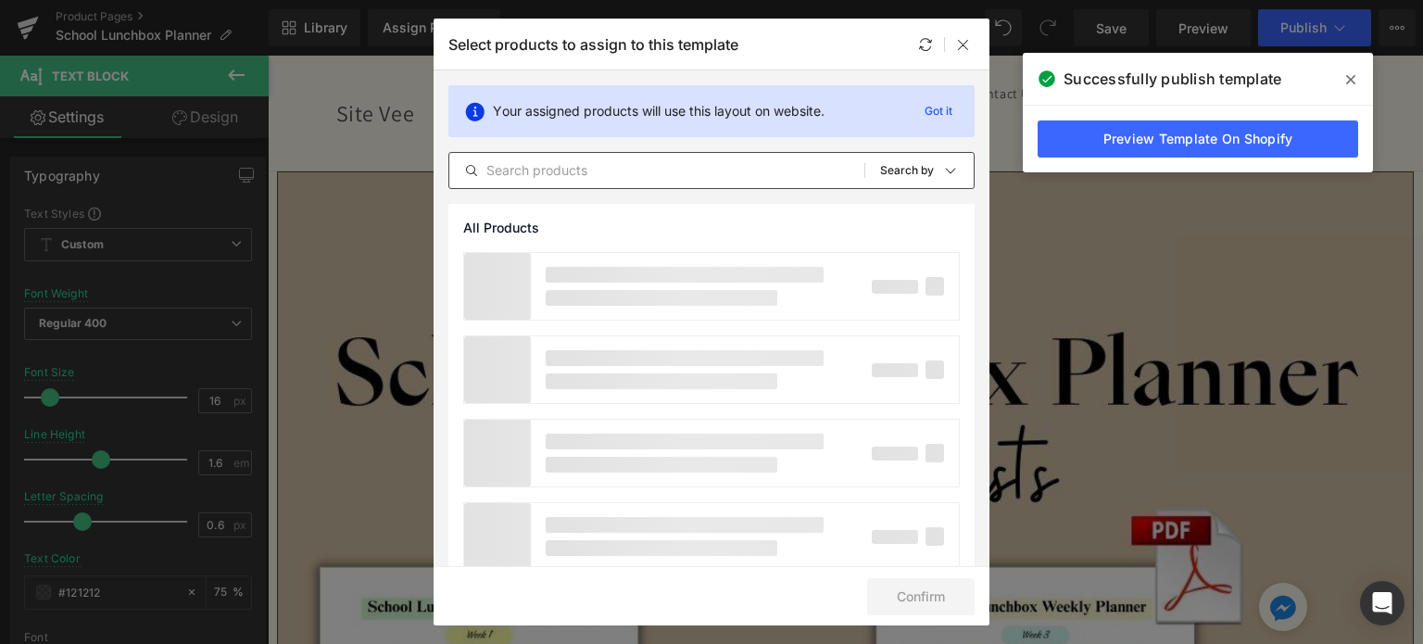
click at [601, 178] on input "text" at bounding box center [656, 170] width 415 height 22
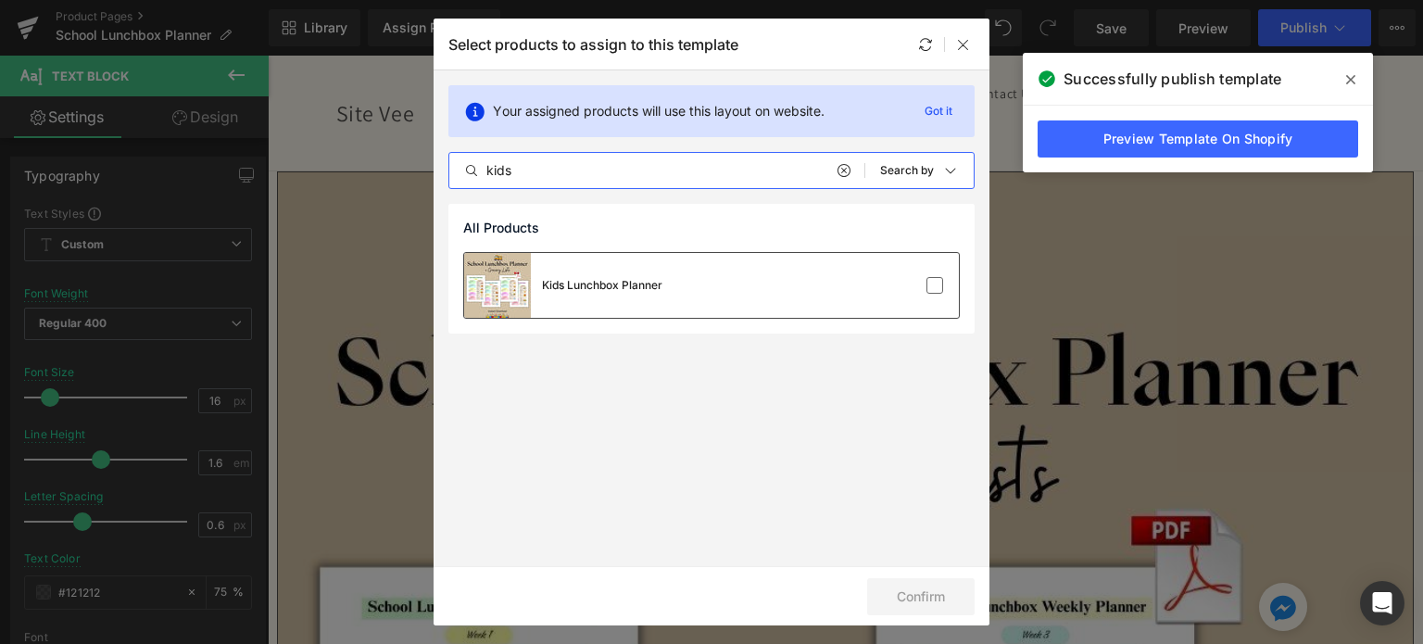
type input "kids"
click at [703, 289] on div "Kids Lunchbox Planner" at bounding box center [711, 285] width 495 height 65
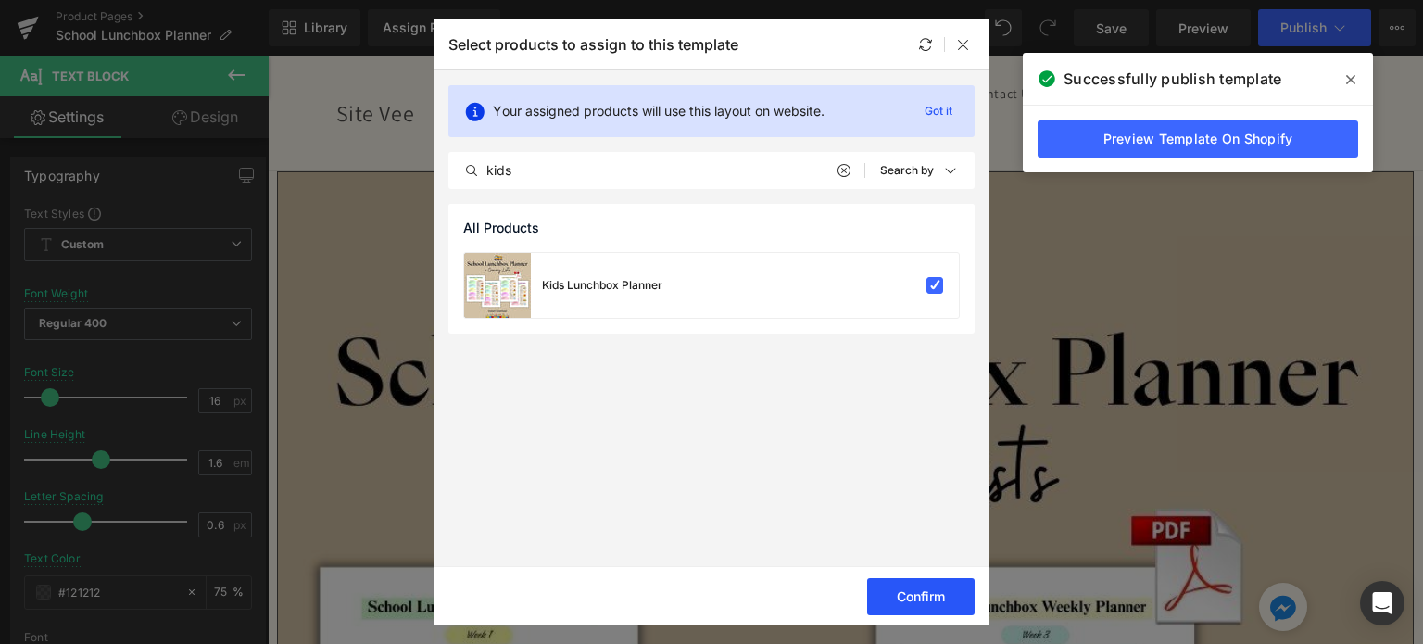
click at [914, 592] on button "Confirm" at bounding box center [920, 596] width 107 height 37
click at [961, 43] on icon at bounding box center [963, 44] width 15 height 15
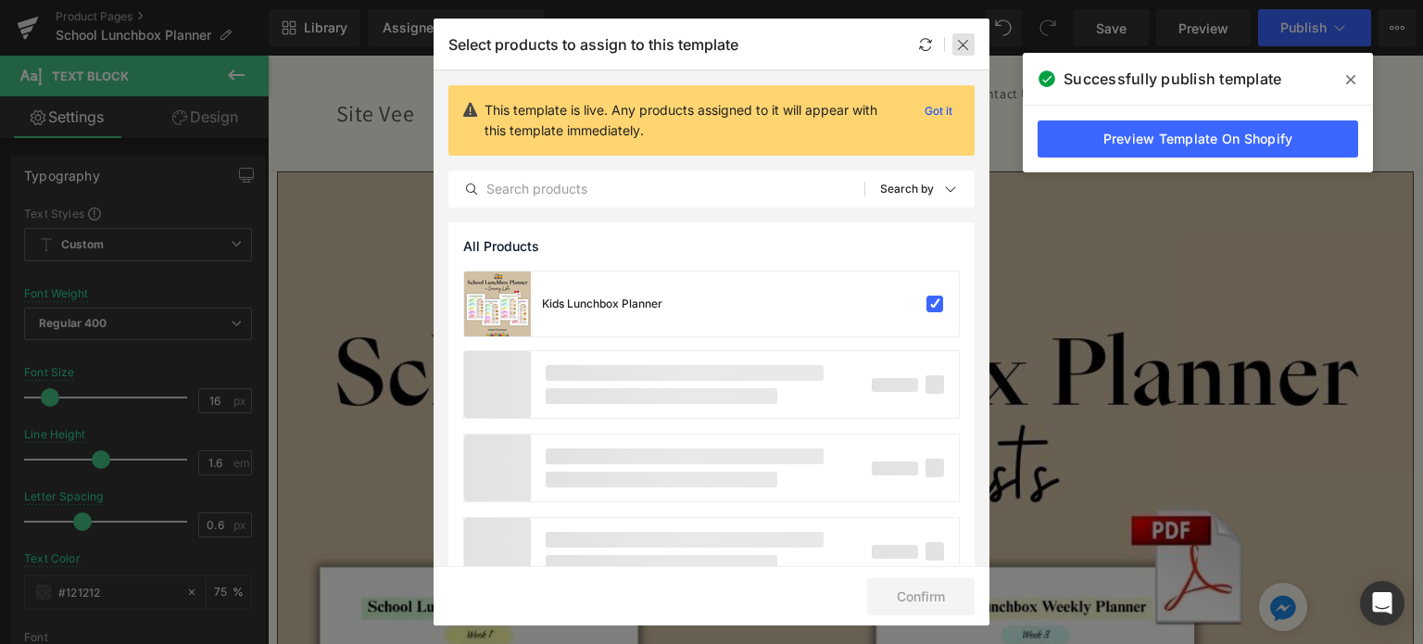
click at [968, 37] on icon at bounding box center [963, 44] width 15 height 15
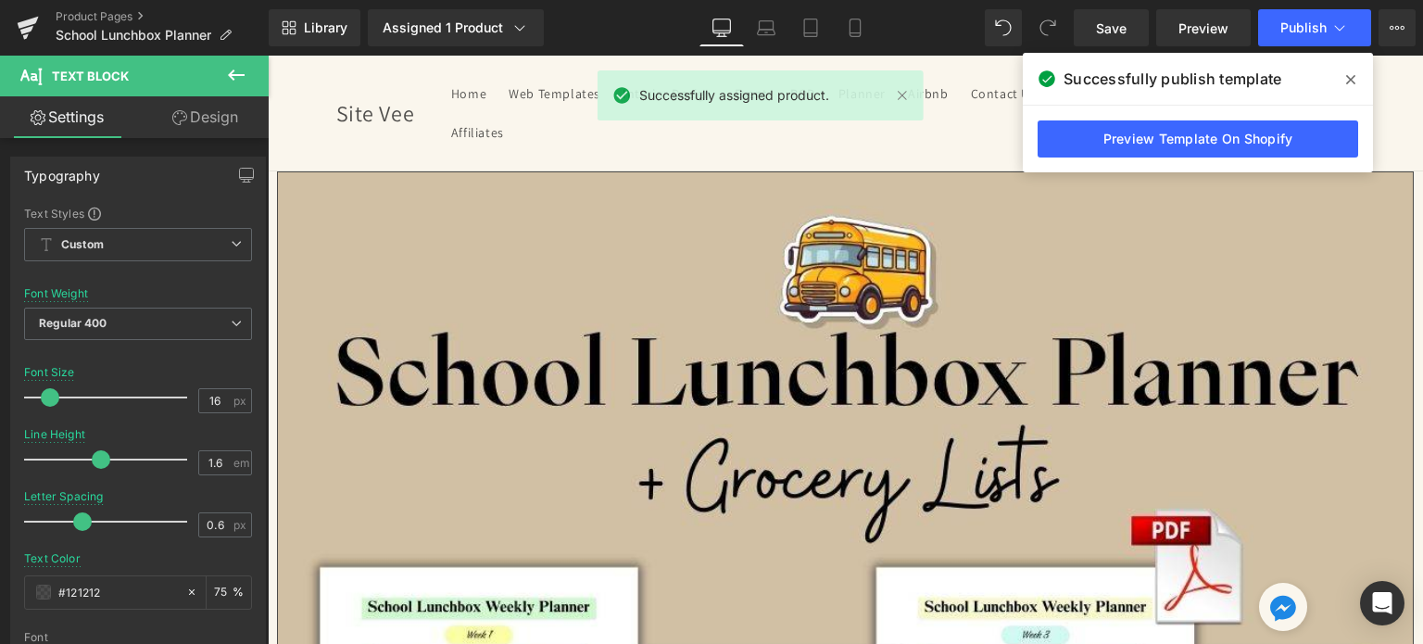
click at [268, 56] on span "Product" at bounding box center [268, 56] width 0 height 0
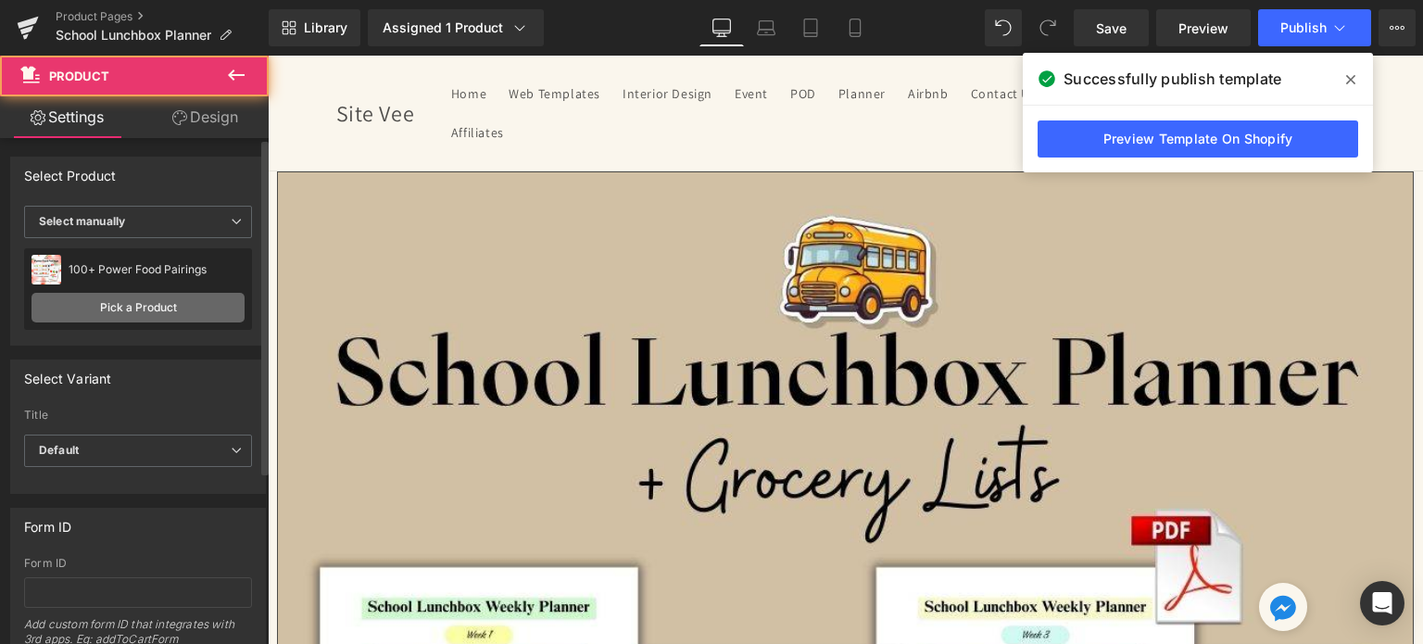
click at [86, 305] on link "Pick a Product" at bounding box center [137, 308] width 213 height 30
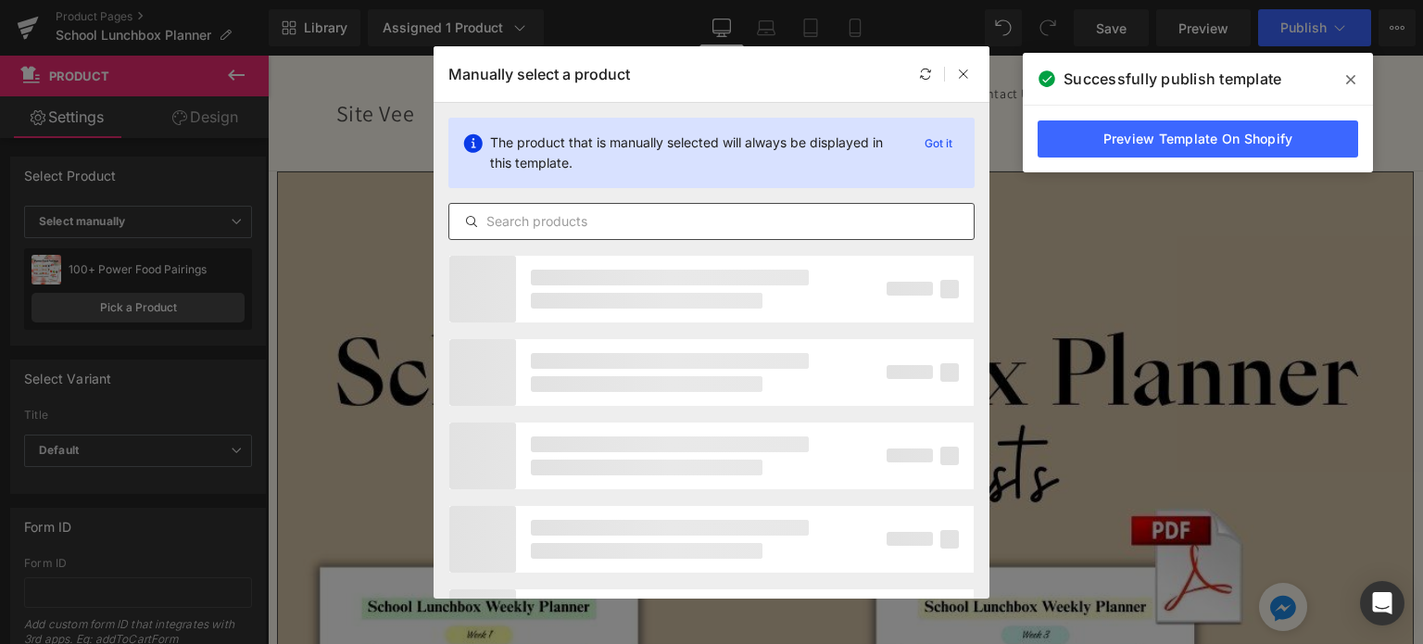
click at [515, 220] on input "text" at bounding box center [711, 221] width 524 height 22
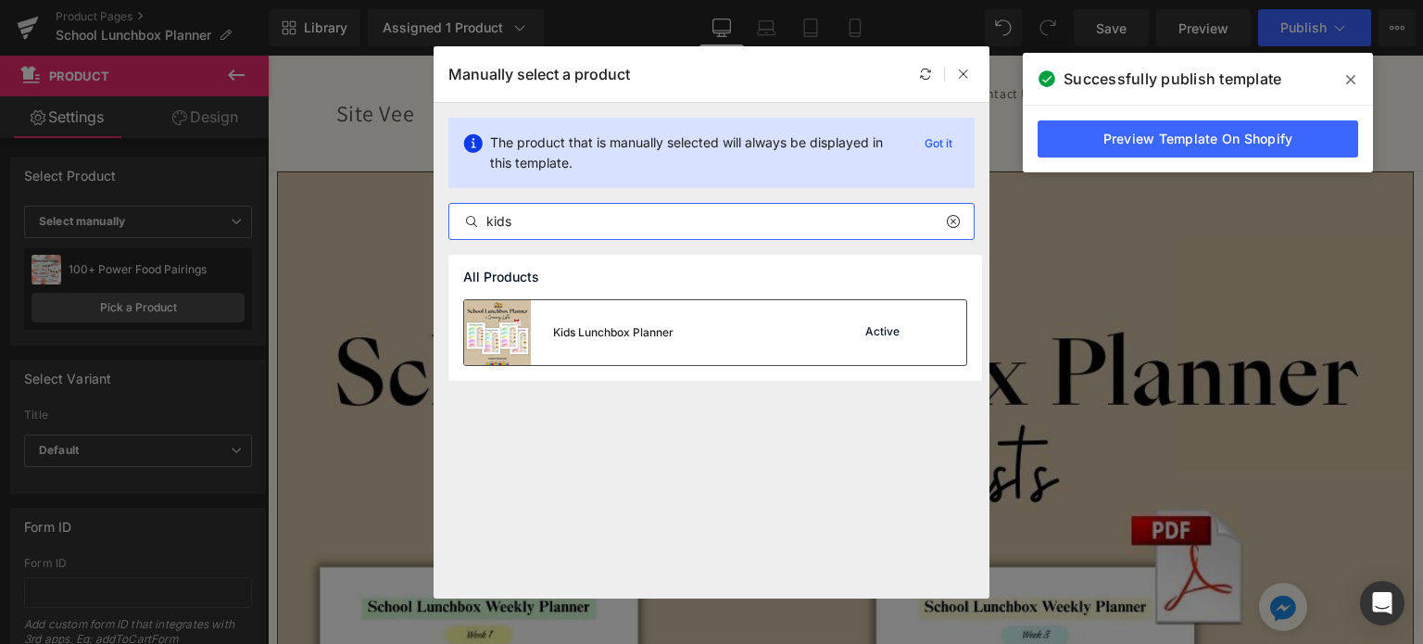
type input "kids"
click at [634, 342] on div "Kids Lunchbox Planner" at bounding box center [568, 332] width 209 height 65
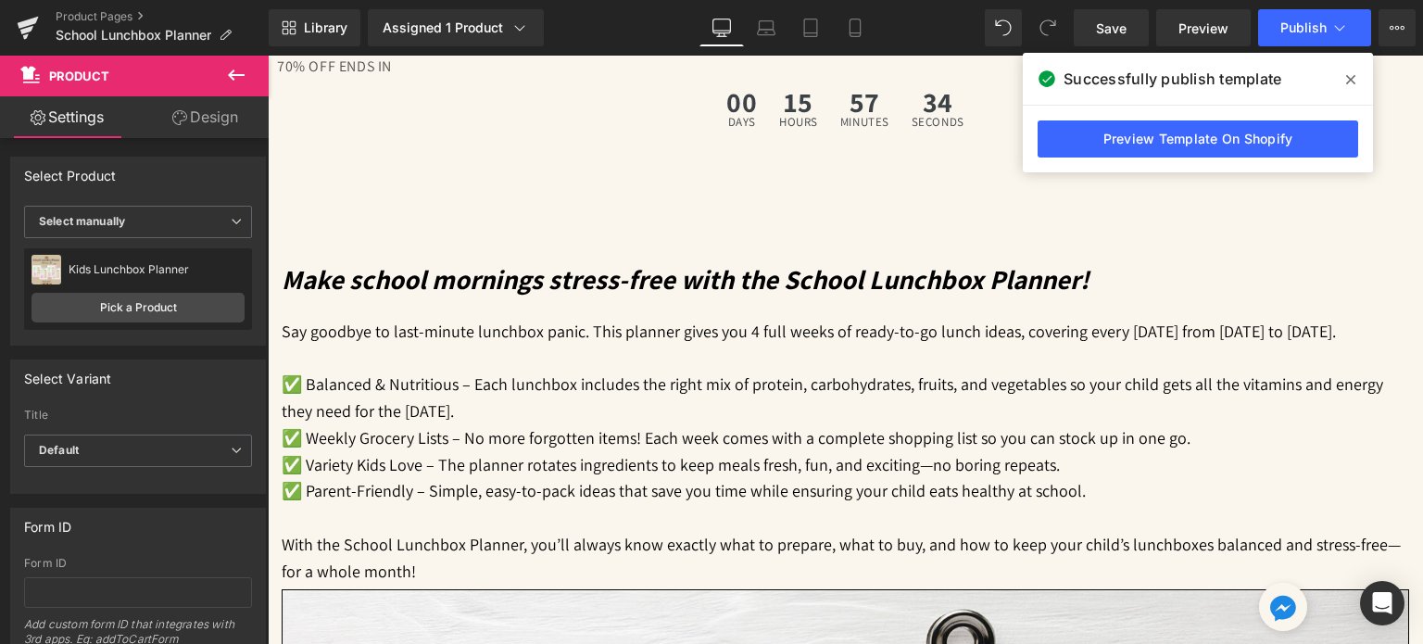
scroll to position [1853, 0]
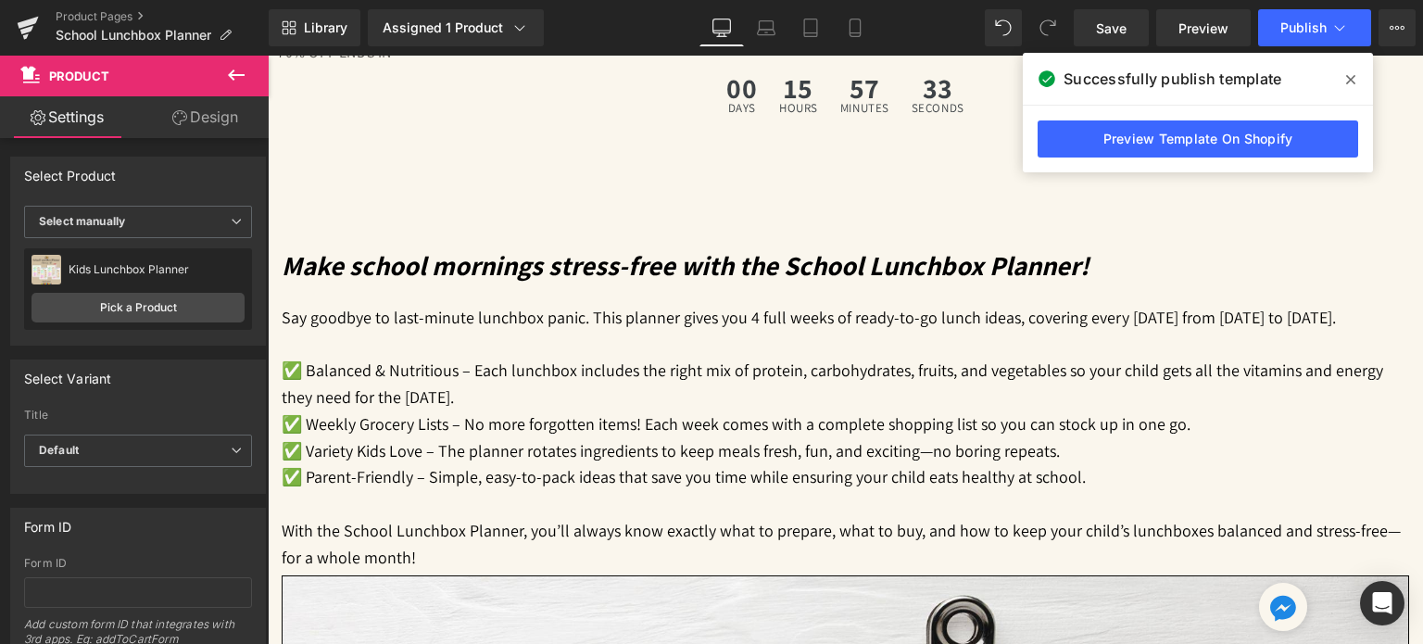
click at [268, 56] on span "Product" at bounding box center [268, 56] width 0 height 0
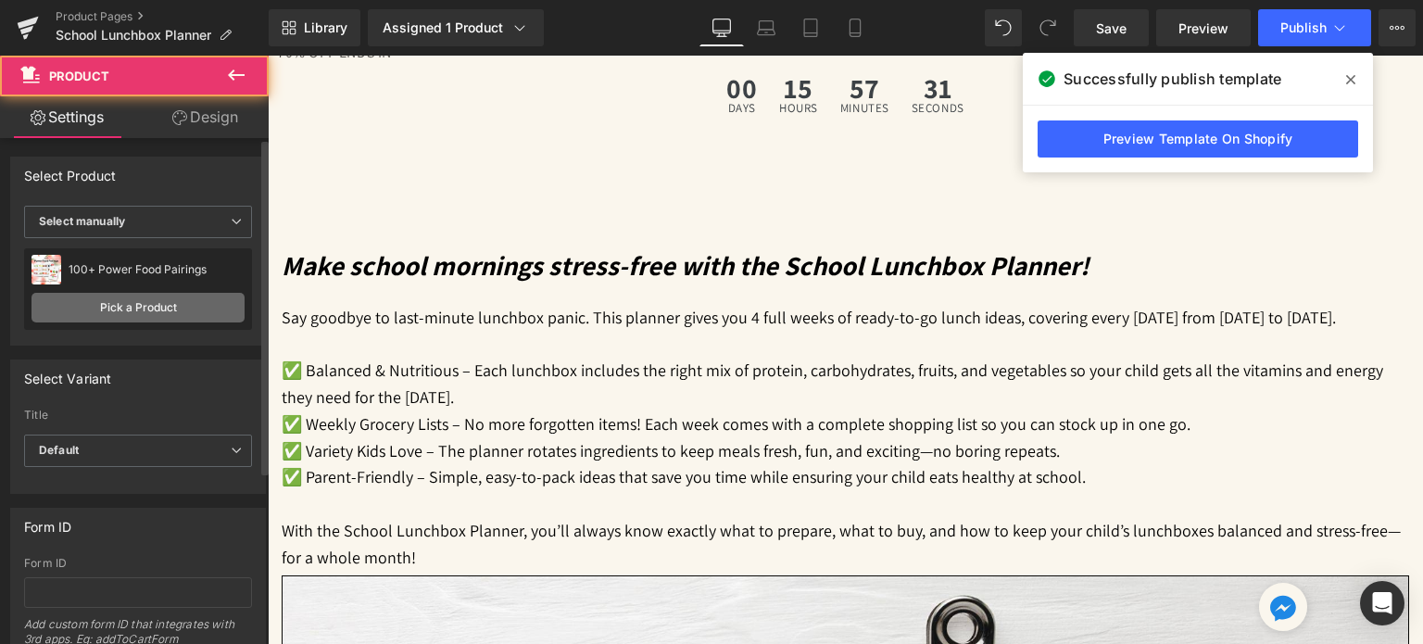
click at [96, 308] on link "Pick a Product" at bounding box center [137, 308] width 213 height 30
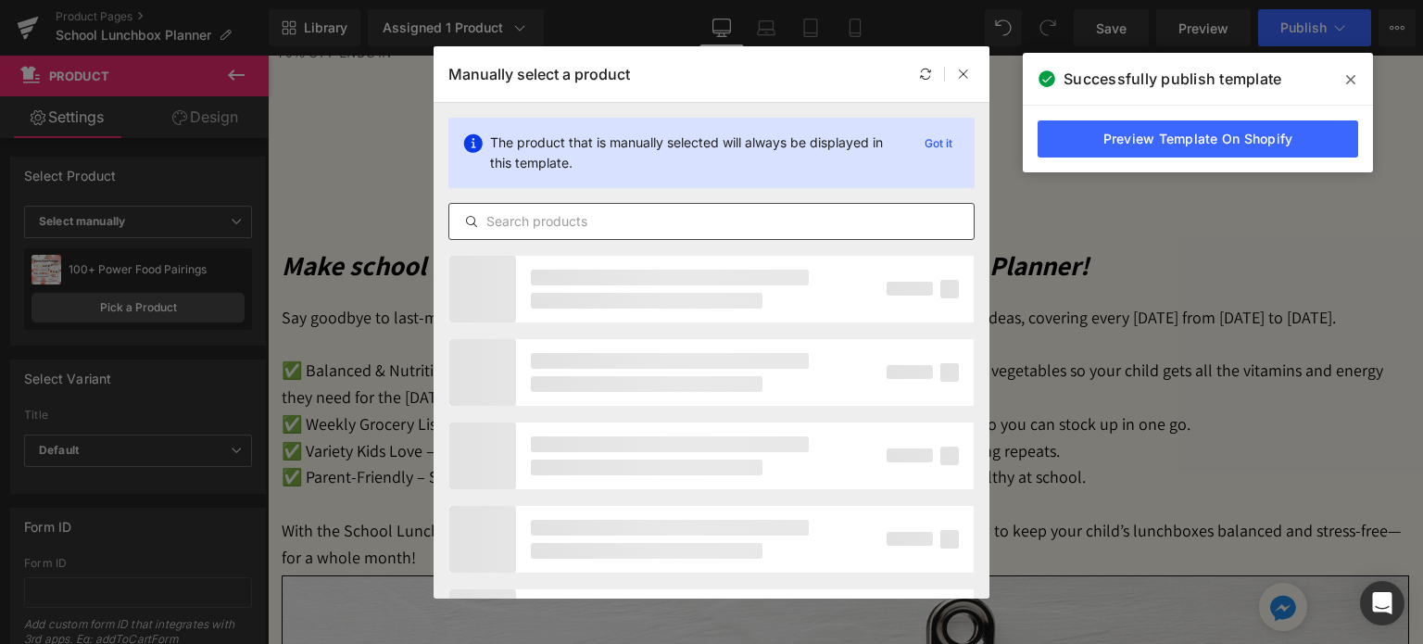
click at [608, 221] on input "text" at bounding box center [711, 221] width 524 height 22
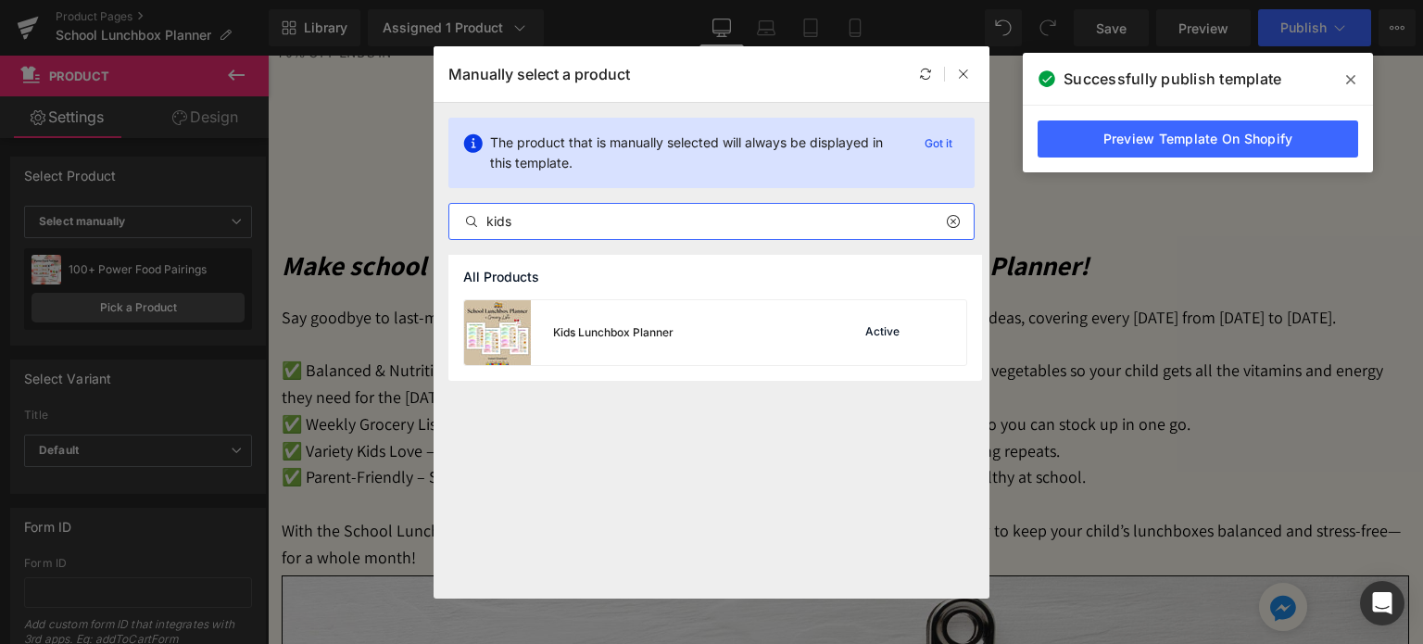
type input "kids"
click at [640, 298] on div "All Products" at bounding box center [715, 277] width 534 height 44
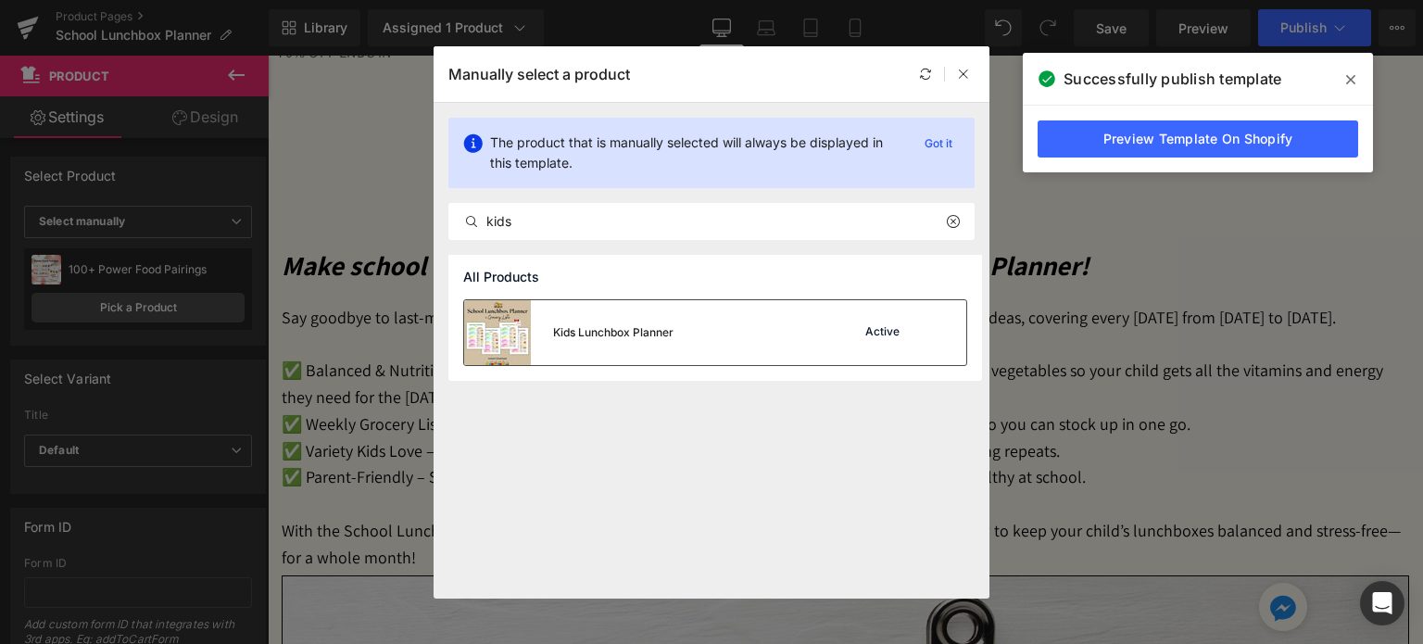
click at [641, 305] on div "Kids Lunchbox Planner" at bounding box center [568, 332] width 209 height 65
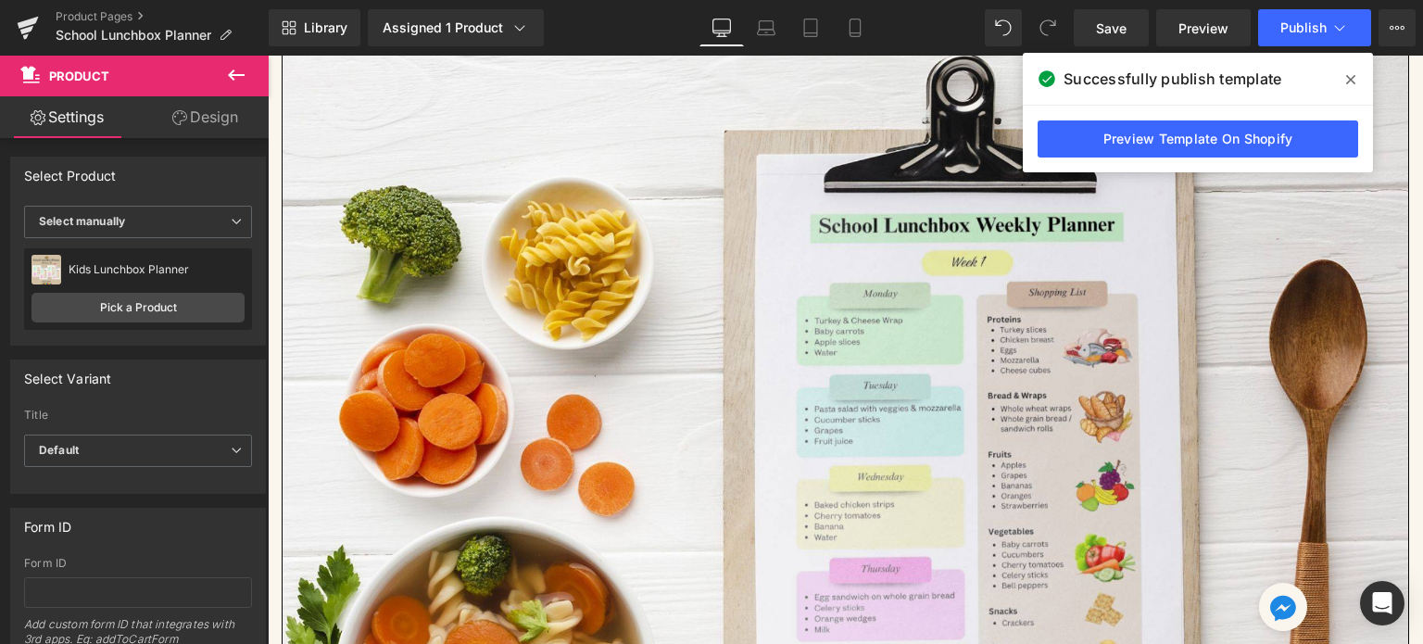
scroll to position [2408, 0]
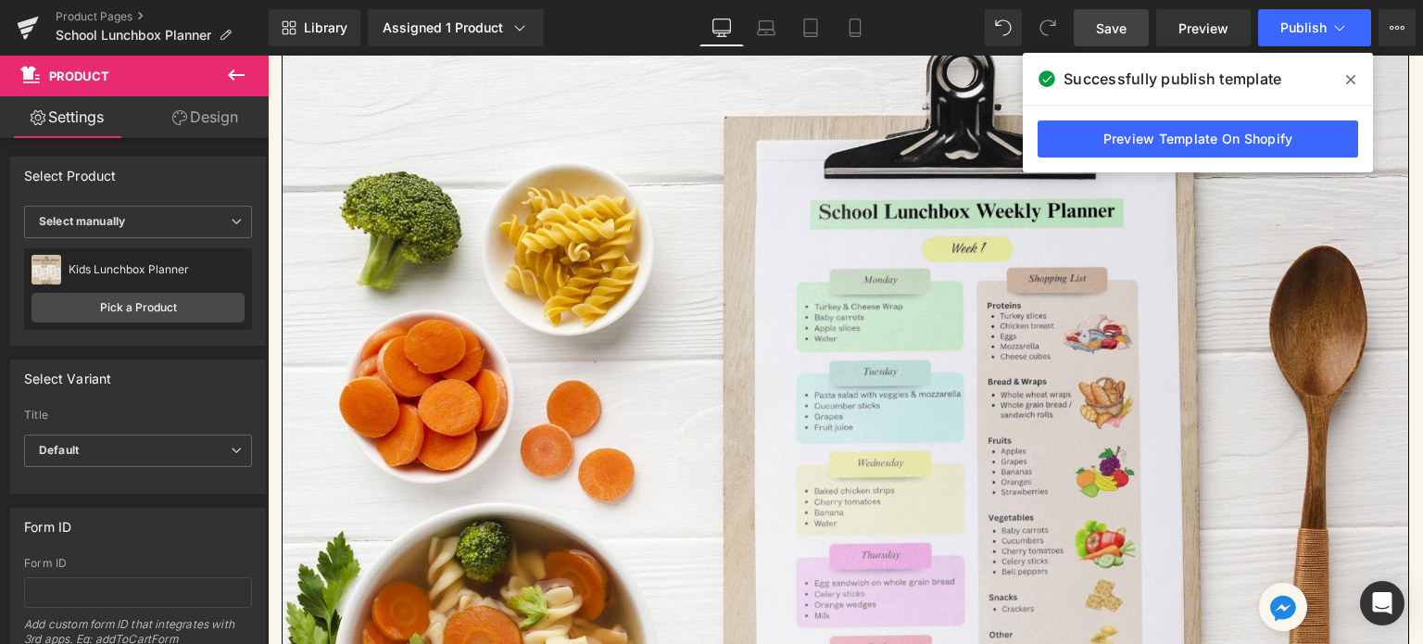
click at [1124, 17] on link "Save" at bounding box center [1111, 27] width 75 height 37
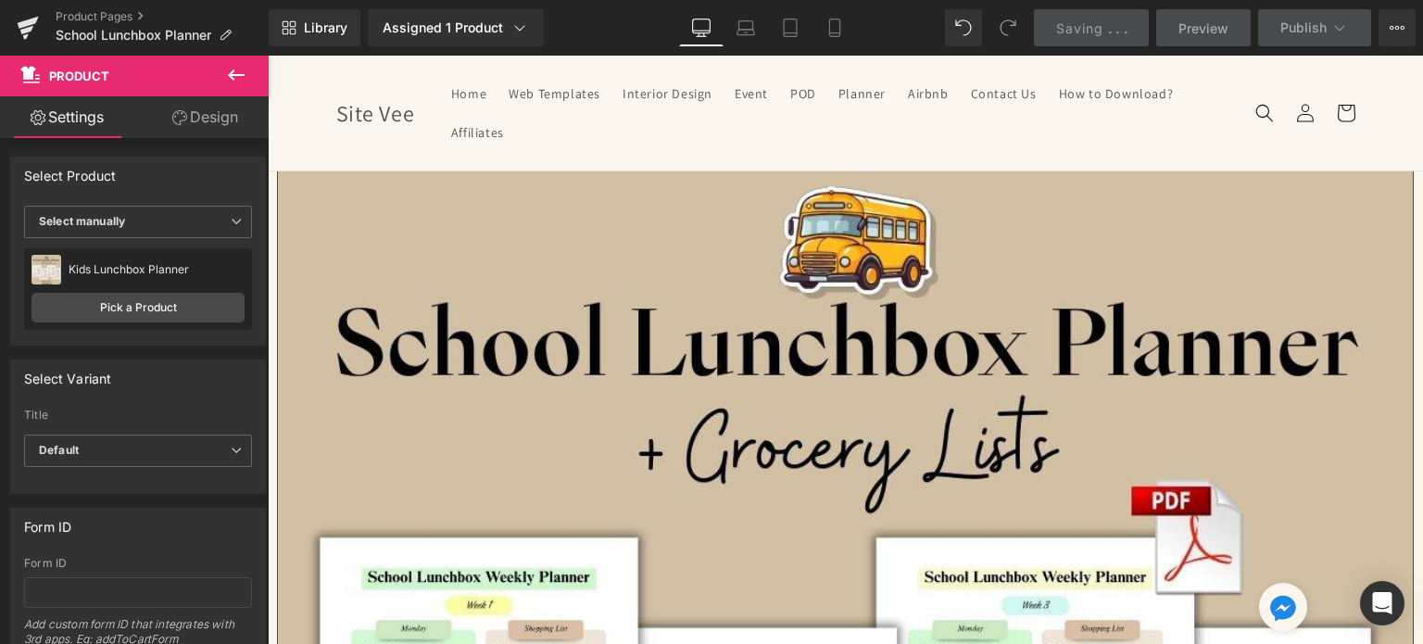
scroll to position [0, 0]
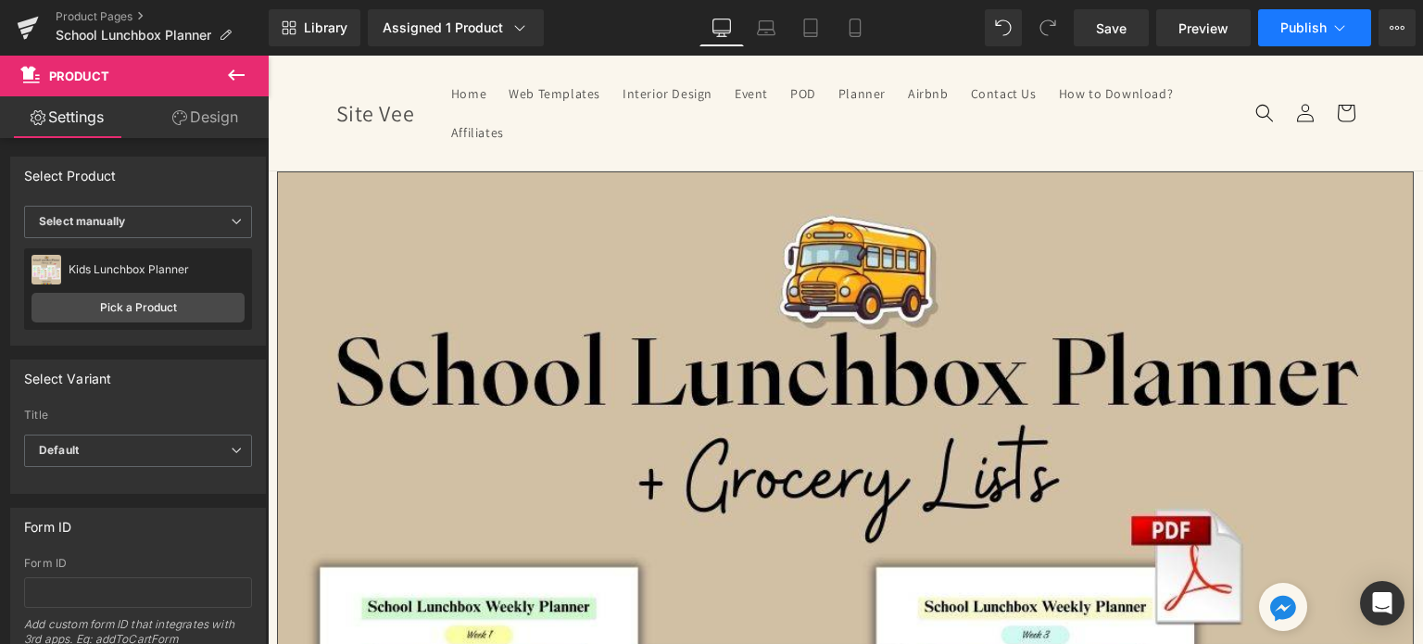
click at [1311, 29] on span "Publish" at bounding box center [1303, 27] width 46 height 15
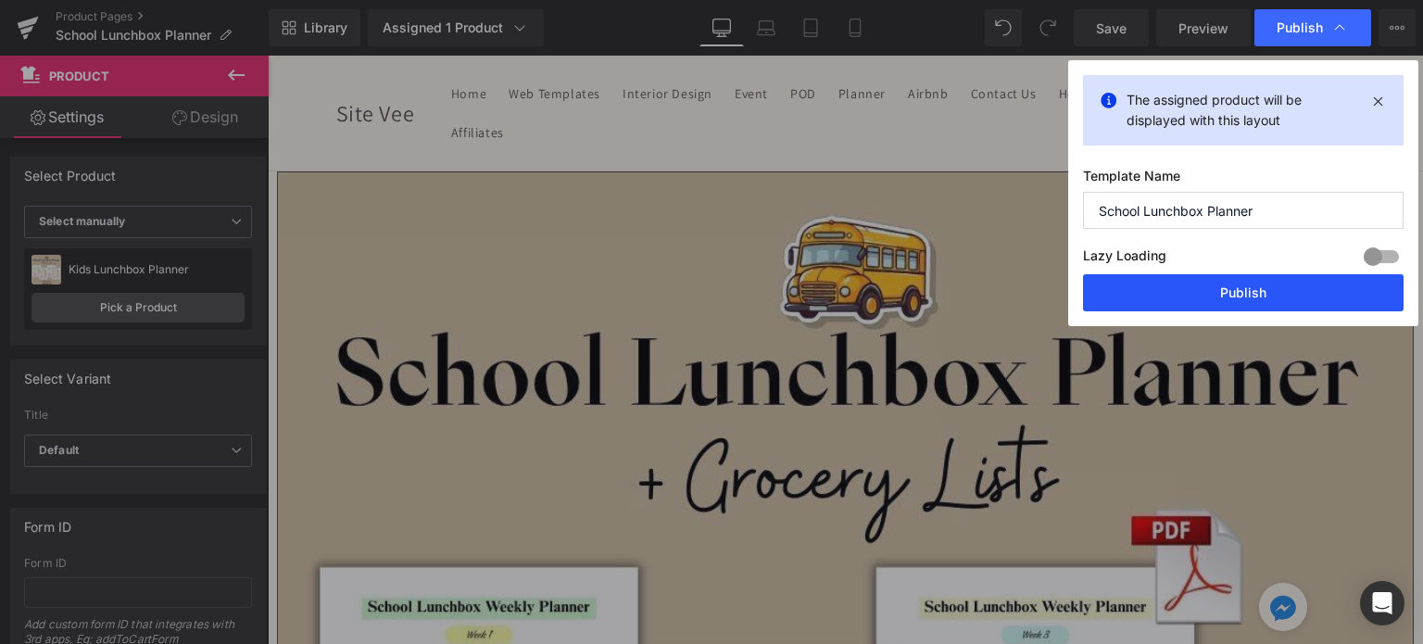
drag, startPoint x: 1196, startPoint y: 280, endPoint x: 292, endPoint y: 229, distance: 905.5
click at [1196, 280] on button "Publish" at bounding box center [1243, 292] width 320 height 37
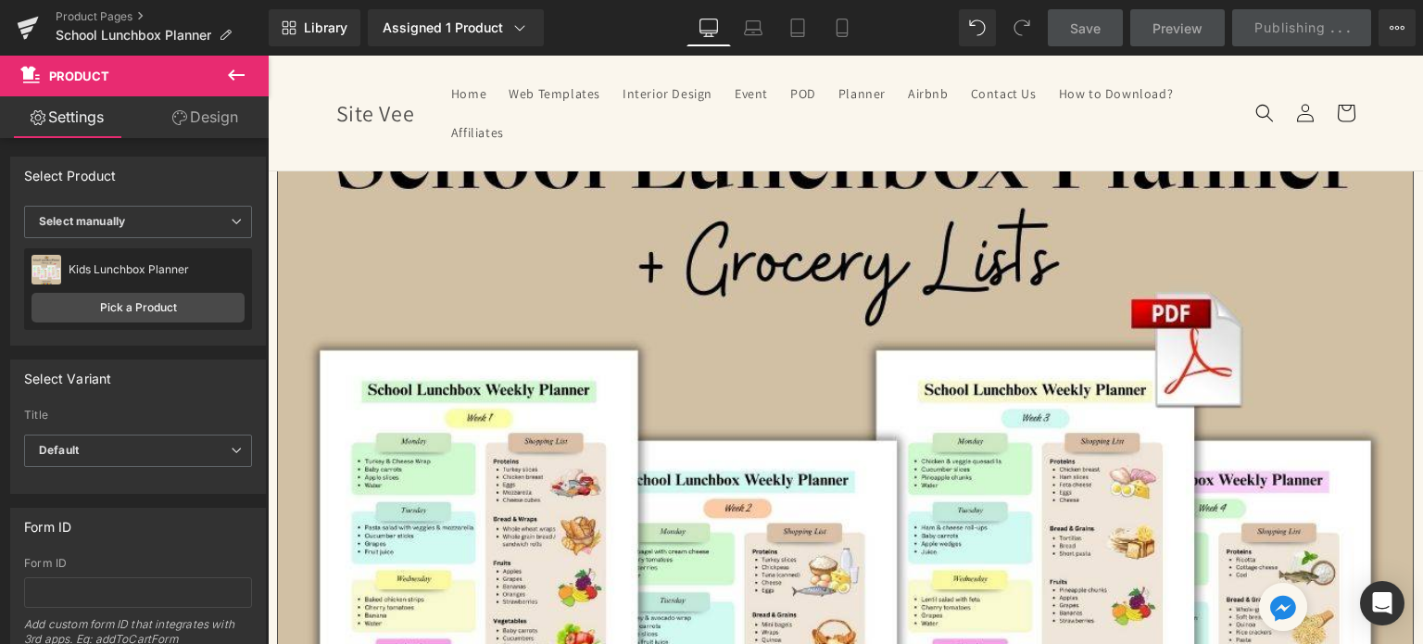
scroll to position [185, 0]
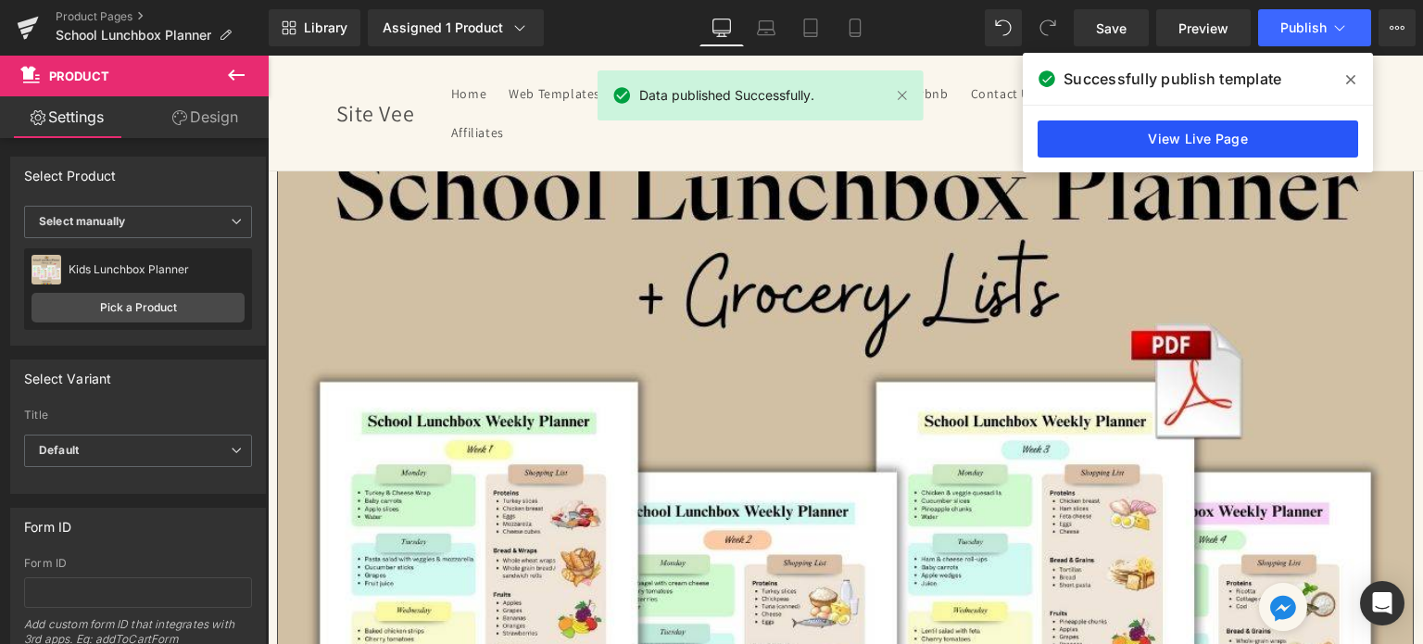
click at [1152, 135] on link "View Live Page" at bounding box center [1197, 138] width 320 height 37
